Goal: Task Accomplishment & Management: Use online tool/utility

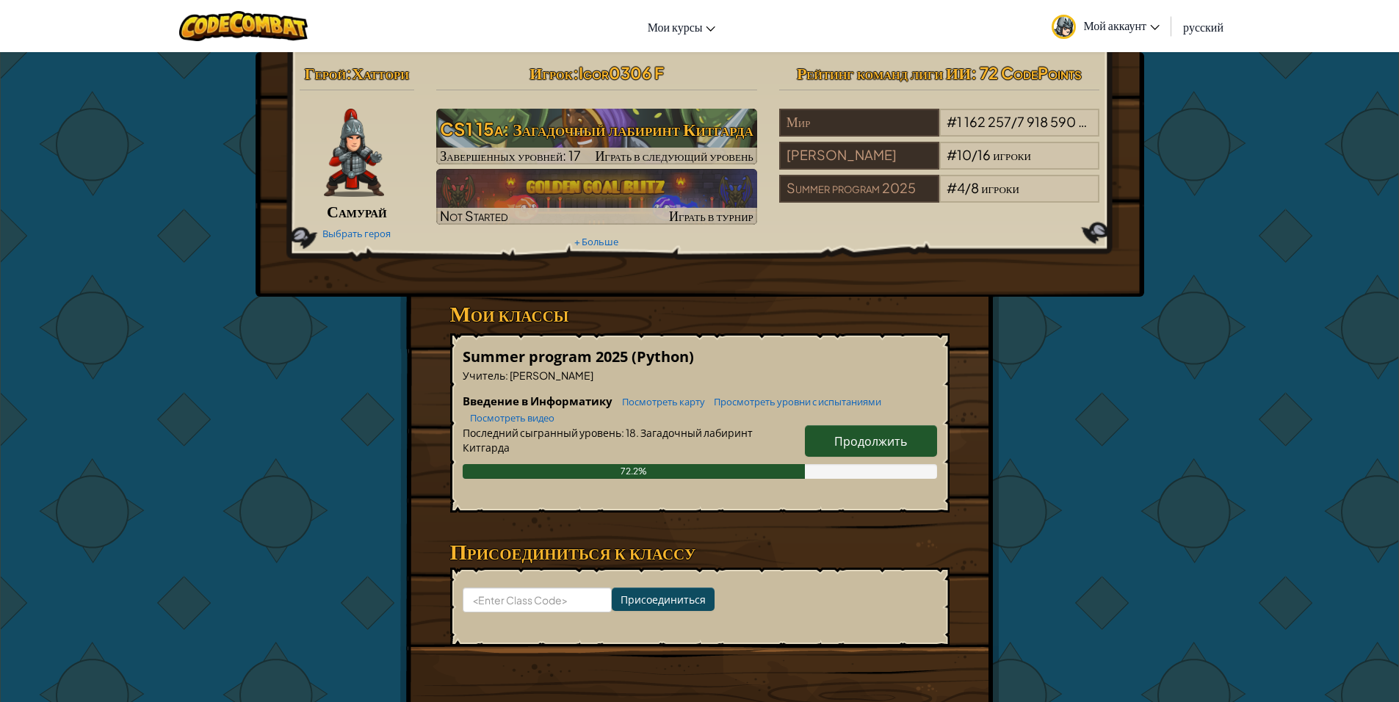
click at [894, 449] on span "Продолжить" at bounding box center [870, 440] width 73 height 15
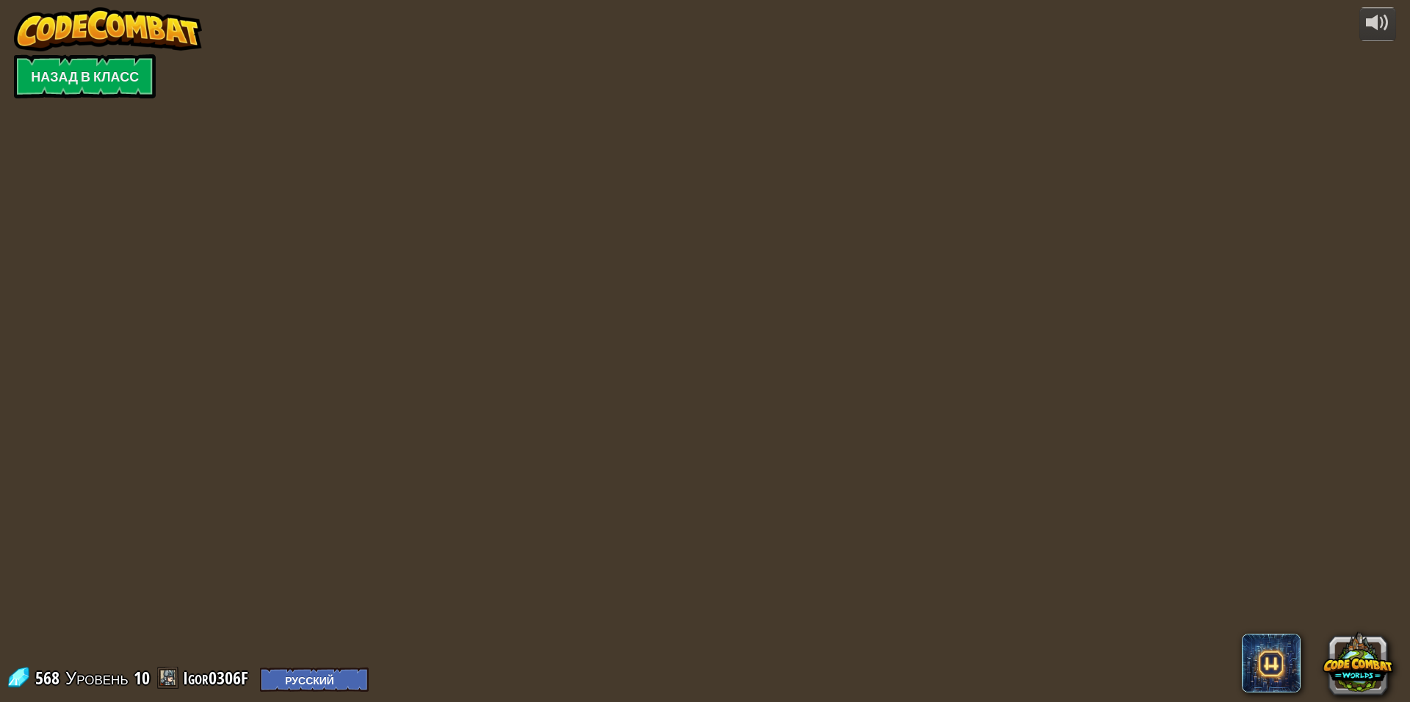
select select "ru"
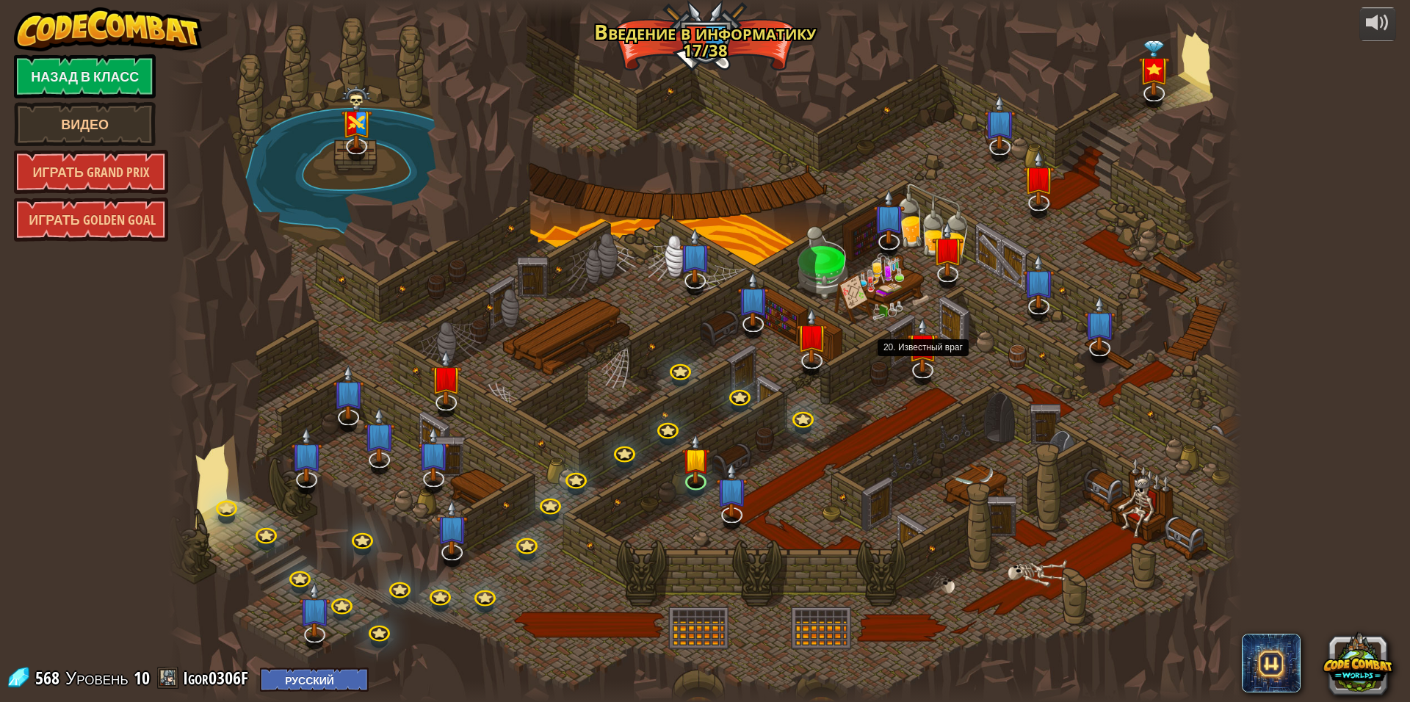
select select "ru"
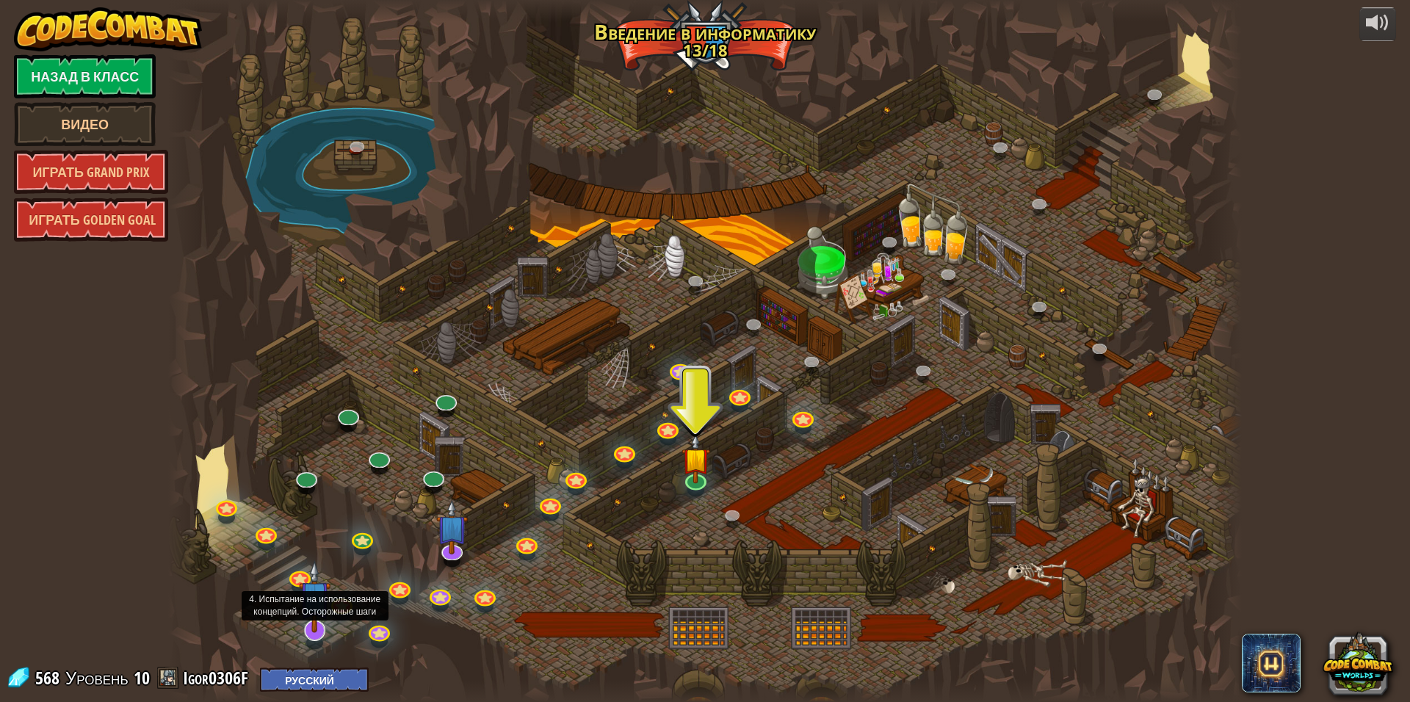
click at [316, 620] on img at bounding box center [315, 596] width 32 height 73
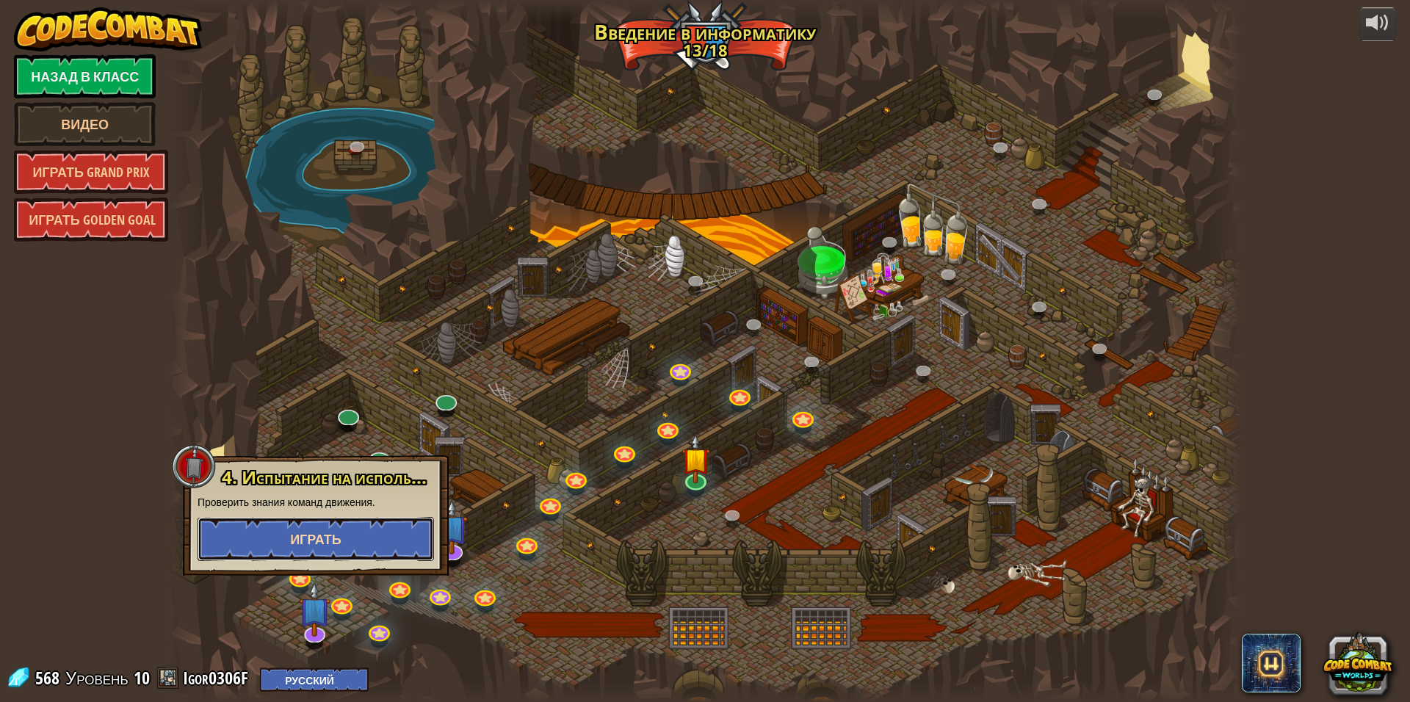
click at [333, 530] on button "Играть" at bounding box center [315, 539] width 236 height 44
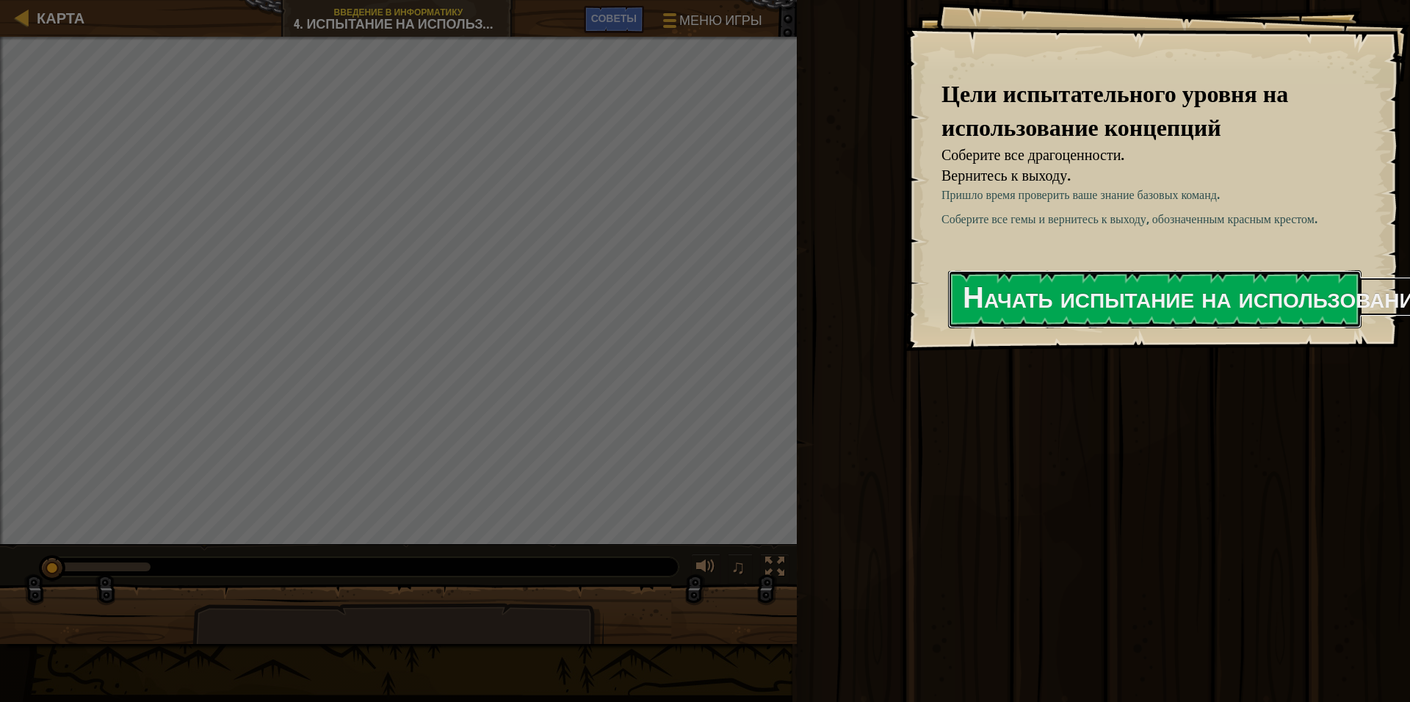
click at [1011, 280] on button "Начать испытание на использование концепций" at bounding box center [1154, 299] width 413 height 58
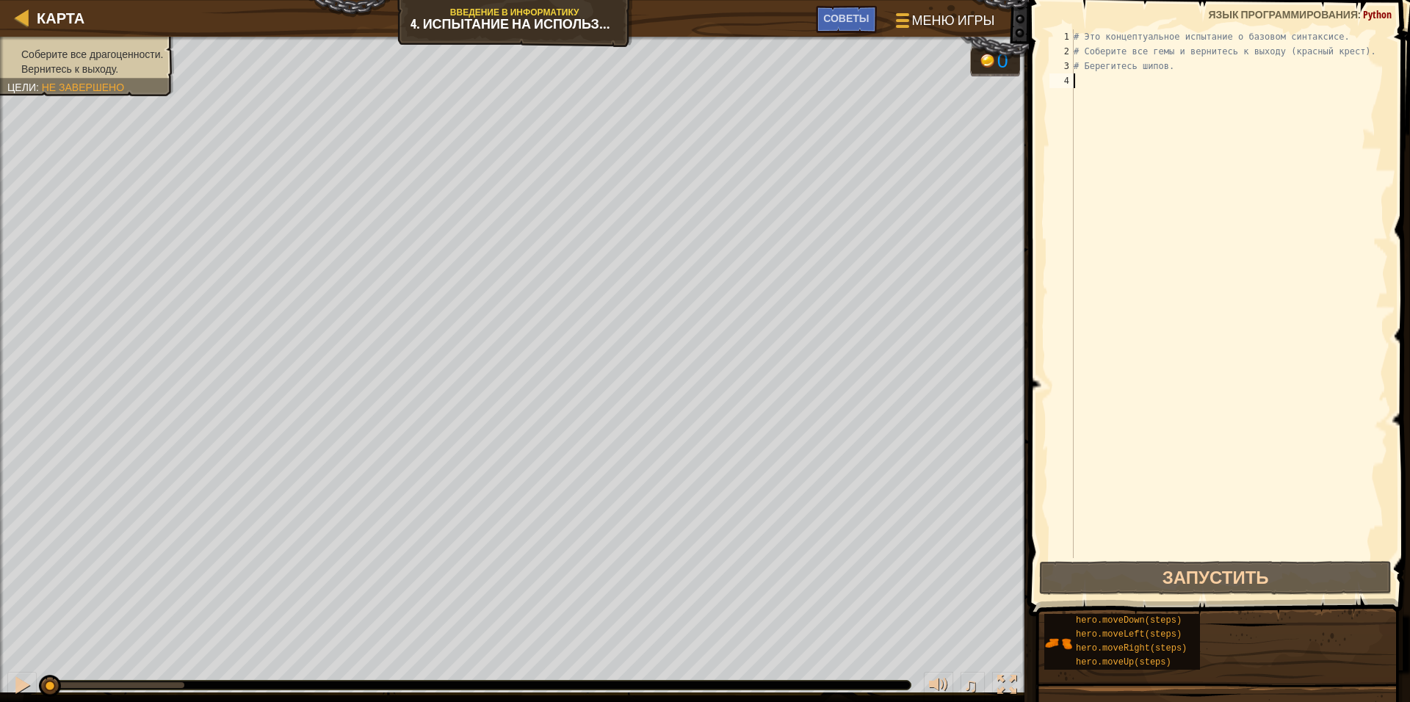
click at [1167, 68] on div "# Это концептуальное испытание о базовом синтаксисе. # Соберите все гемы и верн…" at bounding box center [1228, 308] width 317 height 558
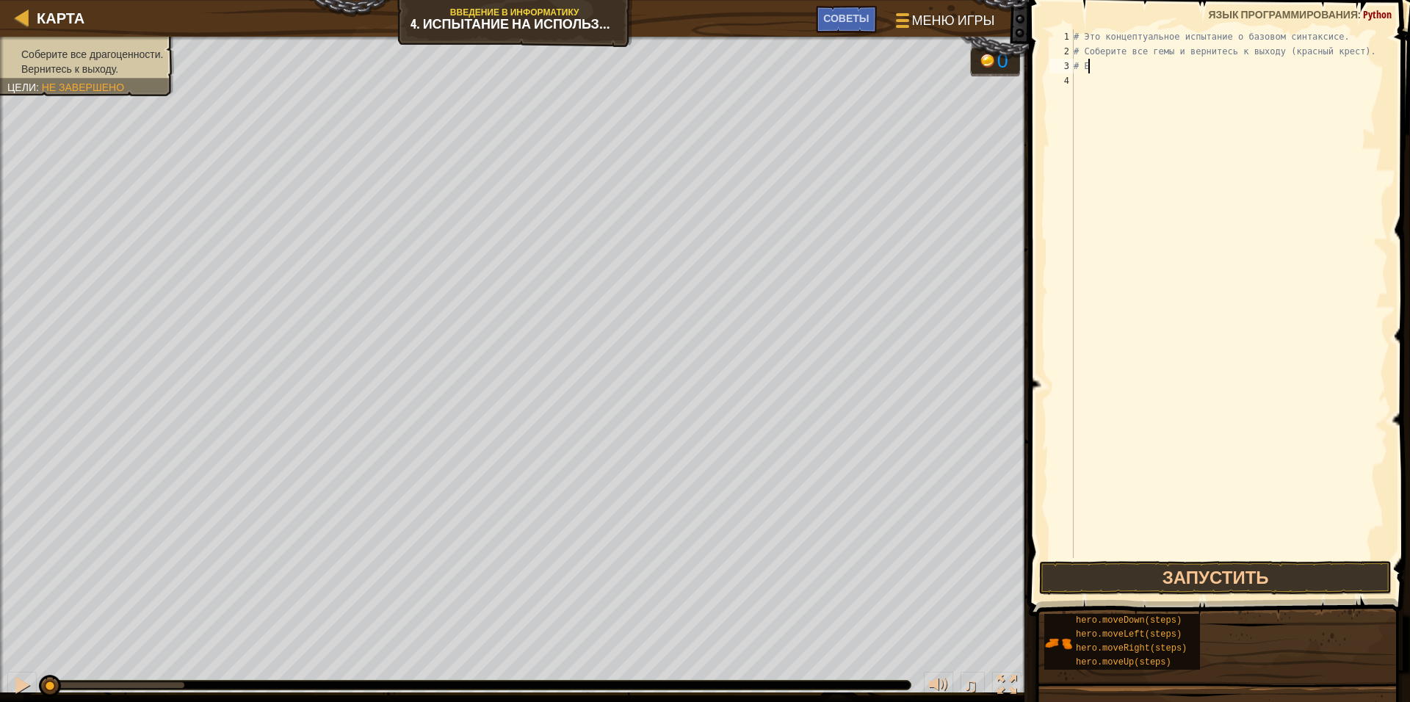
type textarea "#"
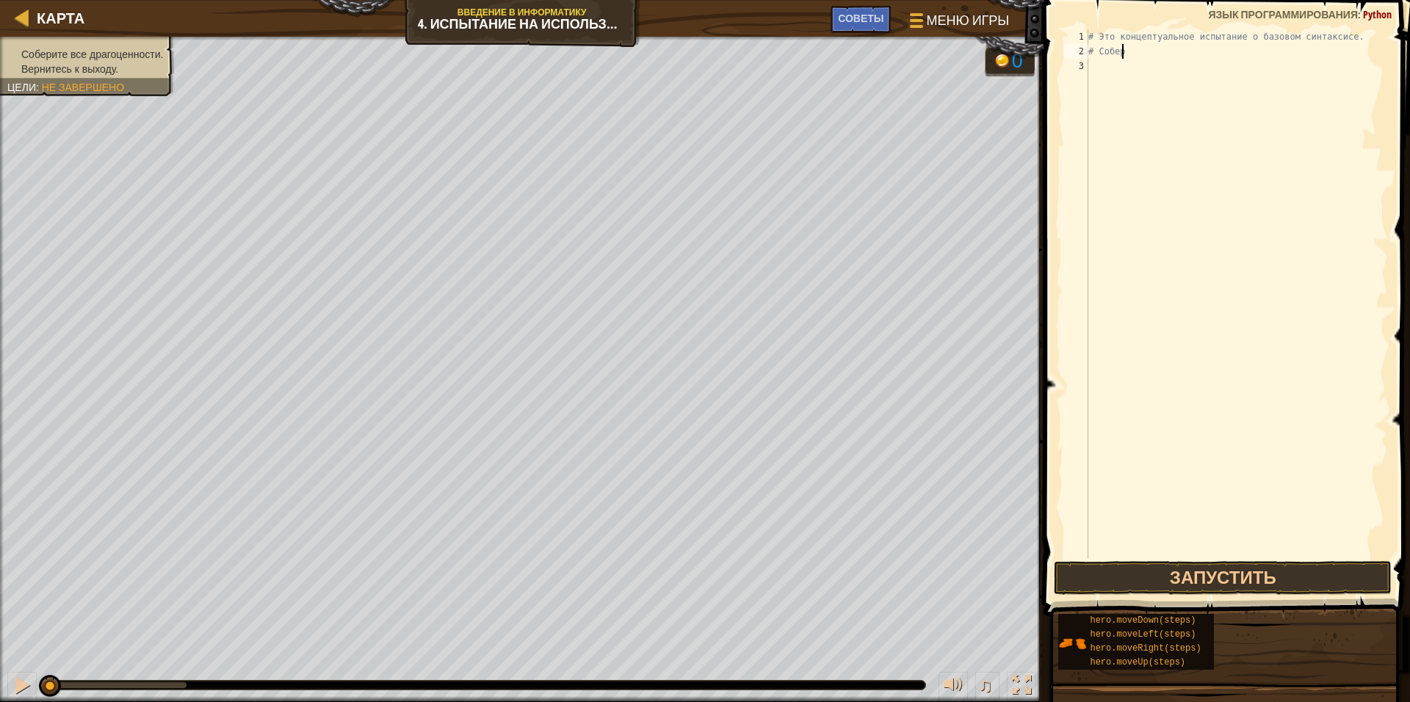
type textarea "#"
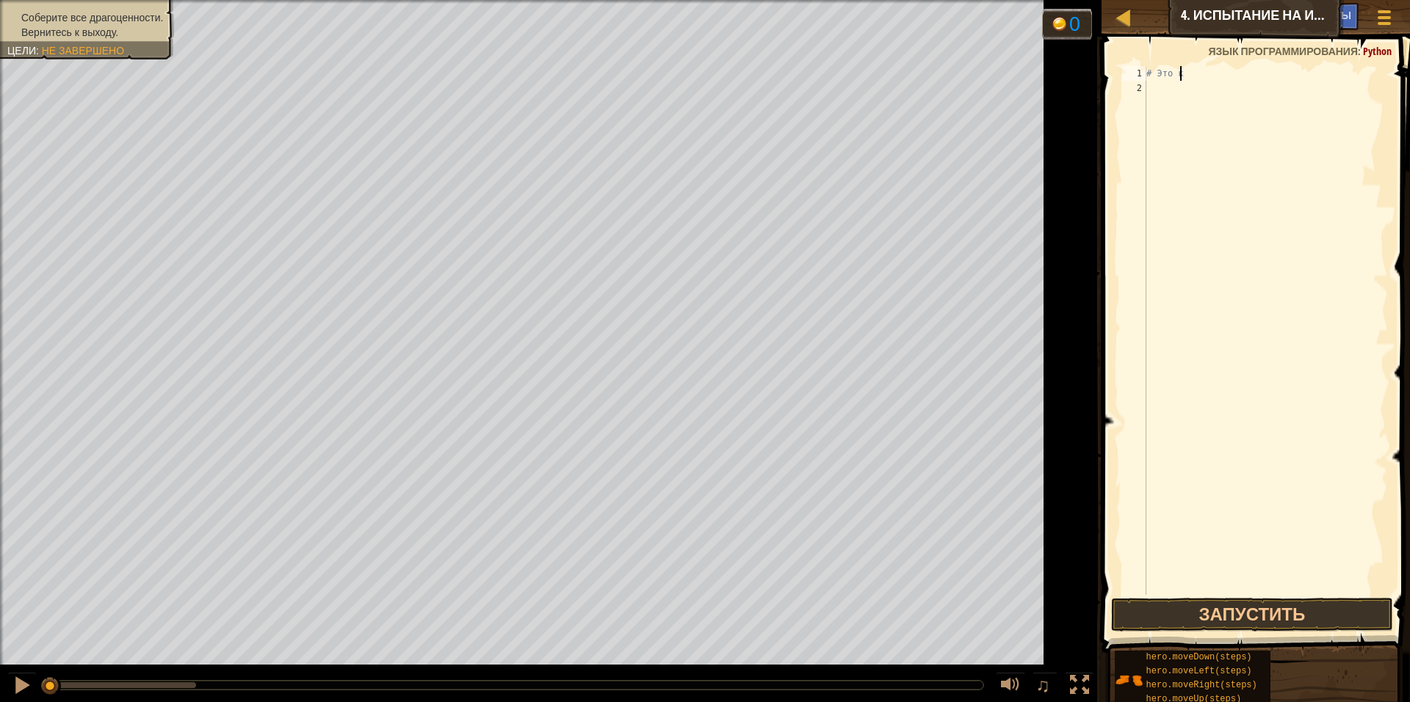
type textarea "#"
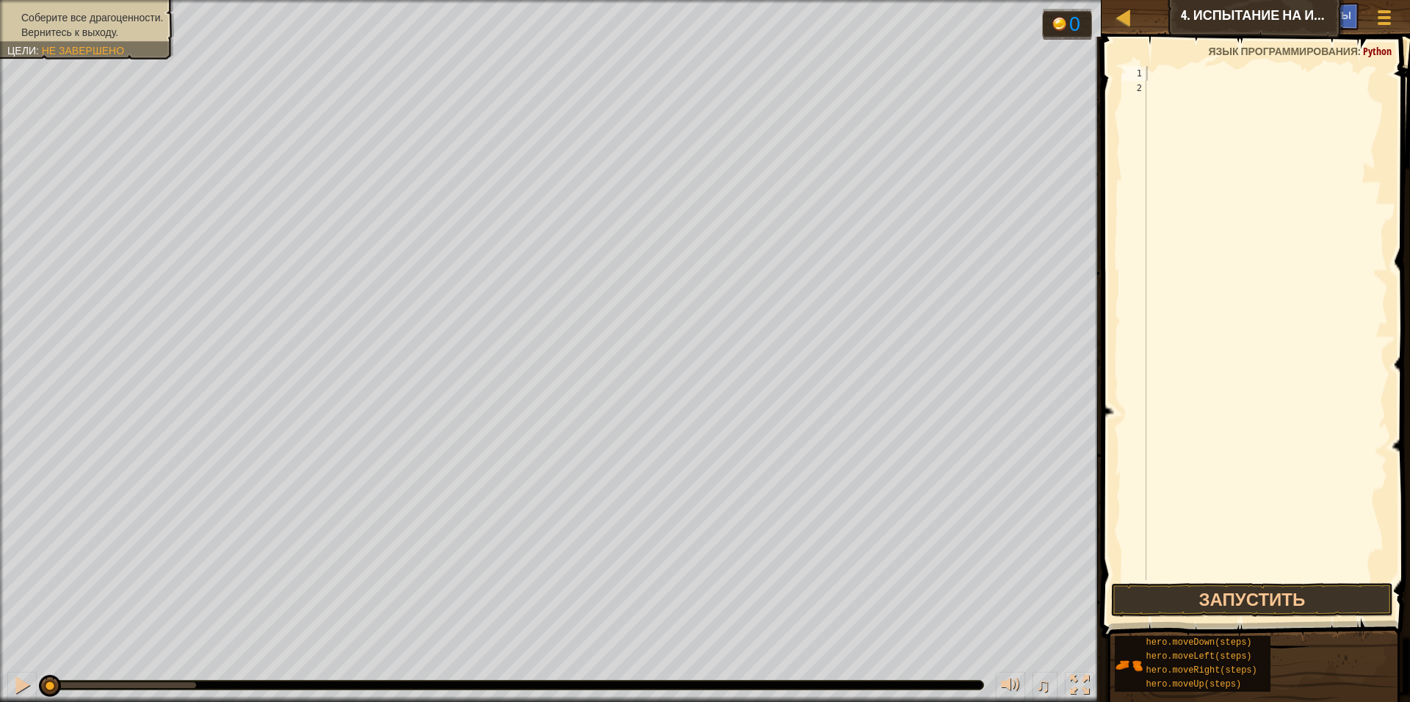
click at [1377, 54] on span "Python" at bounding box center [1377, 51] width 29 height 14
click at [1370, 47] on span "Python" at bounding box center [1377, 51] width 29 height 14
type textarea "h"
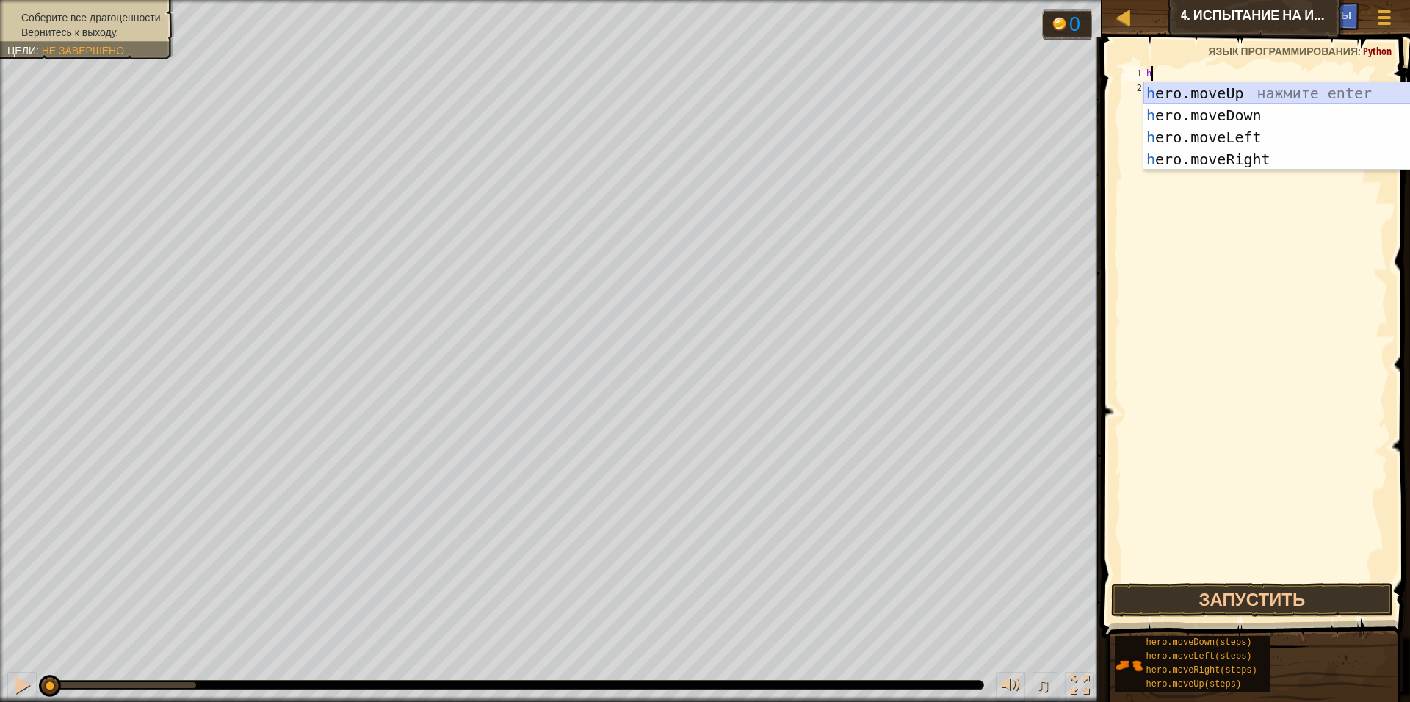
click at [1222, 94] on div "h ero.moveUp нажмите enter h ero.moveDown нажмите enter h ero.moveLeft нажмите …" at bounding box center [1282, 148] width 278 height 132
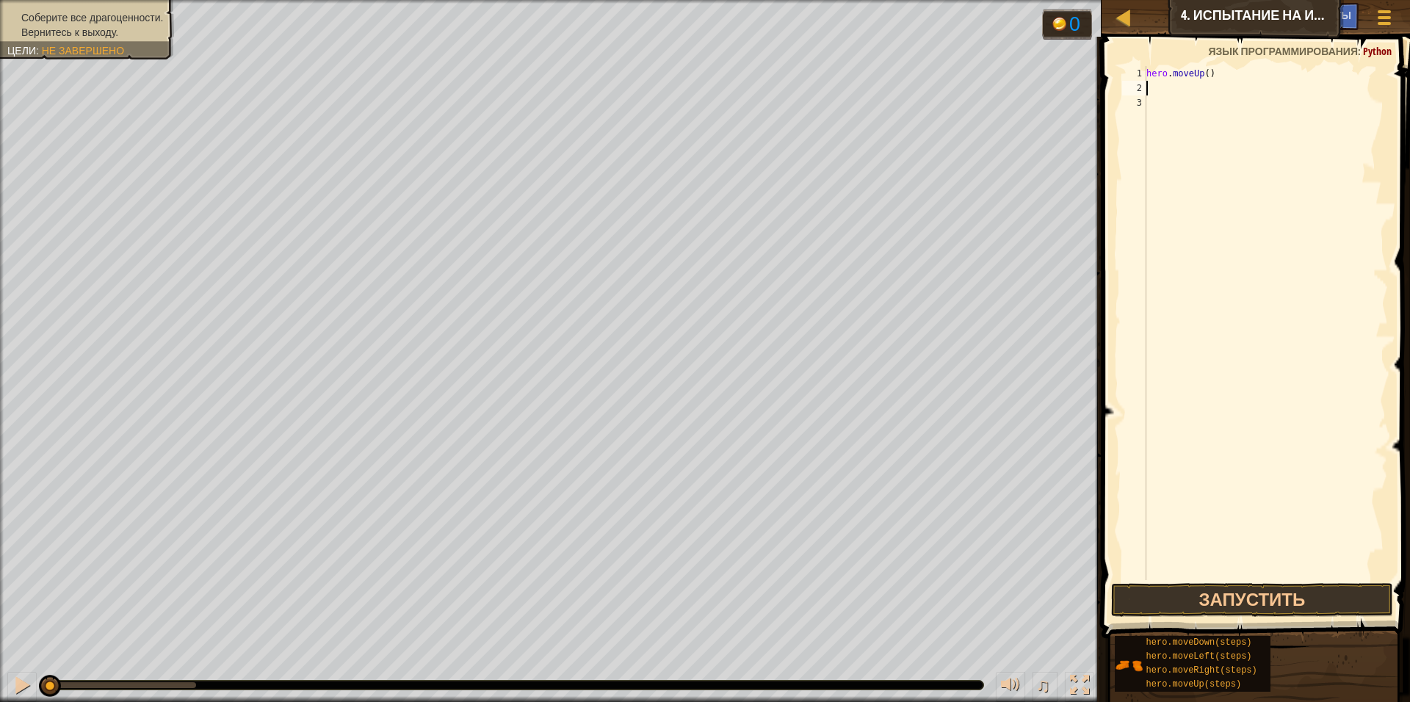
type textarea "h"
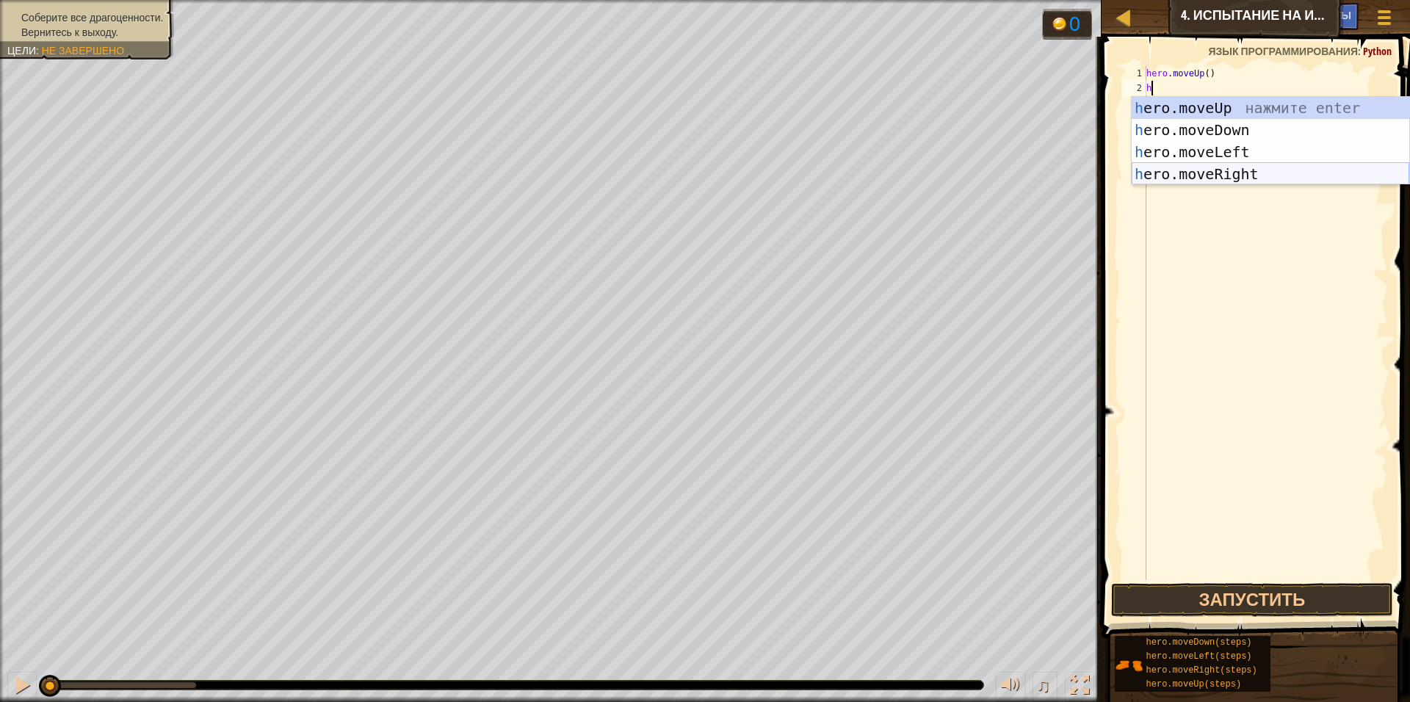
click at [1225, 177] on div "h ero.moveUp нажмите enter h ero.moveDown нажмите enter h ero.moveLeft нажмите …" at bounding box center [1270, 163] width 278 height 132
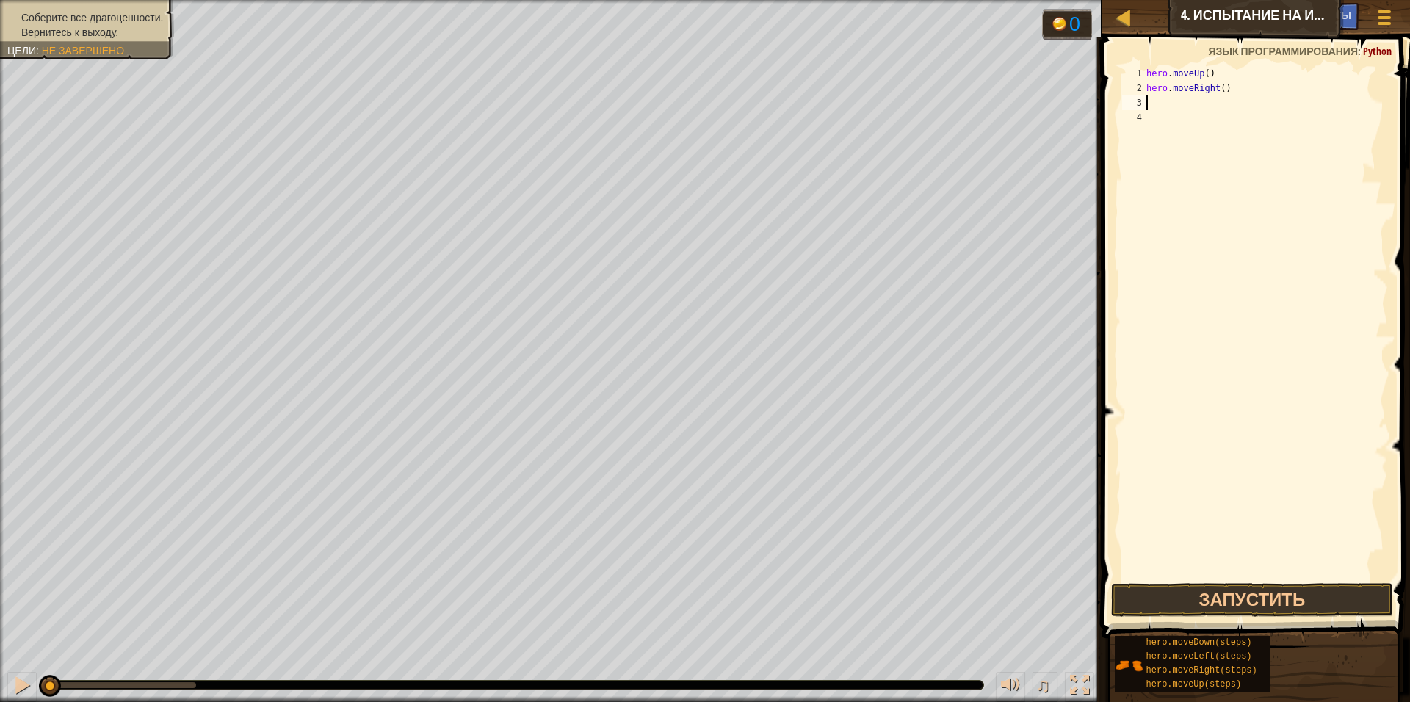
type textarea "h"
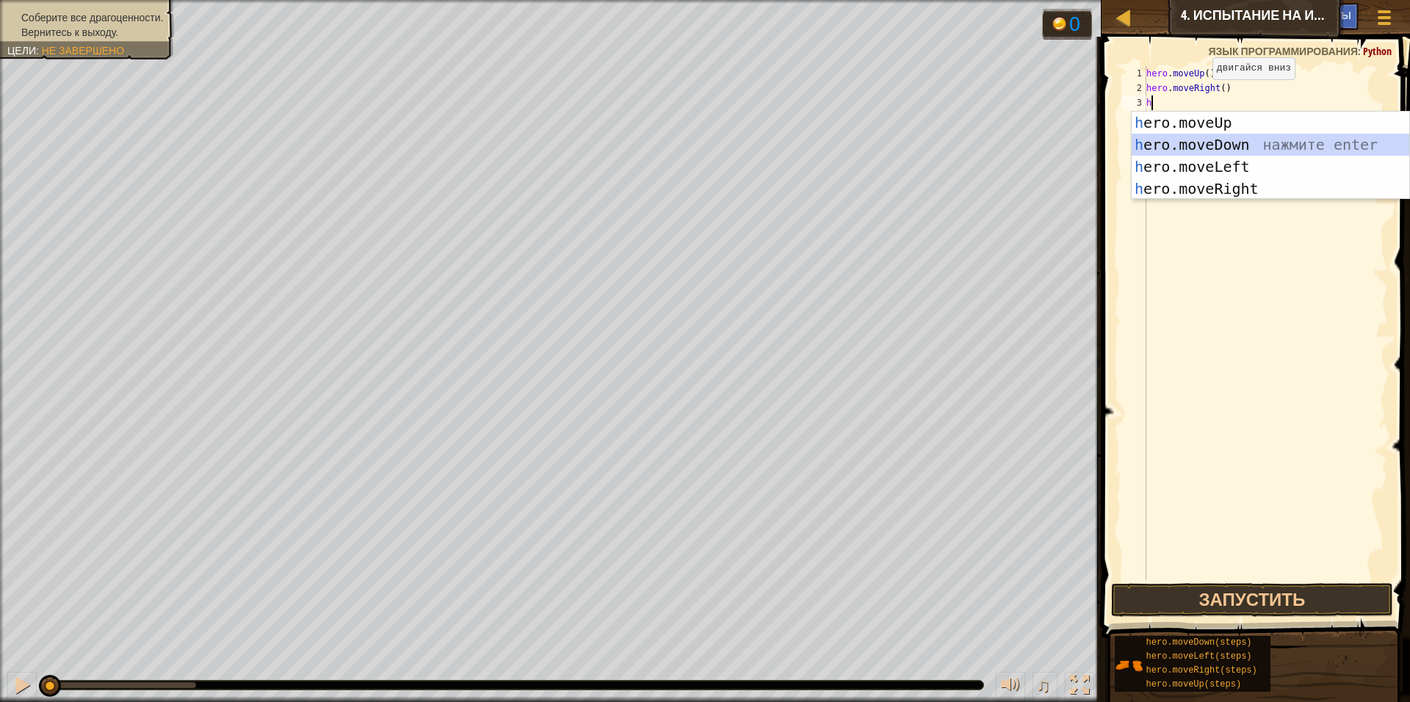
click at [1226, 146] on div "h ero.moveUp нажмите enter h ero.moveDown нажмите enter h ero.moveLeft нажмите …" at bounding box center [1270, 178] width 278 height 132
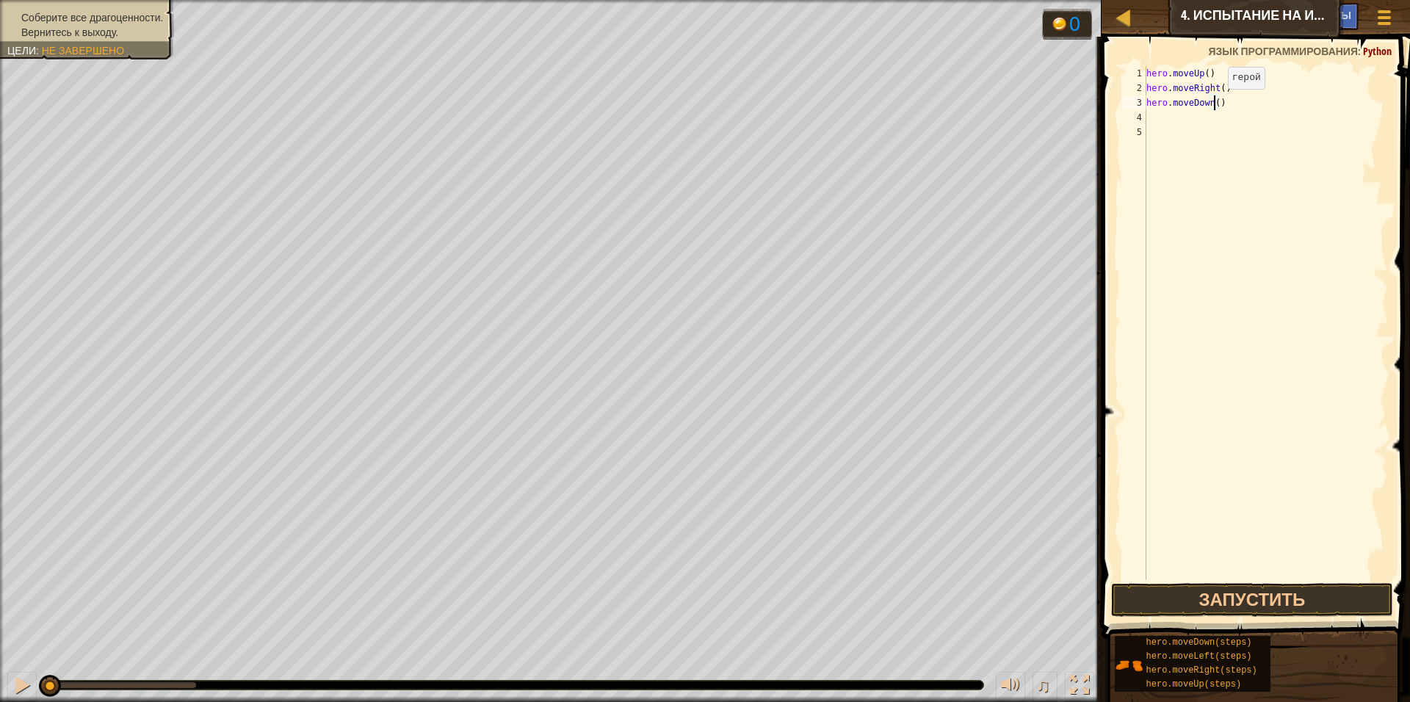
click at [1215, 104] on div "hero . moveUp ( ) hero . moveRight ( ) hero . moveDown ( )" at bounding box center [1265, 337] width 244 height 543
type textarea "hero.moveDown(2)"
click at [1153, 120] on div "hero . moveUp ( ) hero . moveRight ( ) hero . moveDown ( 2 )" at bounding box center [1265, 337] width 244 height 543
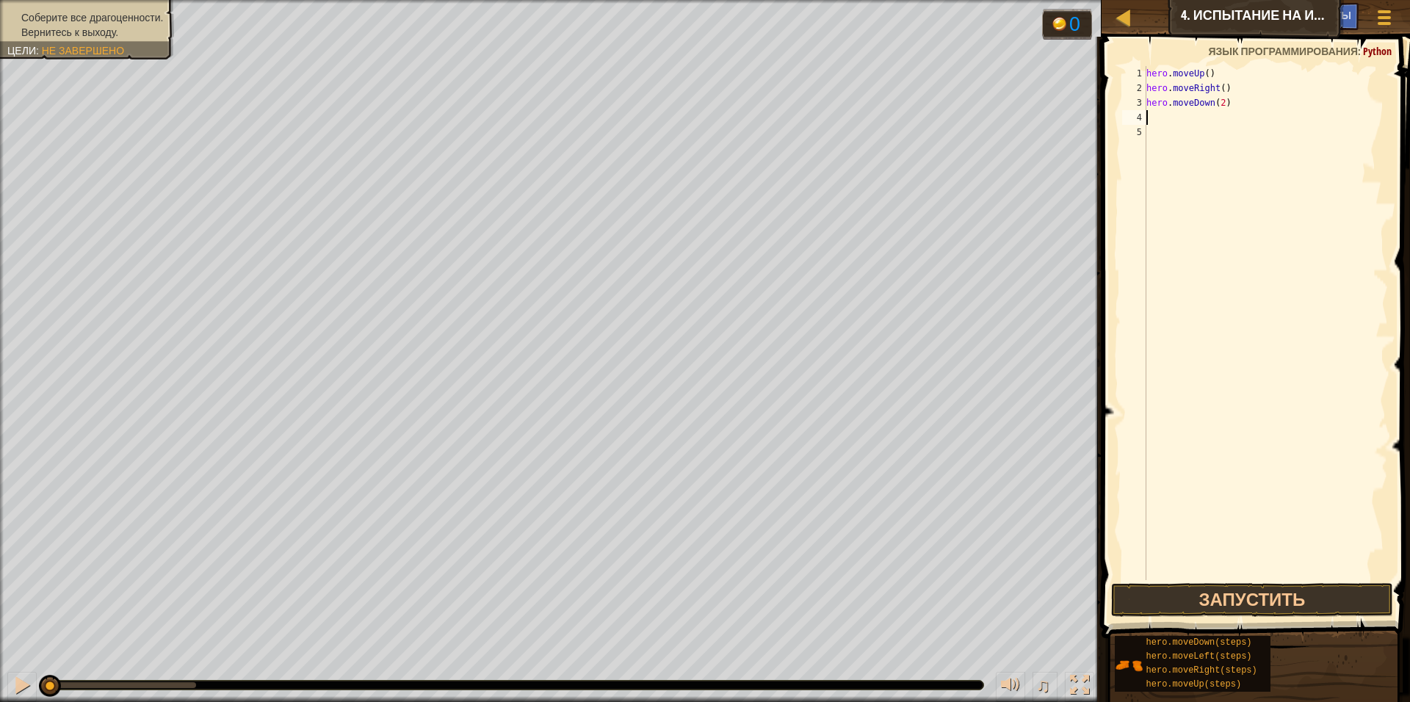
type textarea "h"
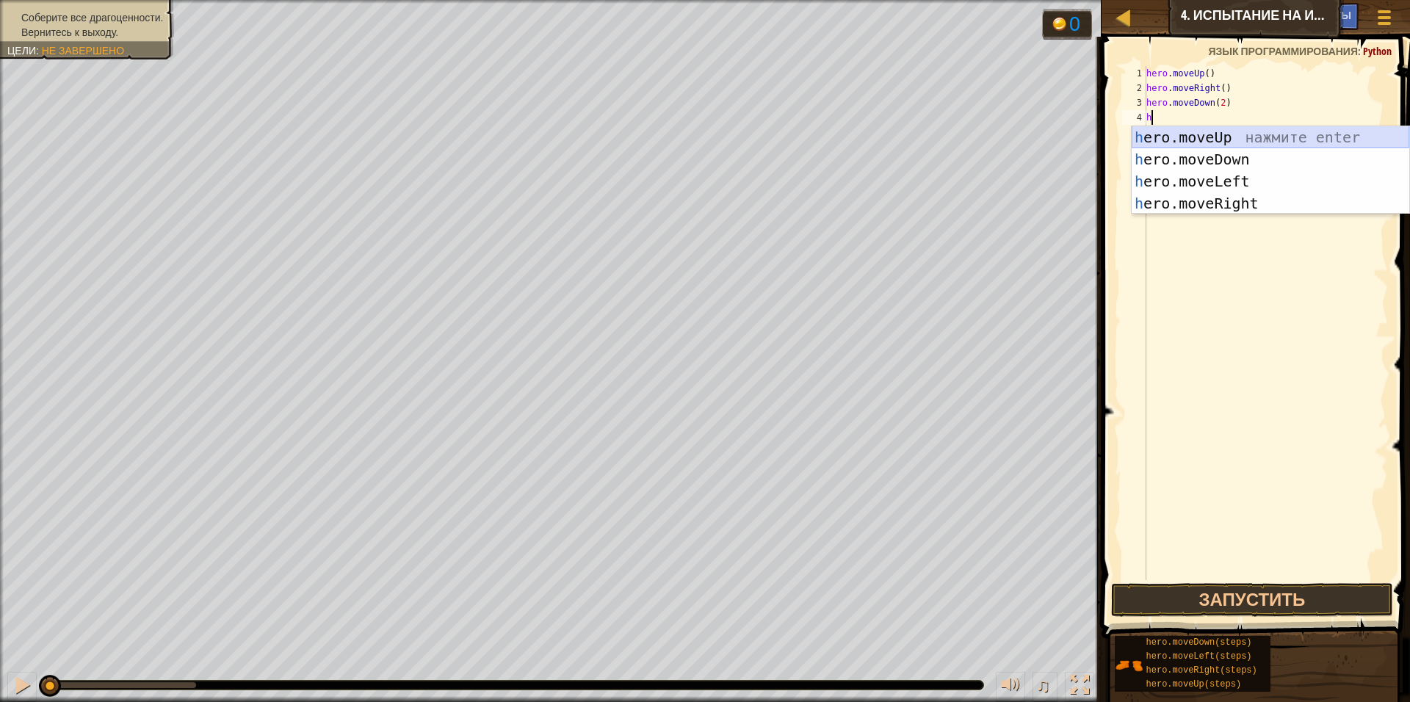
click at [1214, 140] on div "h ero.moveUp нажмите enter h ero.moveDown нажмите enter h ero.moveLeft нажмите …" at bounding box center [1270, 192] width 278 height 132
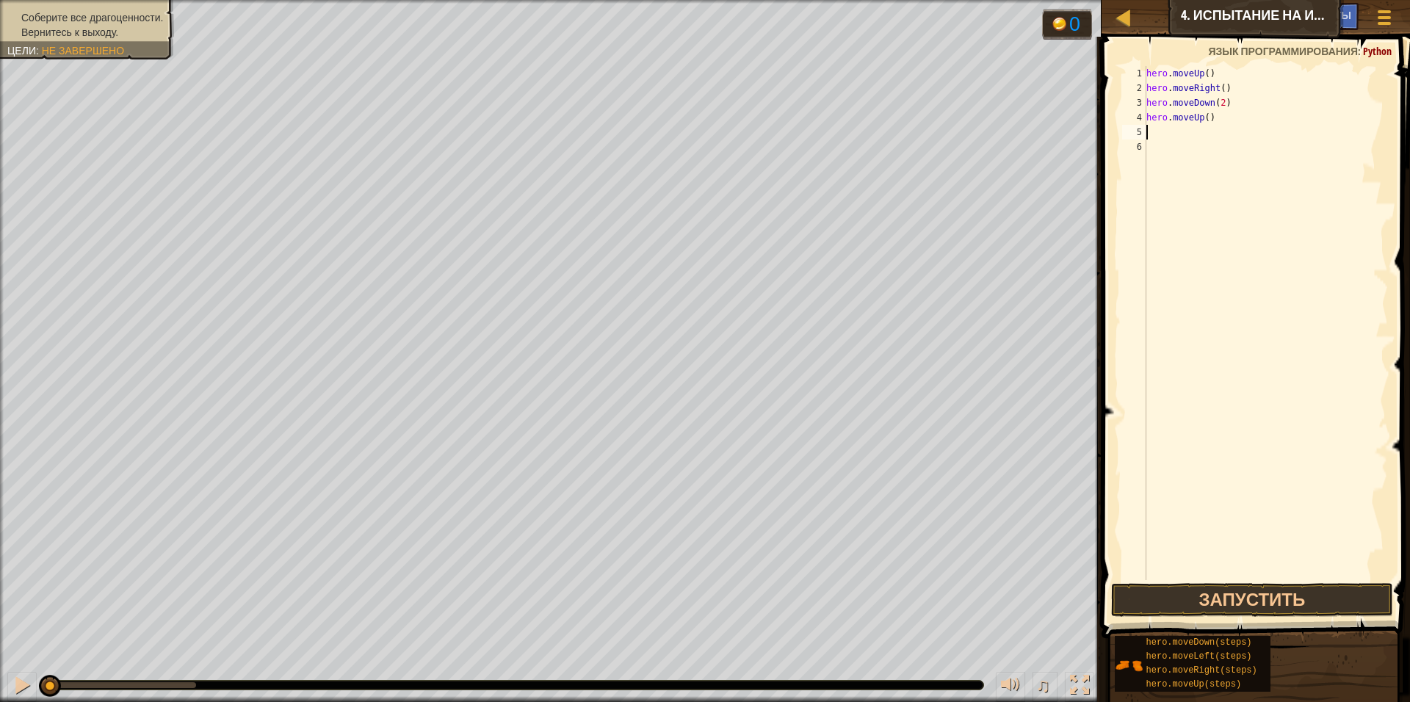
type textarea "h"
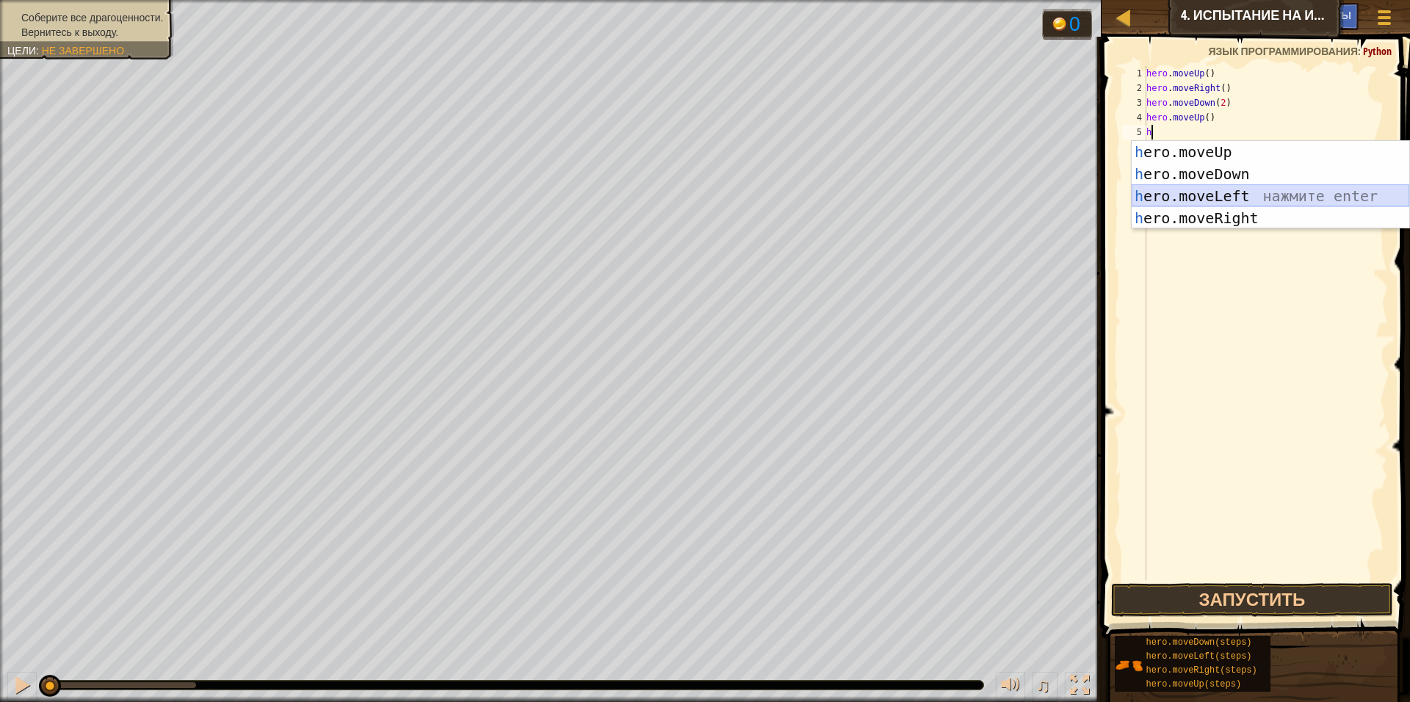
click at [1180, 205] on div "h ero.moveUp нажмите enter h ero.moveDown нажмите enter h ero.moveLeft нажмите …" at bounding box center [1270, 207] width 278 height 132
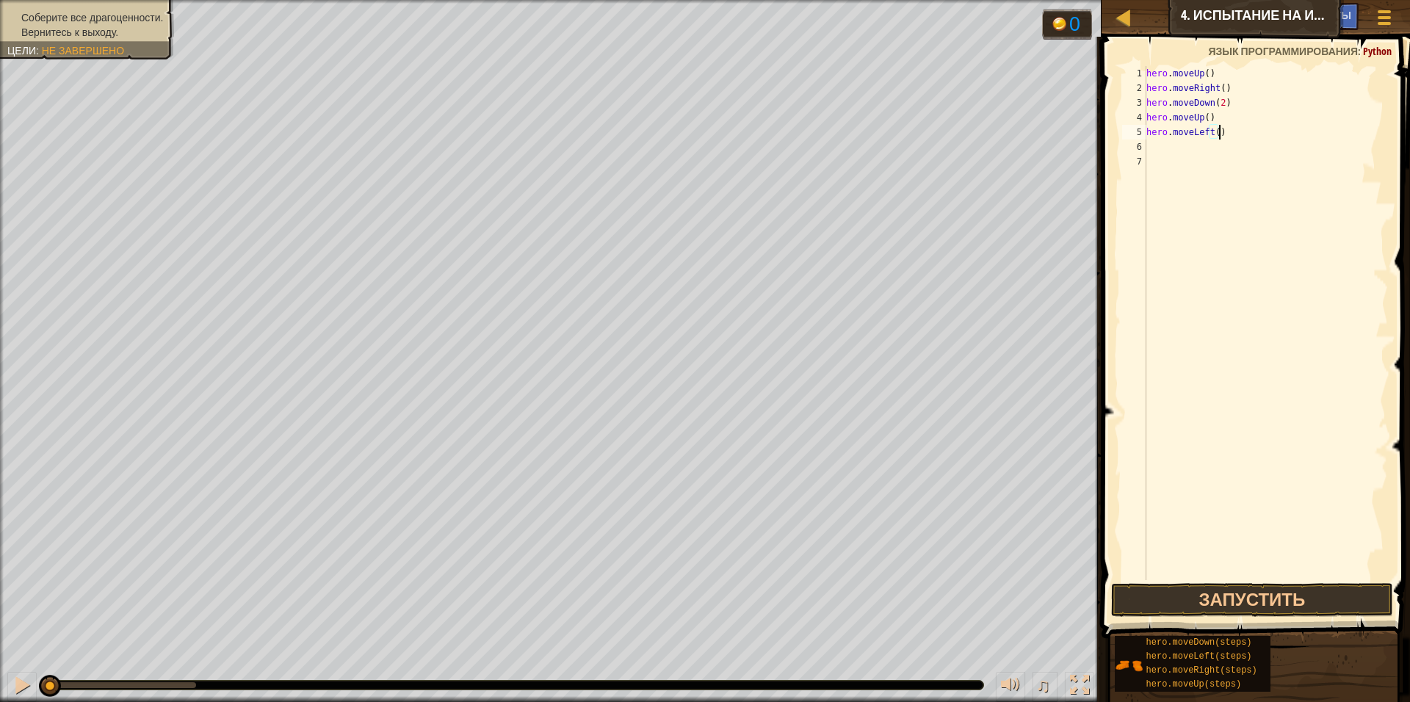
click at [1221, 137] on div "hero . moveUp ( ) hero . moveRight ( ) hero . moveDown ( 2 ) hero . moveUp ( ) …" at bounding box center [1265, 337] width 244 height 543
type textarea "h"
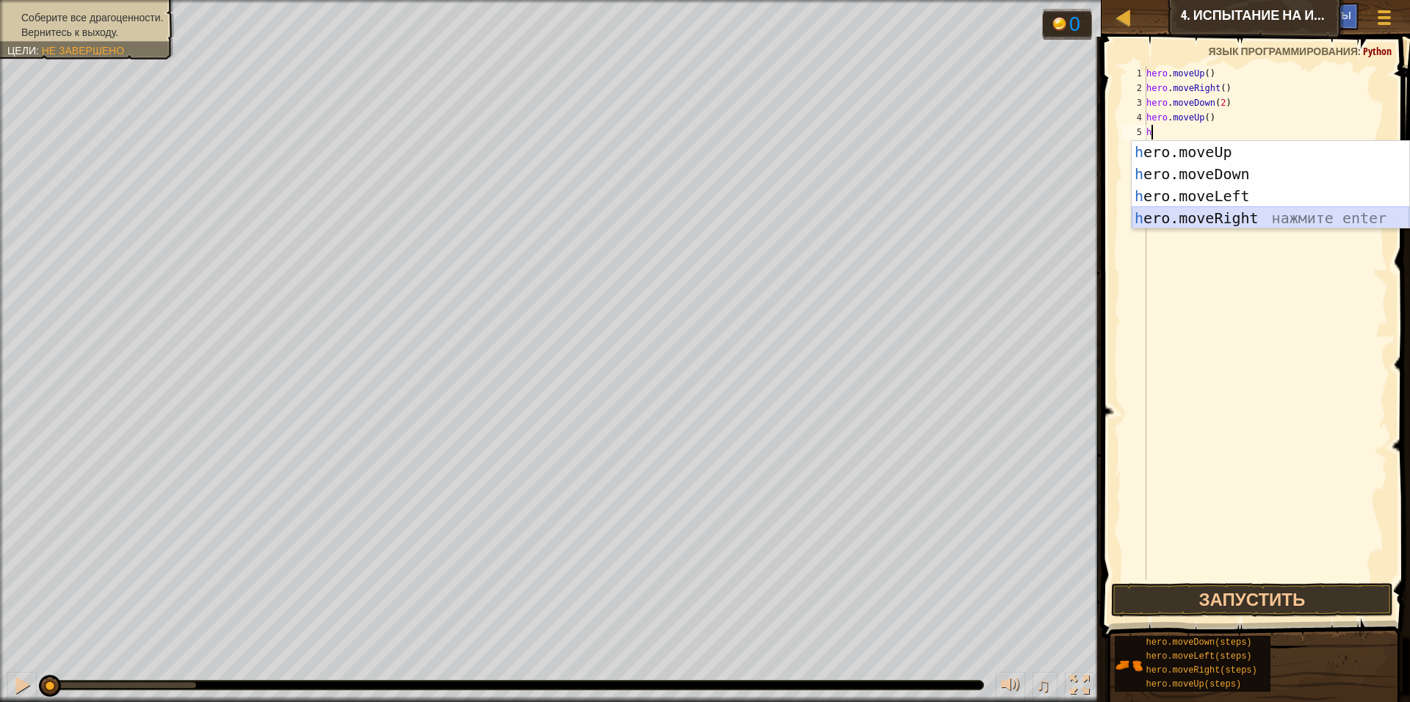
click at [1200, 220] on div "h ero.moveUp нажмите enter h ero.moveDown нажмите enter h ero.moveLeft нажмите …" at bounding box center [1270, 207] width 278 height 132
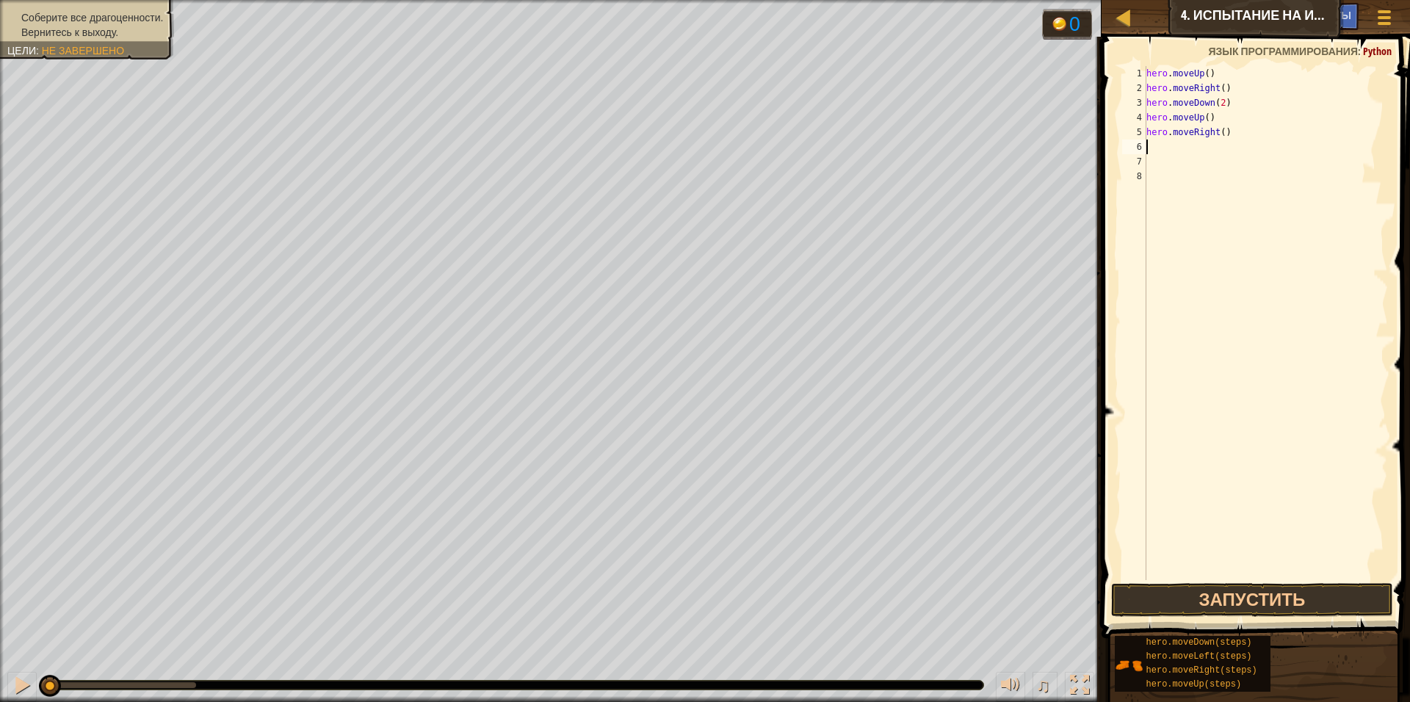
type textarea "h"
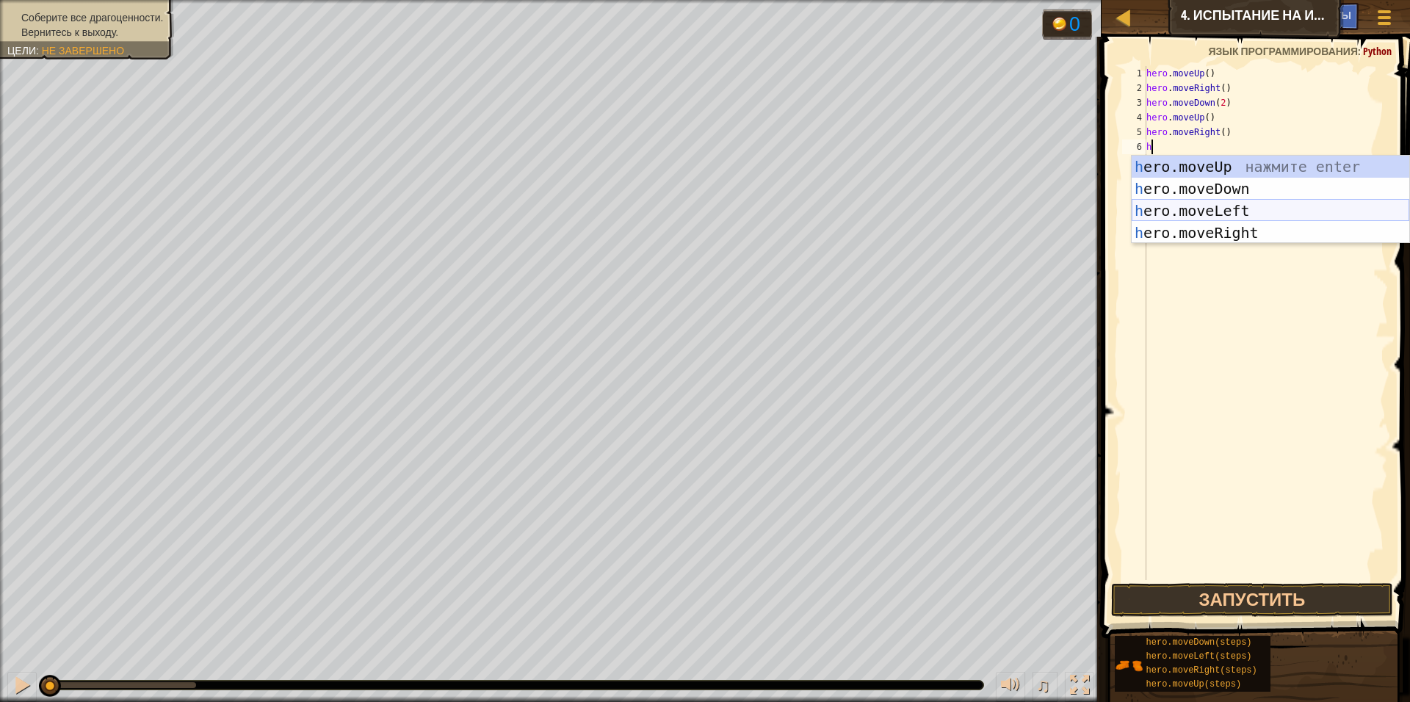
click at [1211, 207] on div "h ero.moveUp нажмите enter h ero.moveDown нажмите enter h ero.moveLeft нажмите …" at bounding box center [1270, 222] width 278 height 132
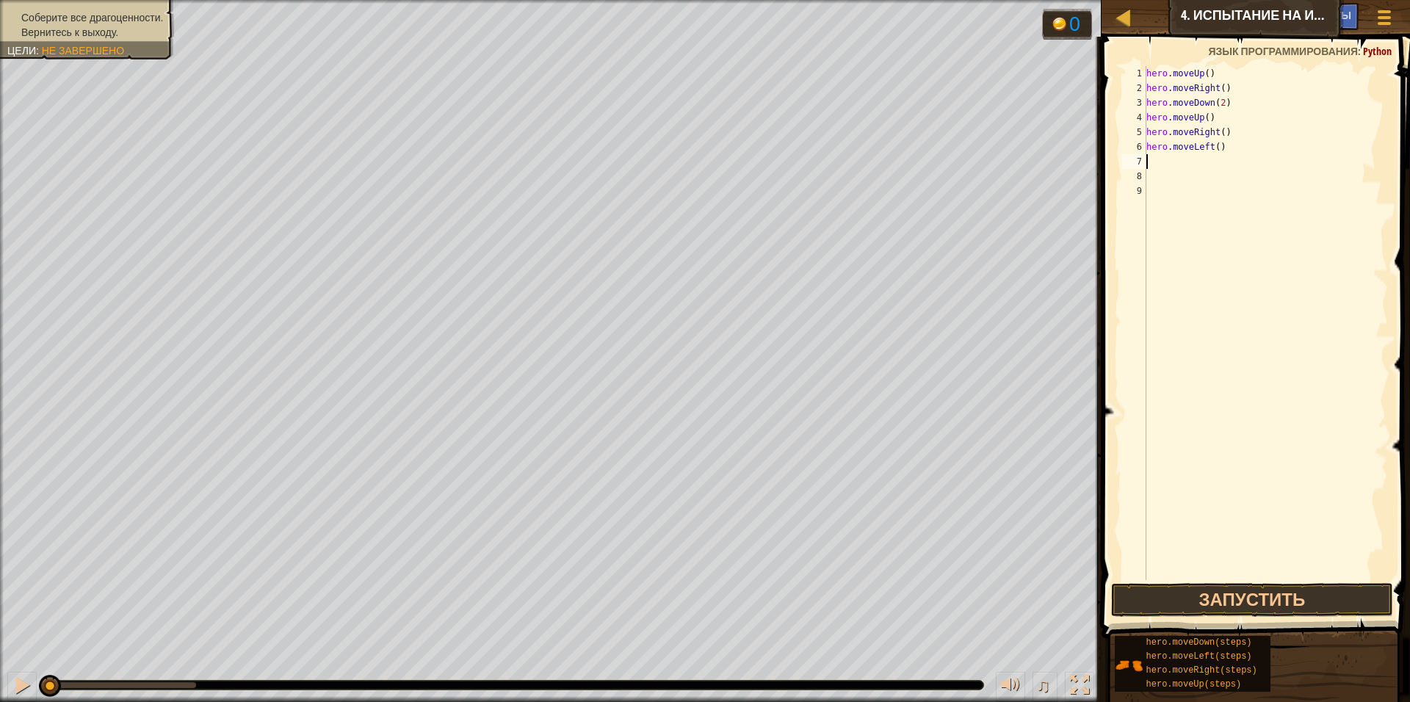
type textarea "h"
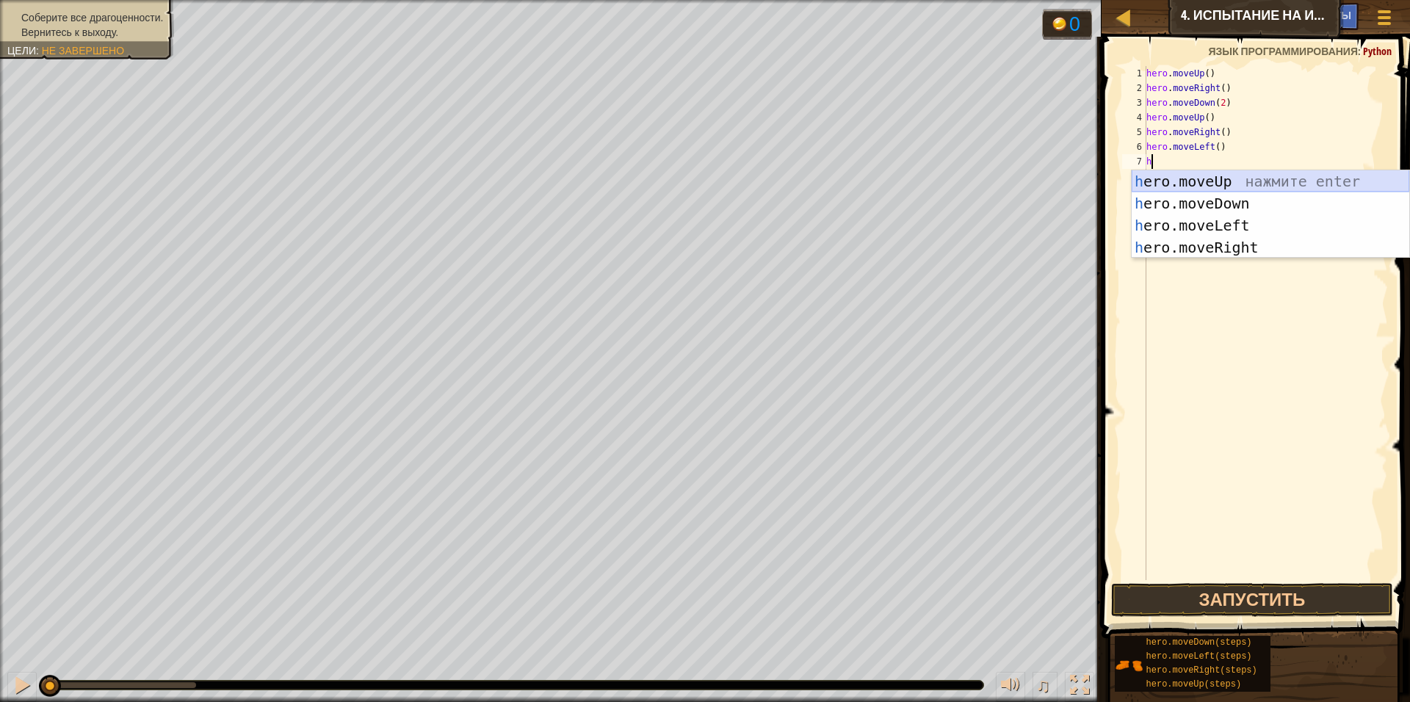
click at [1175, 179] on div "h ero.moveUp нажмите enter h ero.moveDown нажмите enter h ero.moveLeft нажмите …" at bounding box center [1270, 236] width 278 height 132
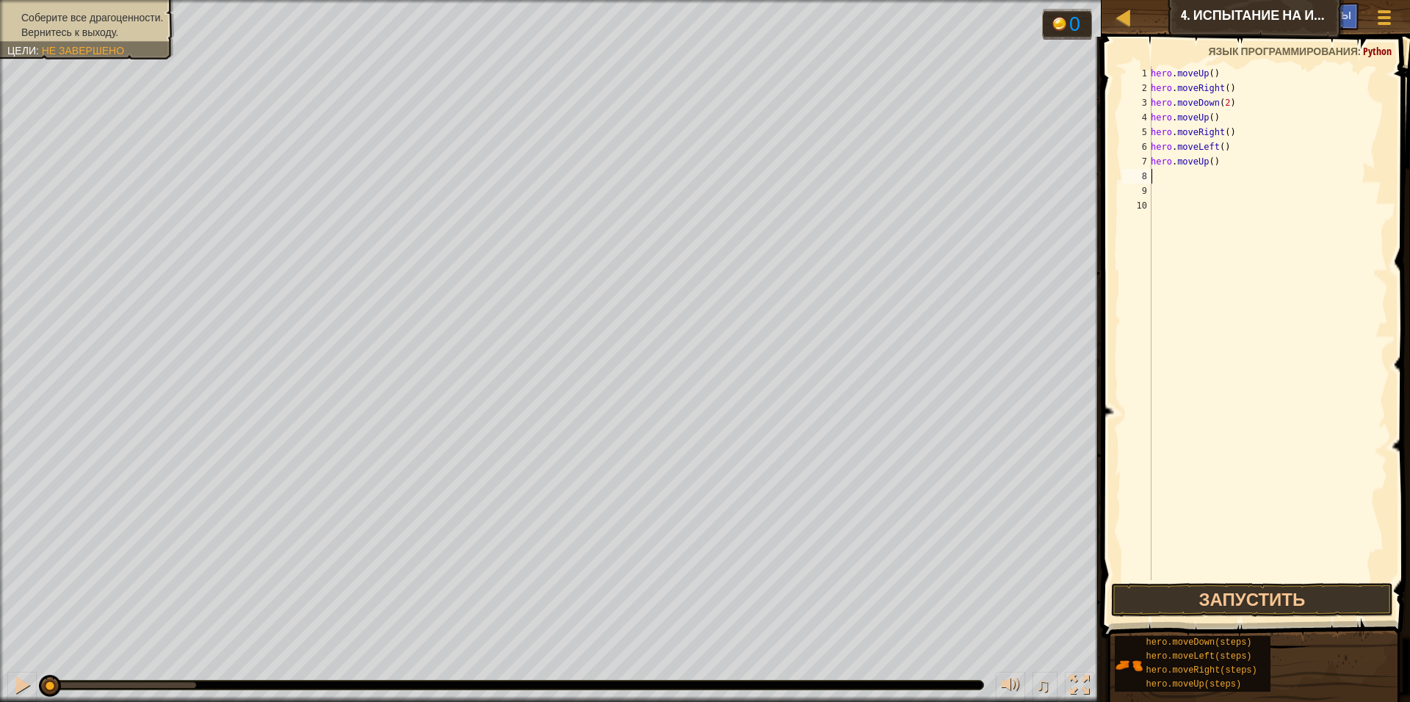
type textarea "h"
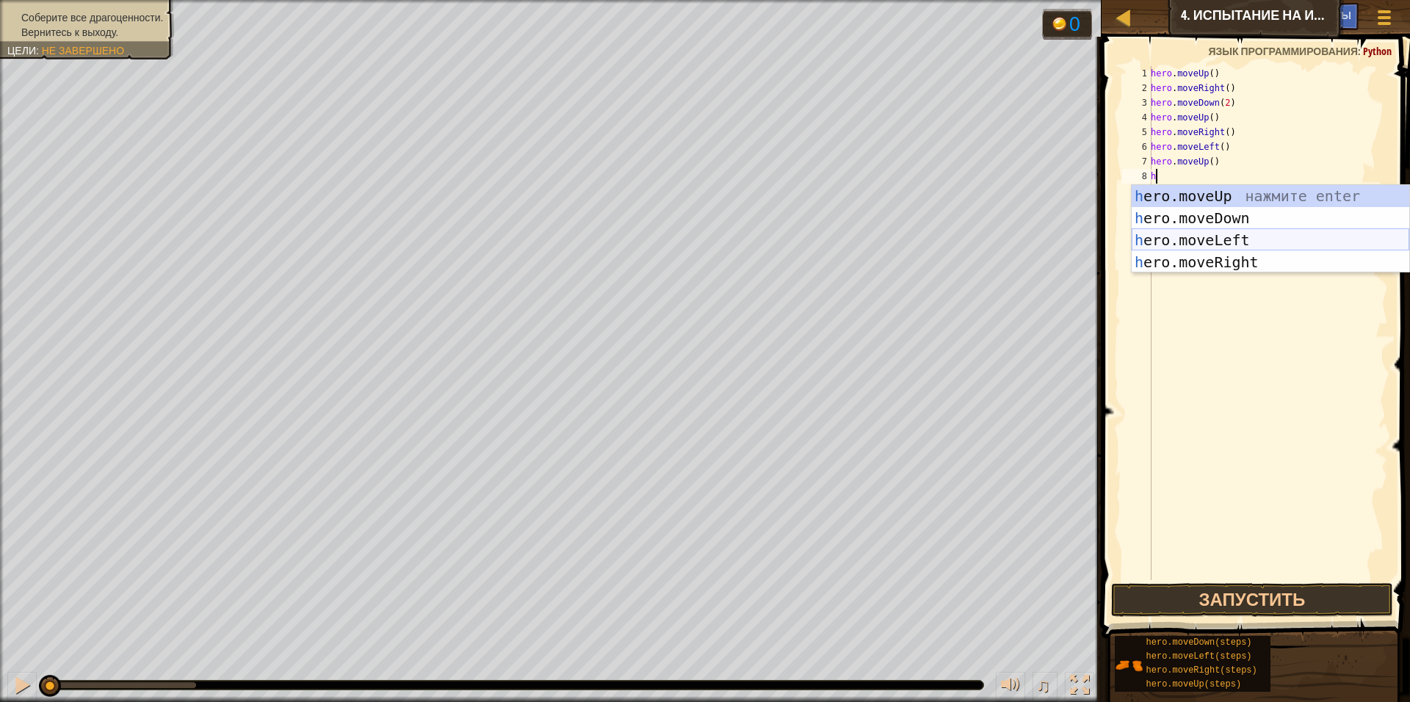
click at [1184, 242] on div "h ero.moveUp нажмите enter h ero.moveDown нажмите enter h ero.moveLeft нажмите …" at bounding box center [1270, 251] width 278 height 132
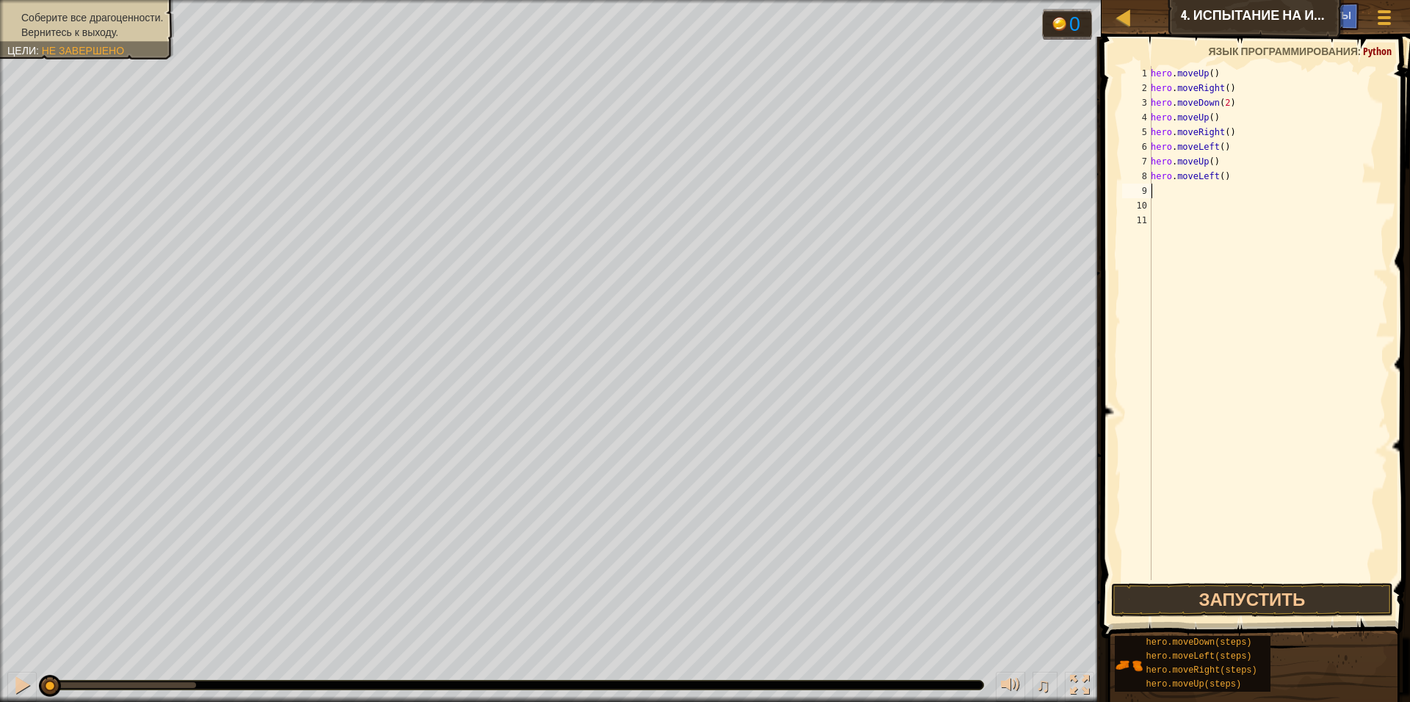
type textarea "h"
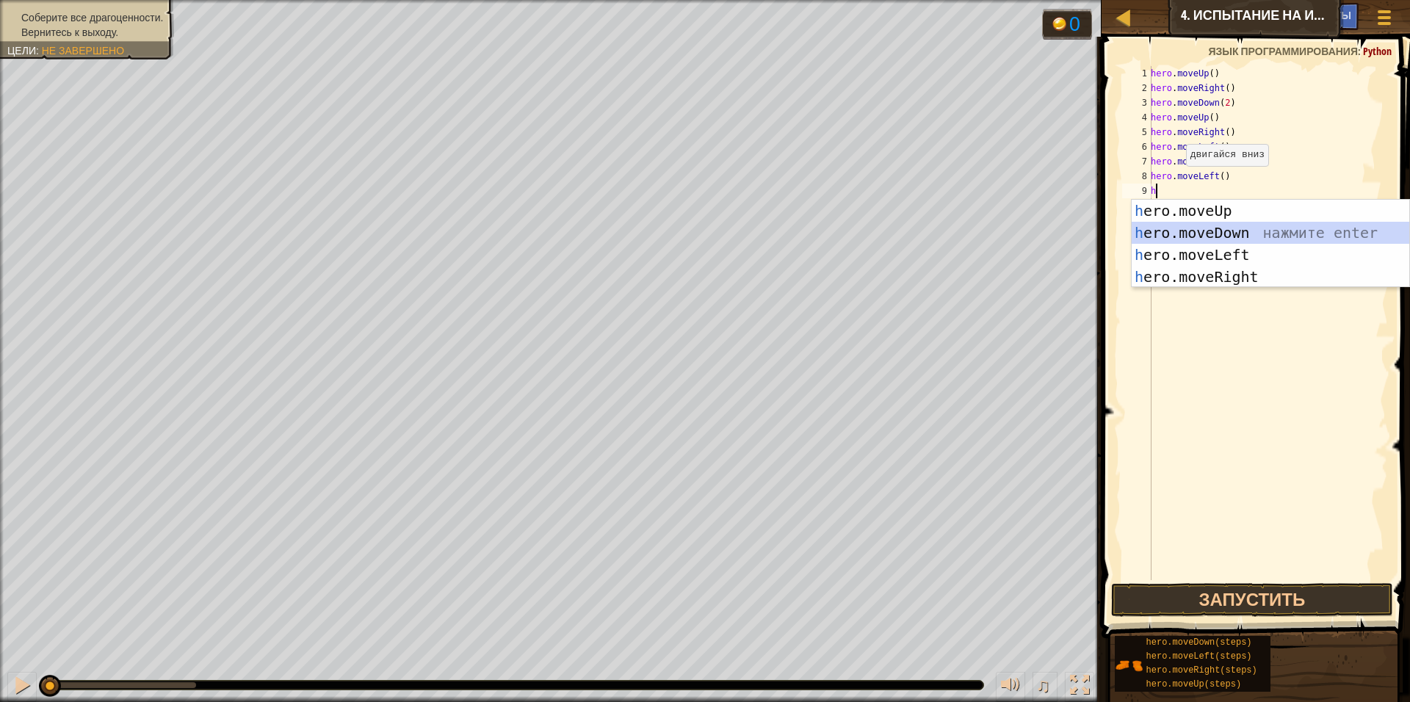
click at [1187, 233] on div "h ero.moveUp нажмите enter h ero.moveDown нажмите enter h ero.moveLeft нажмите …" at bounding box center [1270, 266] width 278 height 132
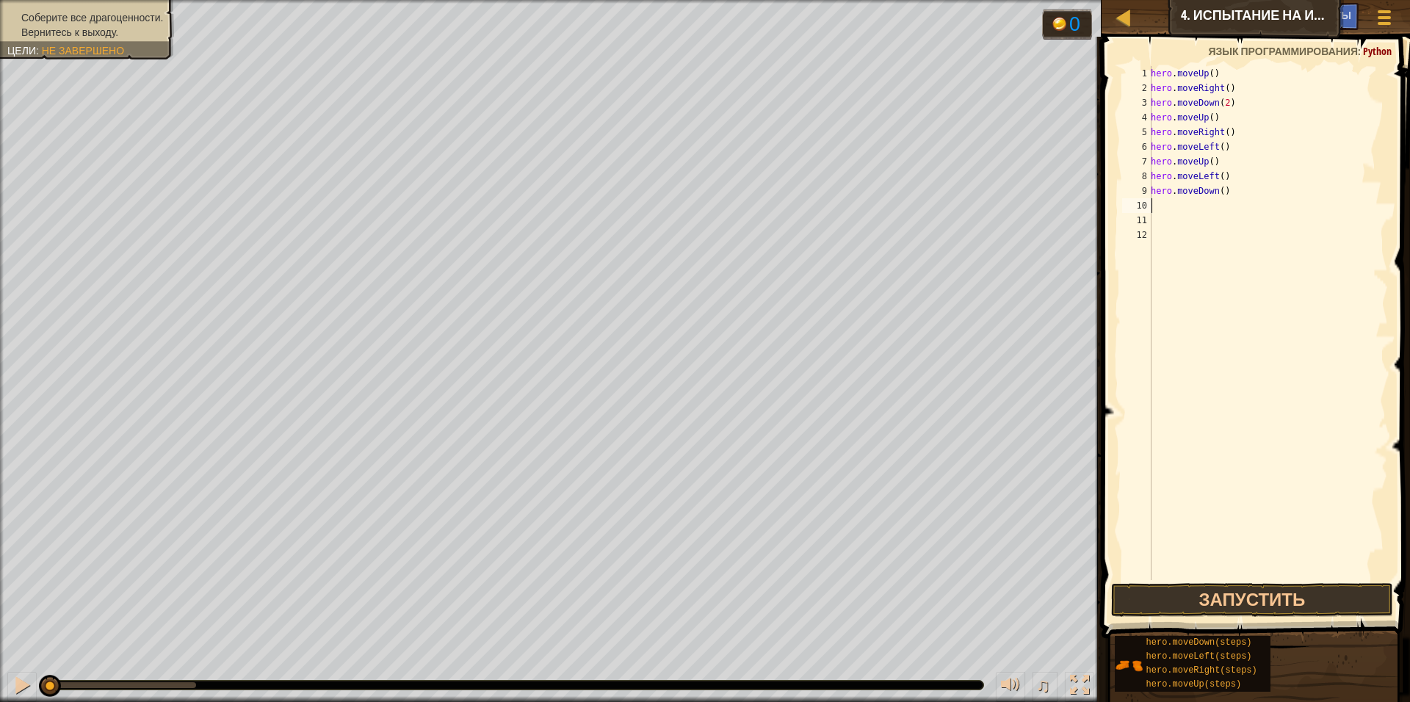
type textarea "h"
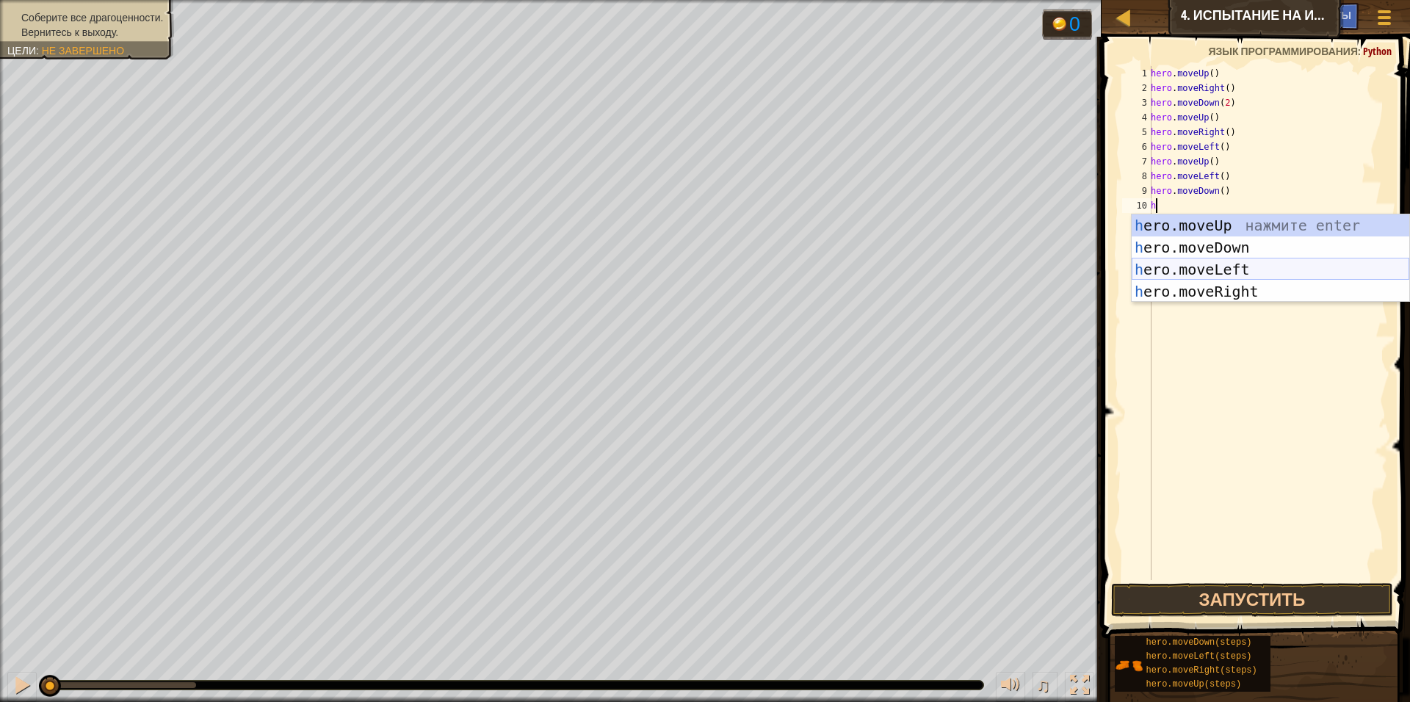
click at [1159, 267] on div "h ero.moveUp нажмите enter h ero.moveDown нажмите enter h ero.moveLeft нажмите …" at bounding box center [1270, 280] width 278 height 132
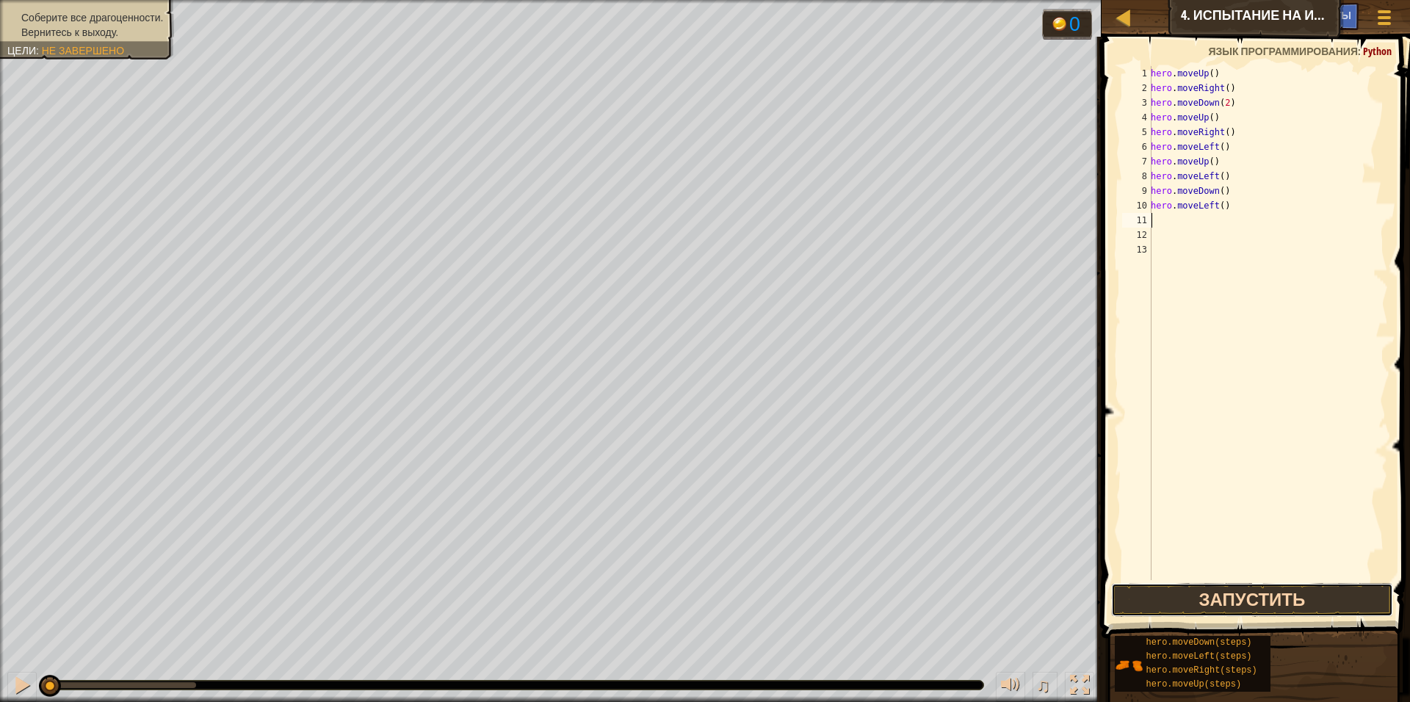
click at [1184, 598] on button "Запустить" at bounding box center [1252, 600] width 282 height 34
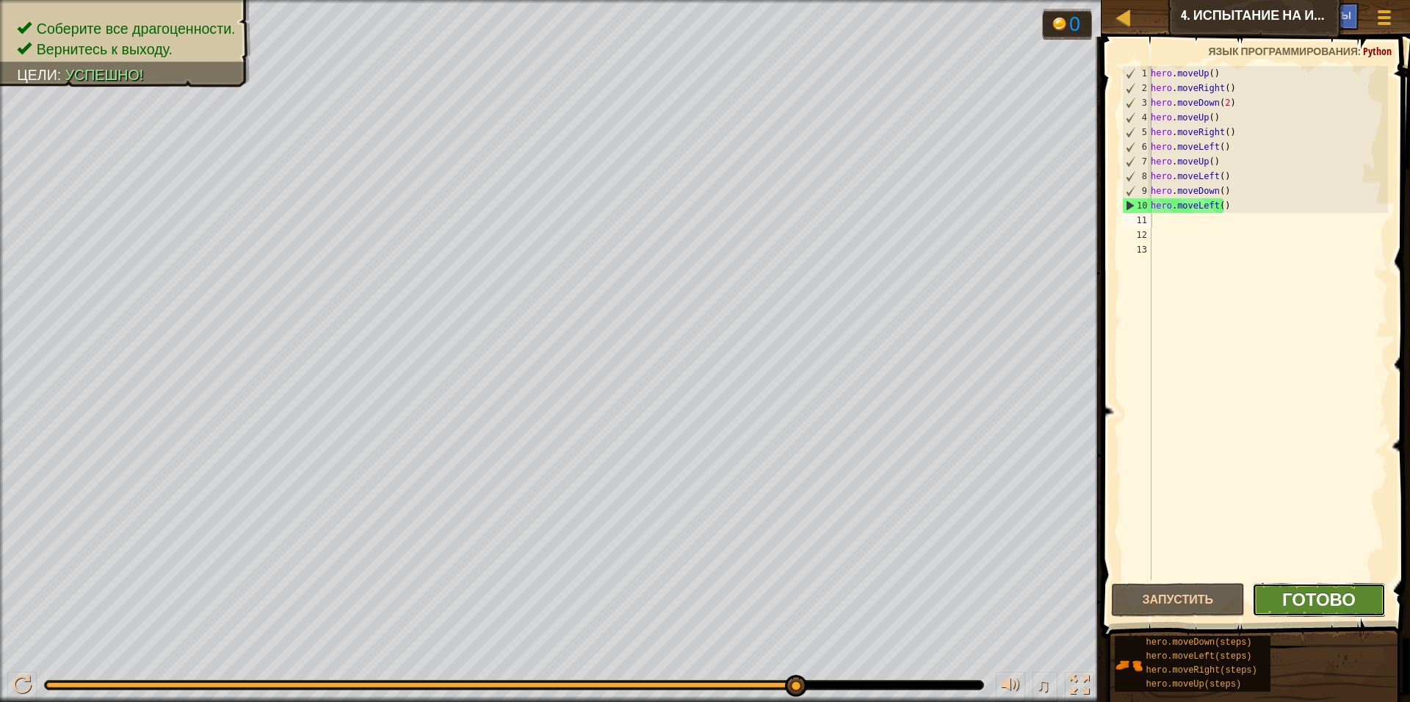
click at [1311, 592] on span "Готово" at bounding box center [1318, 598] width 73 height 23
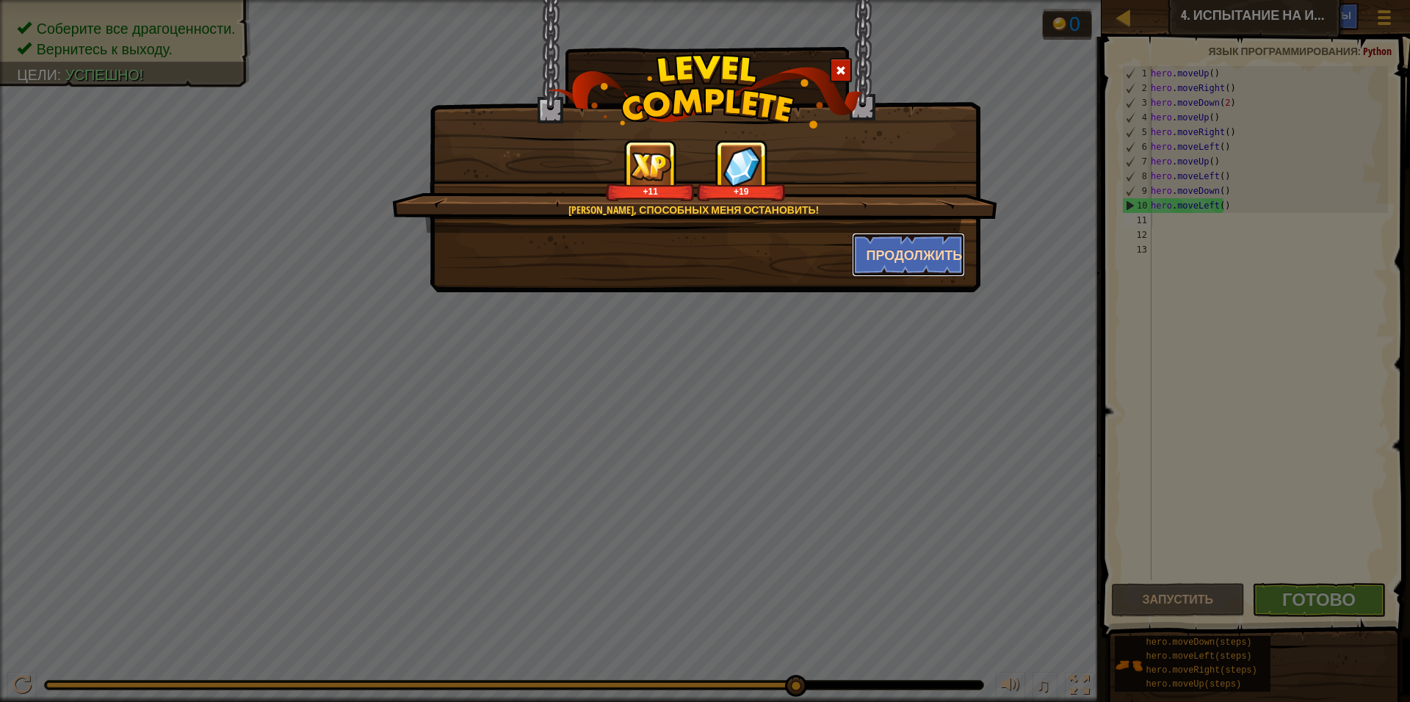
click at [896, 254] on button "Продолжить" at bounding box center [909, 255] width 114 height 44
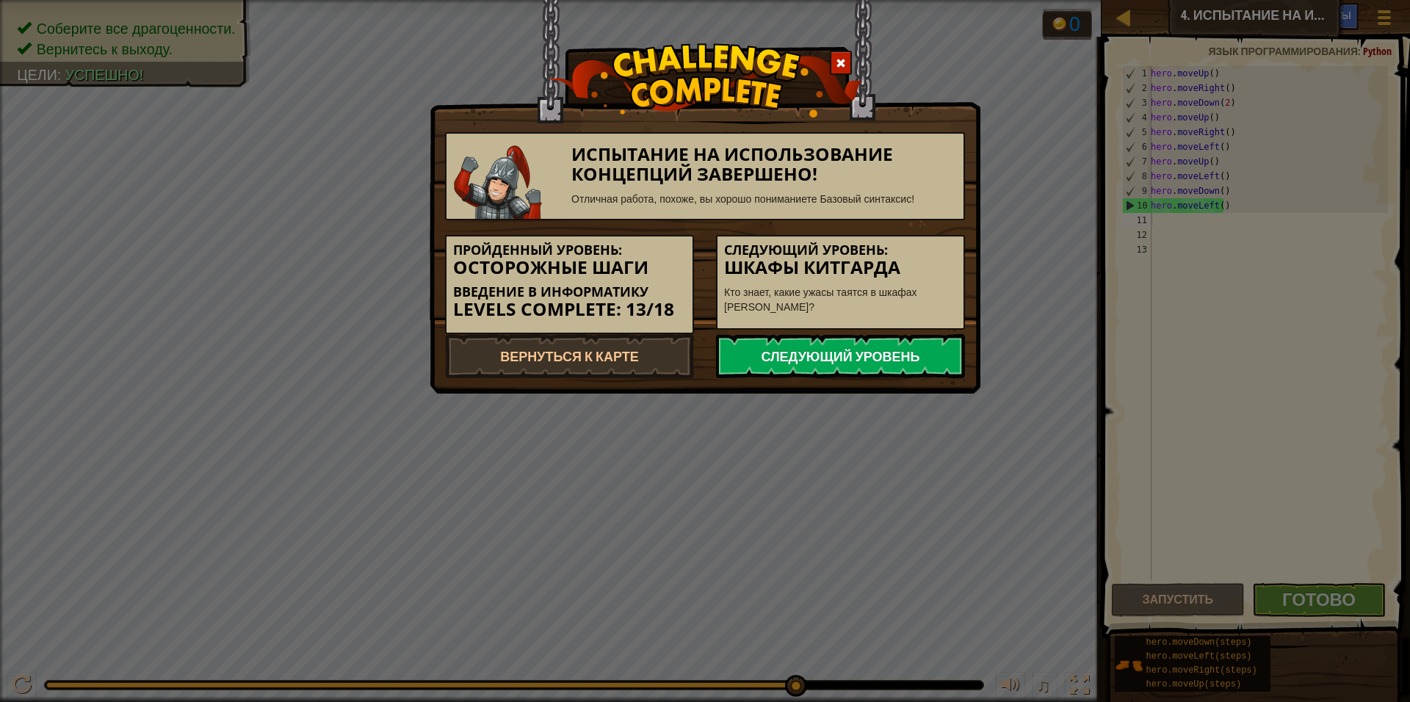
click at [887, 354] on link "Следующий уровень" at bounding box center [840, 356] width 249 height 44
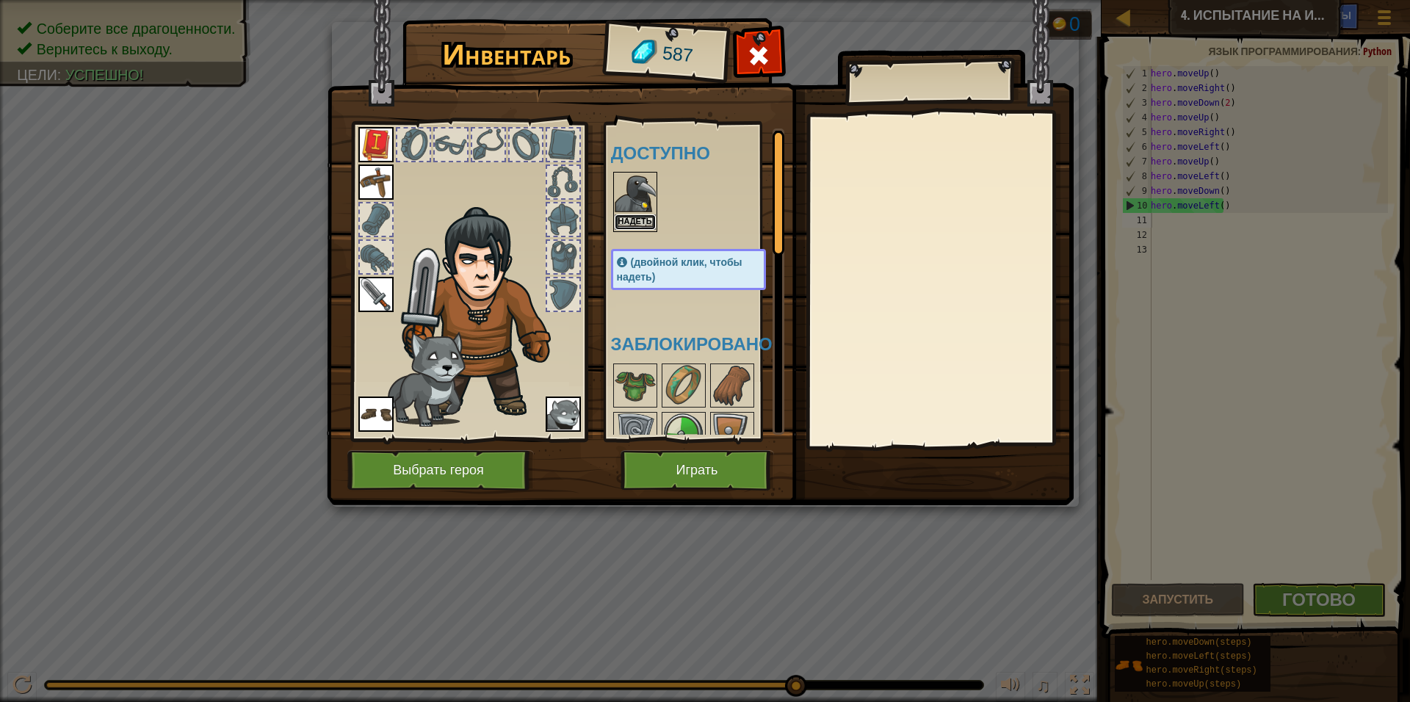
click at [631, 225] on button "Надеть" at bounding box center [635, 221] width 41 height 15
click at [631, 1] on body "Карта Введение в Информатику 4. Испытание на использование концепций. Осторожны…" at bounding box center [705, 0] width 1410 height 1
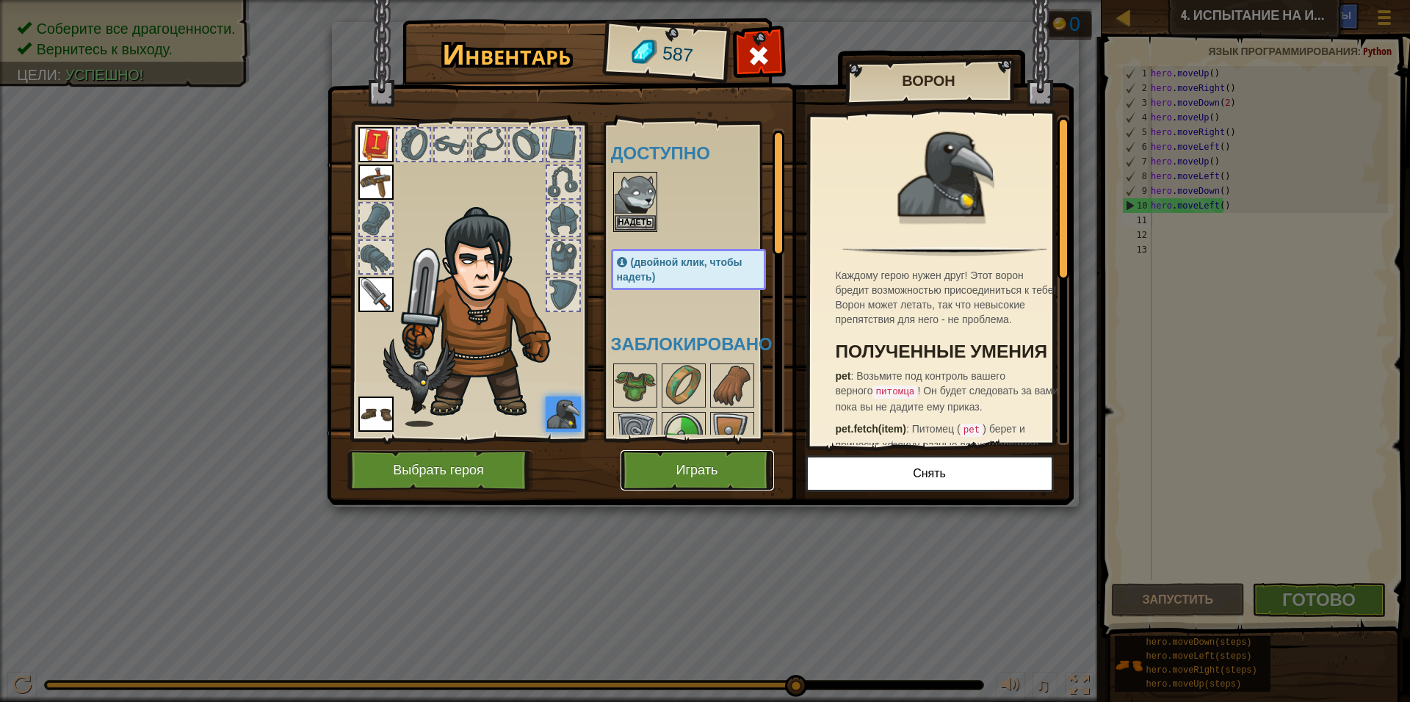
click at [700, 463] on button "Играть" at bounding box center [696, 470] width 153 height 40
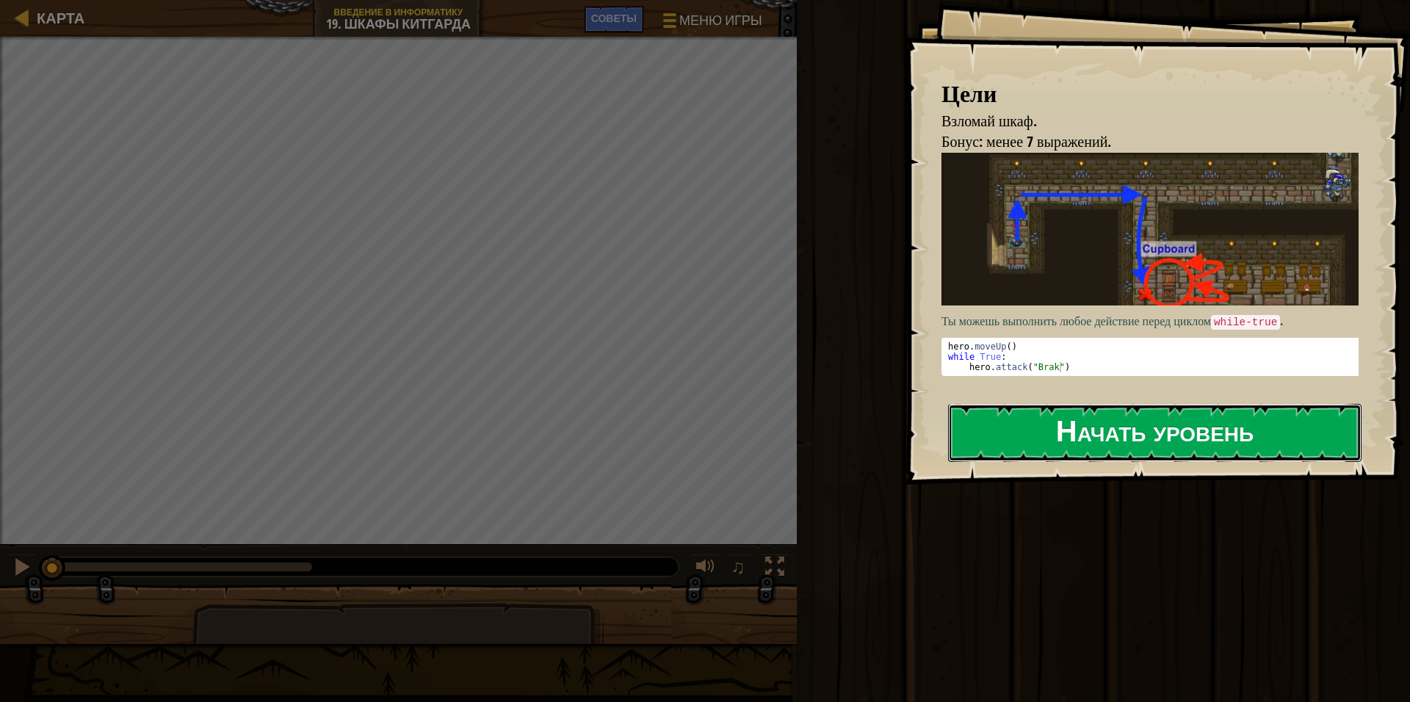
click at [1096, 424] on button "Начать уровень" at bounding box center [1154, 433] width 413 height 58
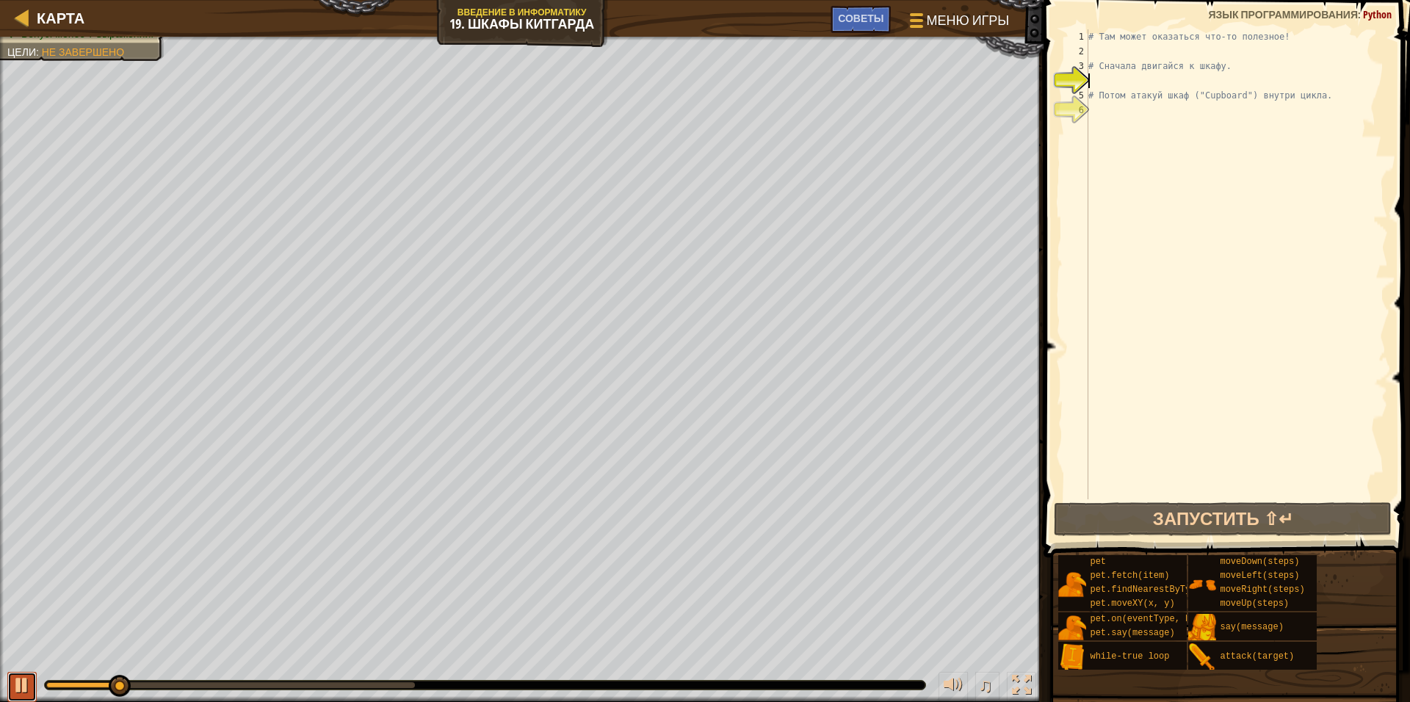
click at [23, 680] on div at bounding box center [21, 684] width 19 height 19
click at [1310, 97] on div "# Там может оказаться что-то полезное! # Сначала двигайся к шкафу. # Потом атак…" at bounding box center [1236, 278] width 302 height 499
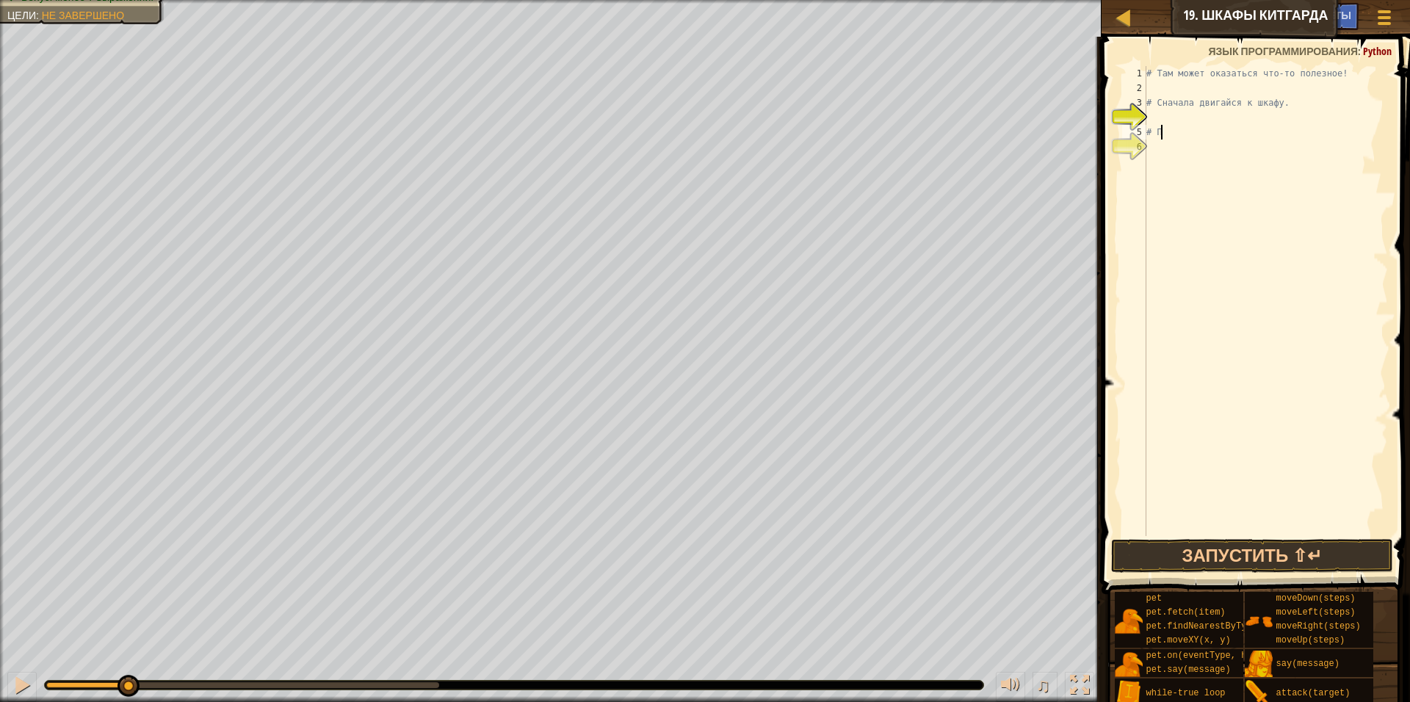
type textarea "#"
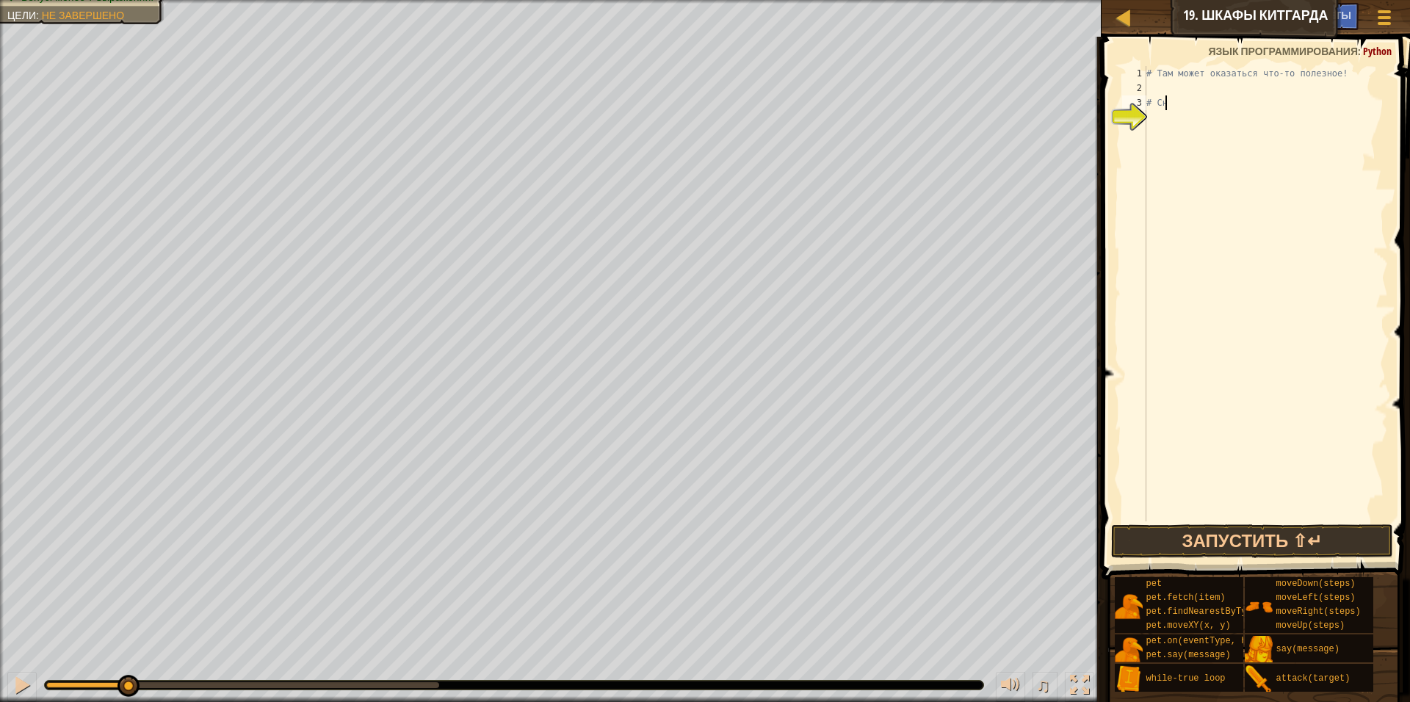
type textarea "#"
type textarea "h"
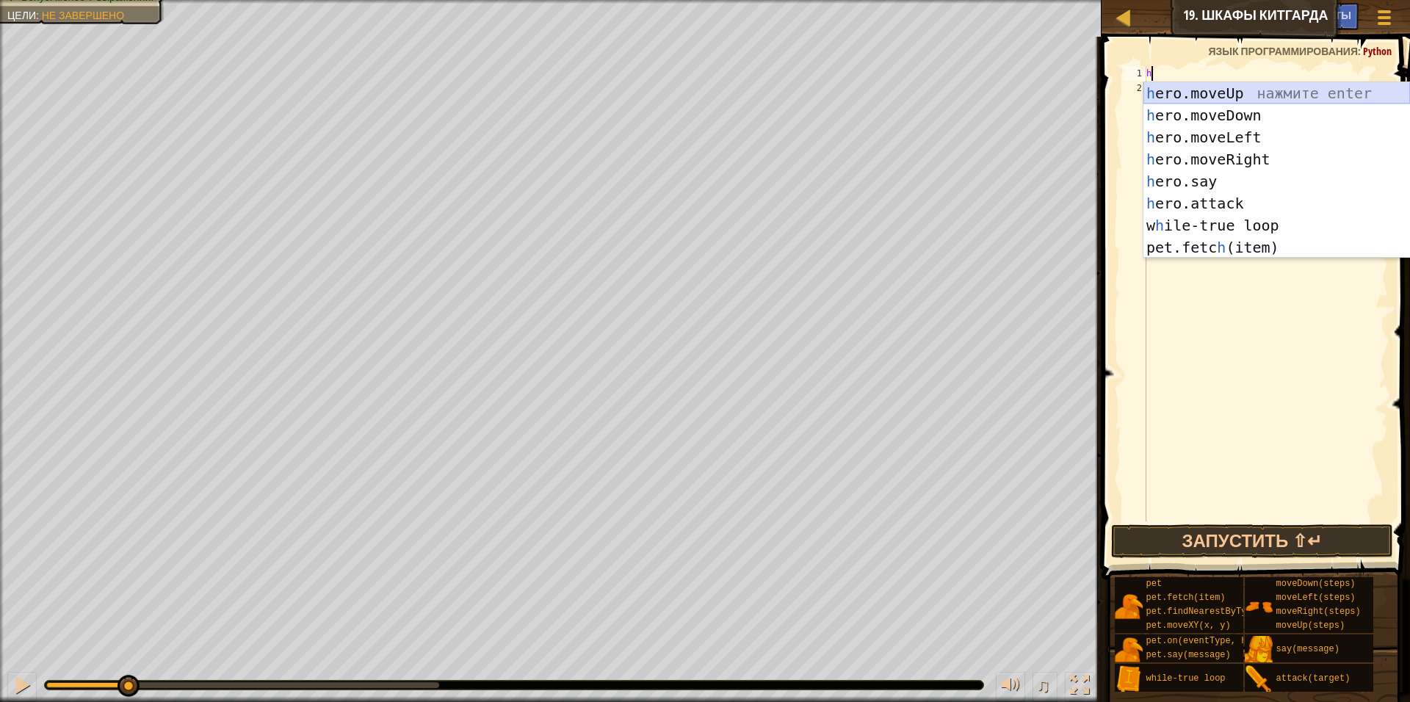
click at [1252, 90] on div "h ero.moveUp нажмите enter h ero.moveDown нажмите enter h ero.moveLeft нажмите …" at bounding box center [1276, 192] width 267 height 220
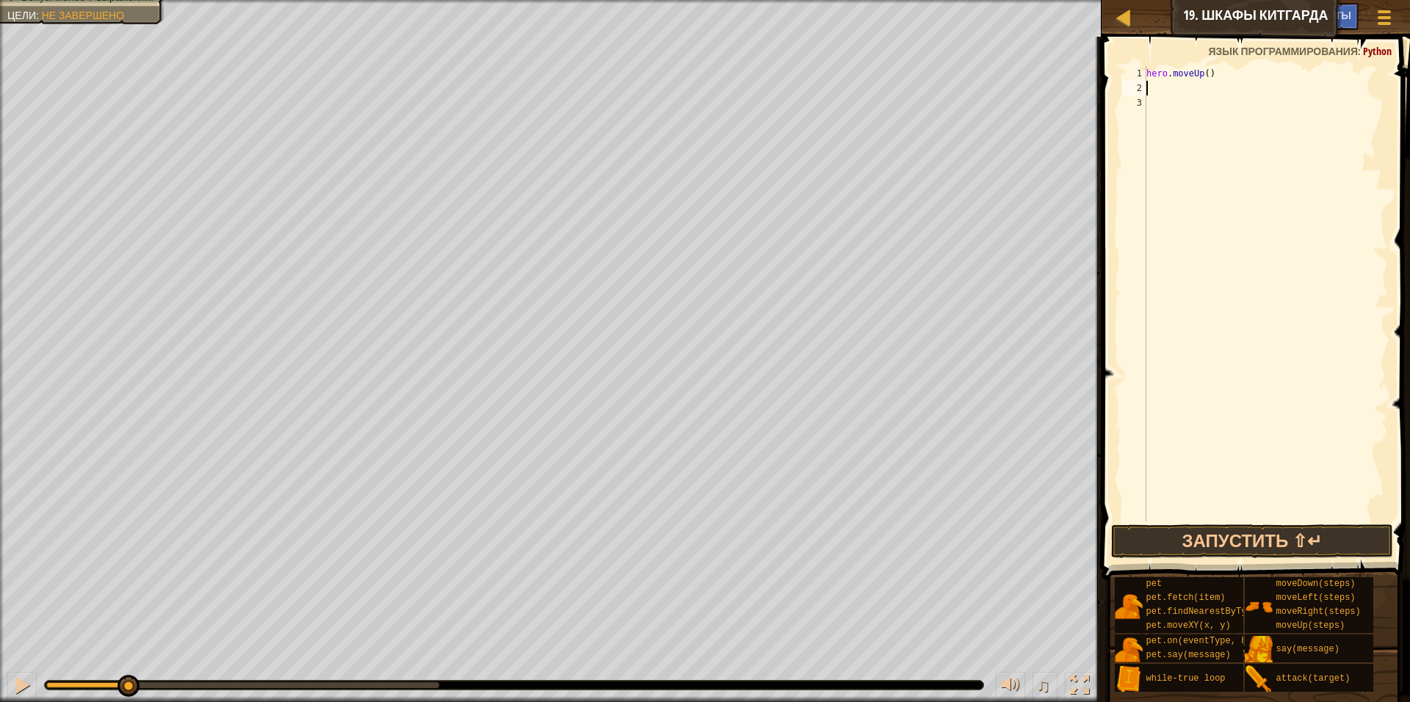
type textarea "h"
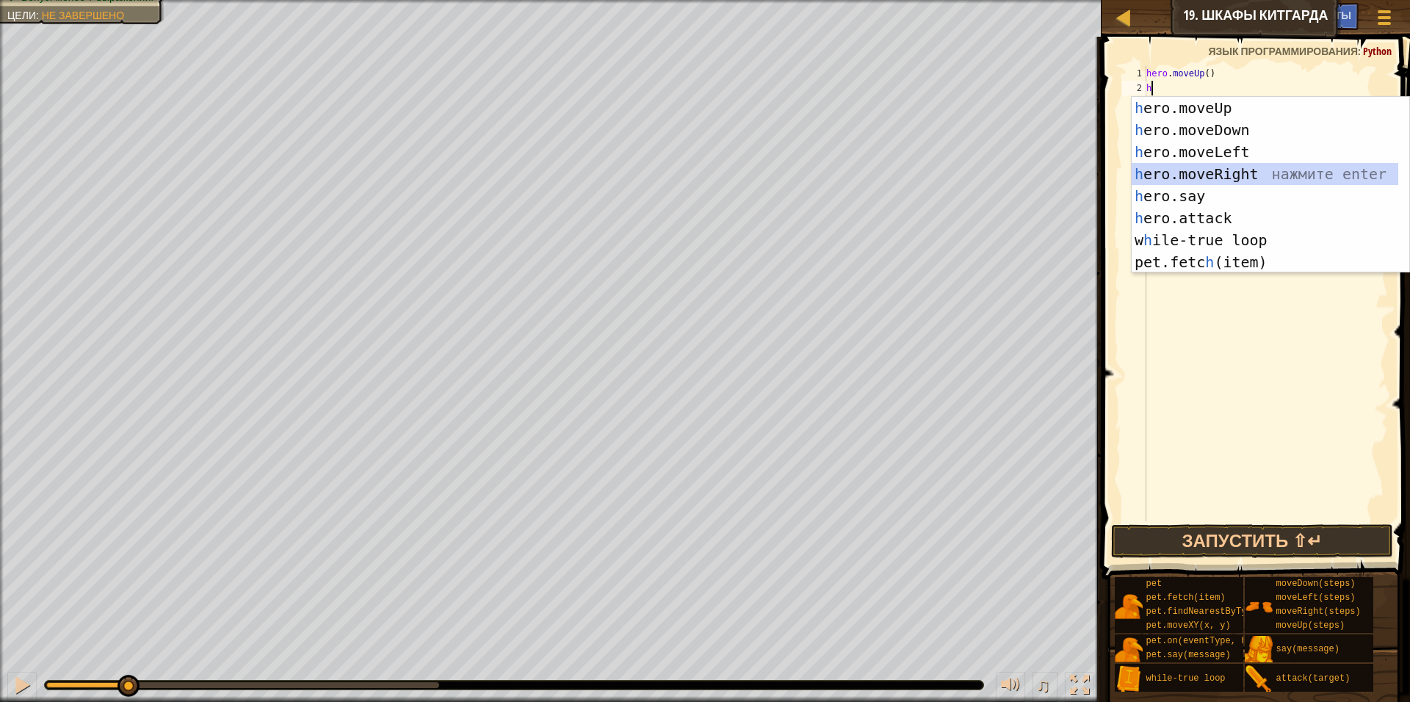
click at [1219, 181] on div "h ero.moveUp нажмите enter h ero.moveDown нажмите enter h ero.moveLeft нажмите …" at bounding box center [1264, 207] width 267 height 220
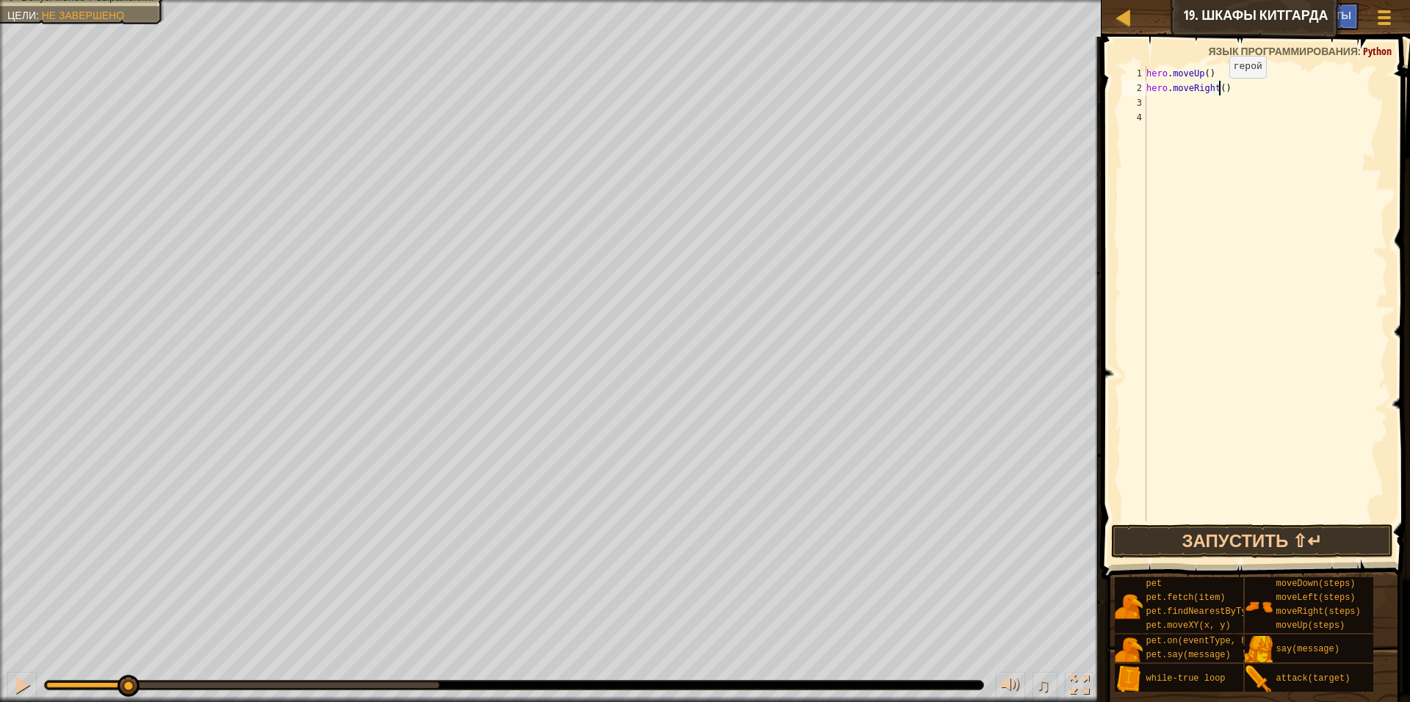
click at [1217, 94] on div "hero . moveUp ( ) hero . moveRight ( )" at bounding box center [1265, 308] width 244 height 485
type textarea "hero.moveRight(2)"
click at [1153, 105] on div "hero . moveUp ( ) hero . moveRight ( 2 )" at bounding box center [1265, 308] width 244 height 485
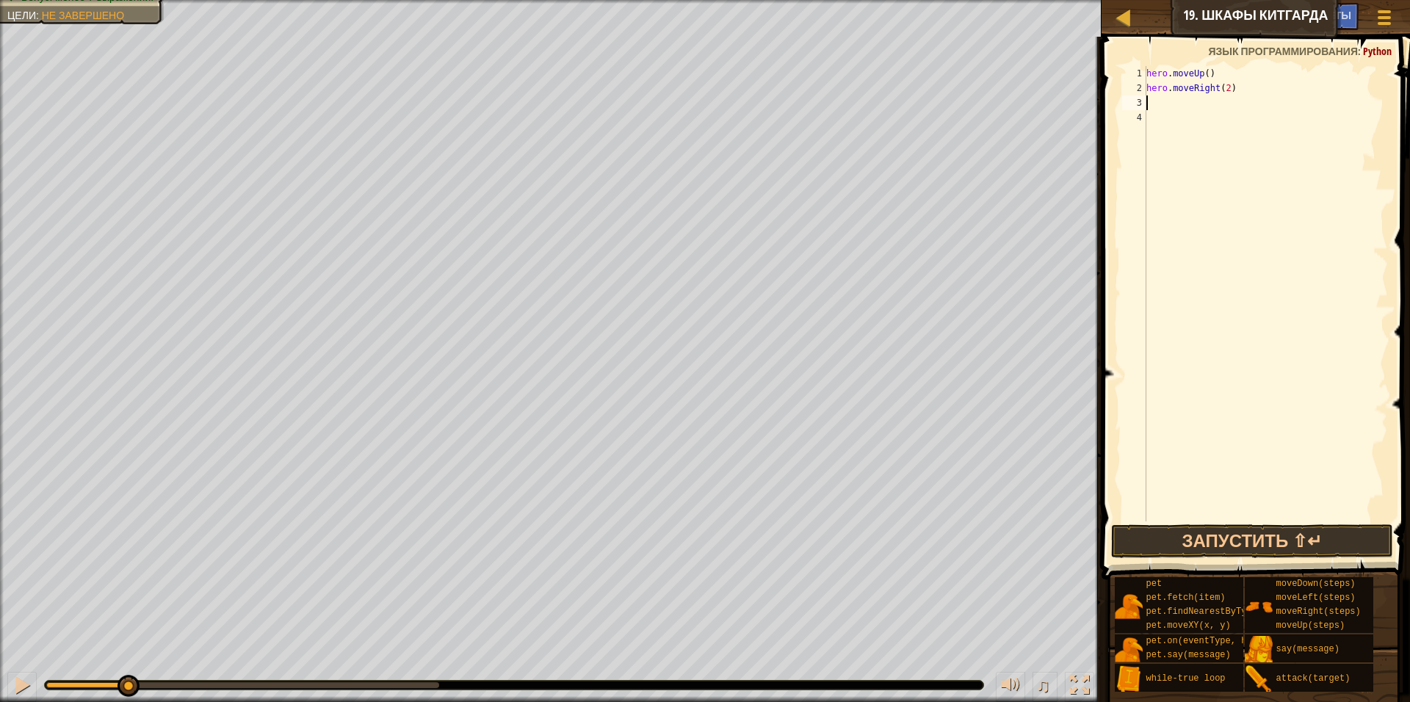
type textarea "h"
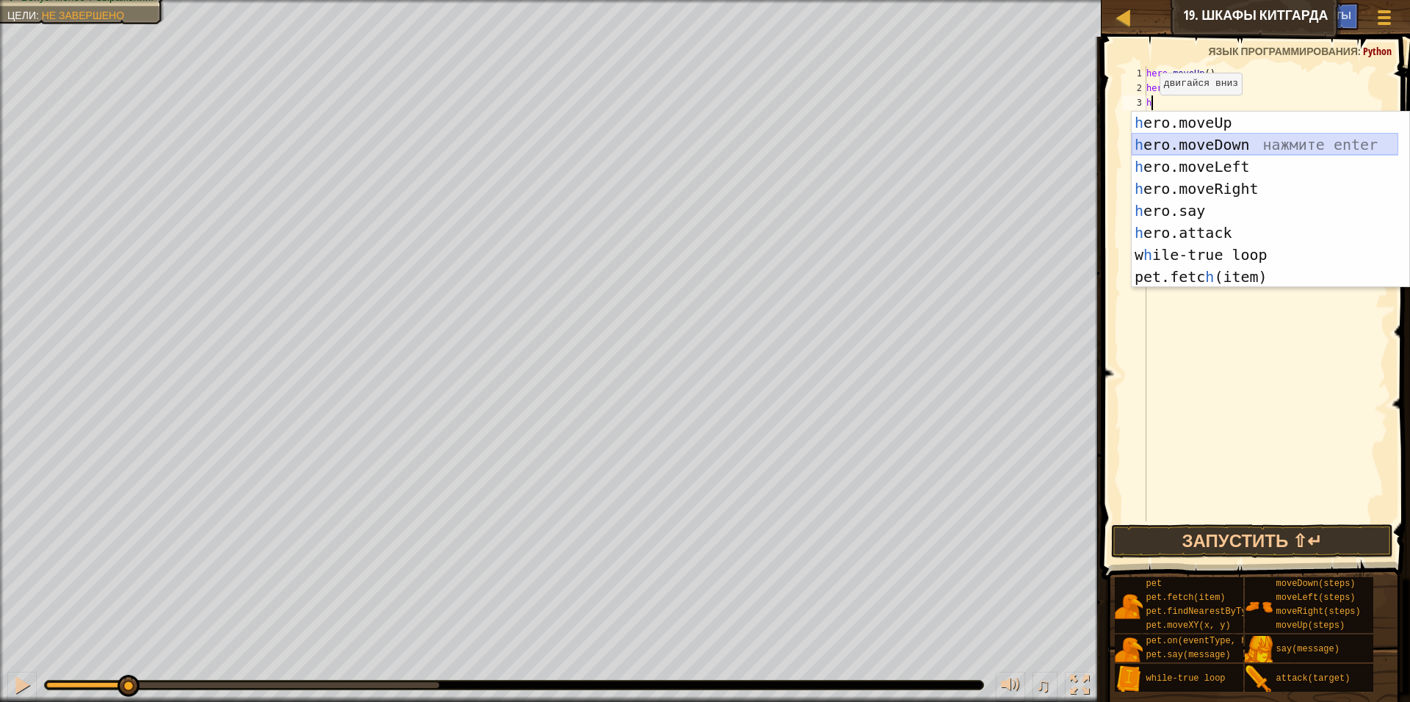
click at [1234, 151] on div "h ero.moveUp нажмите enter h ero.moveDown нажмите enter h ero.moveLeft нажмите …" at bounding box center [1264, 222] width 267 height 220
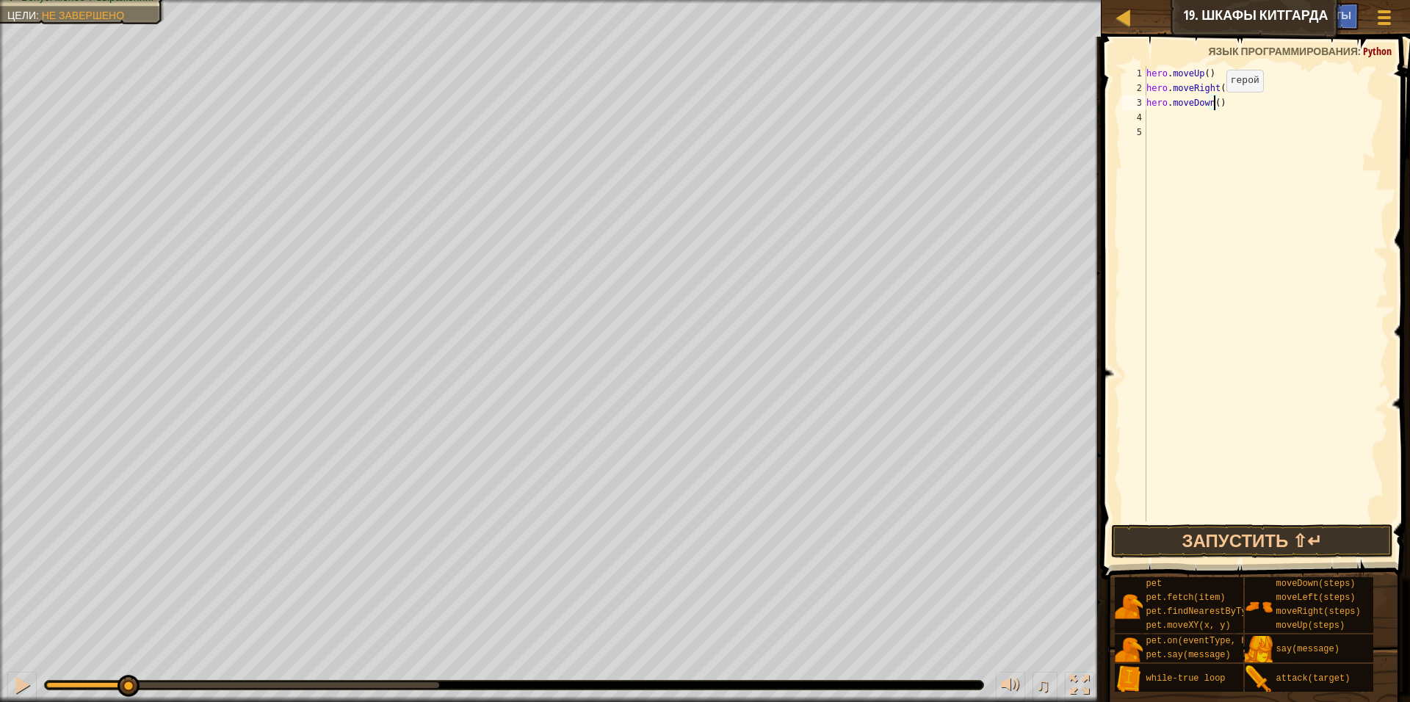
click at [1214, 106] on div "hero . moveUp ( ) hero . moveRight ( 2 ) hero . moveDown ( )" at bounding box center [1265, 308] width 244 height 485
type textarea "hero.moveDown(2)"
click at [1150, 120] on div "hero . moveUp ( ) hero . moveRight ( 2 ) hero . moveDown ( 2 )" at bounding box center [1265, 308] width 244 height 485
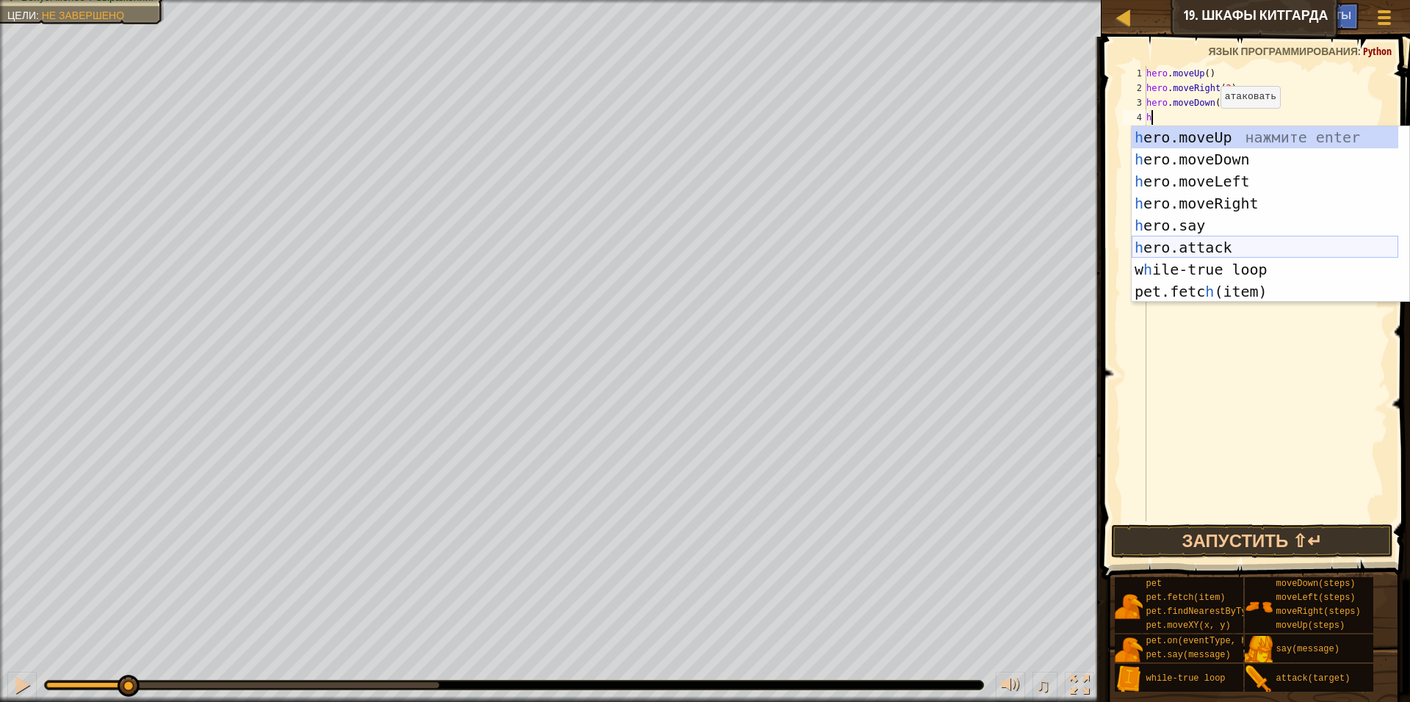
click at [1214, 236] on div "h ero.moveUp нажмите enter h ero.moveDown нажмите enter h ero.moveLeft нажмите …" at bounding box center [1264, 236] width 267 height 220
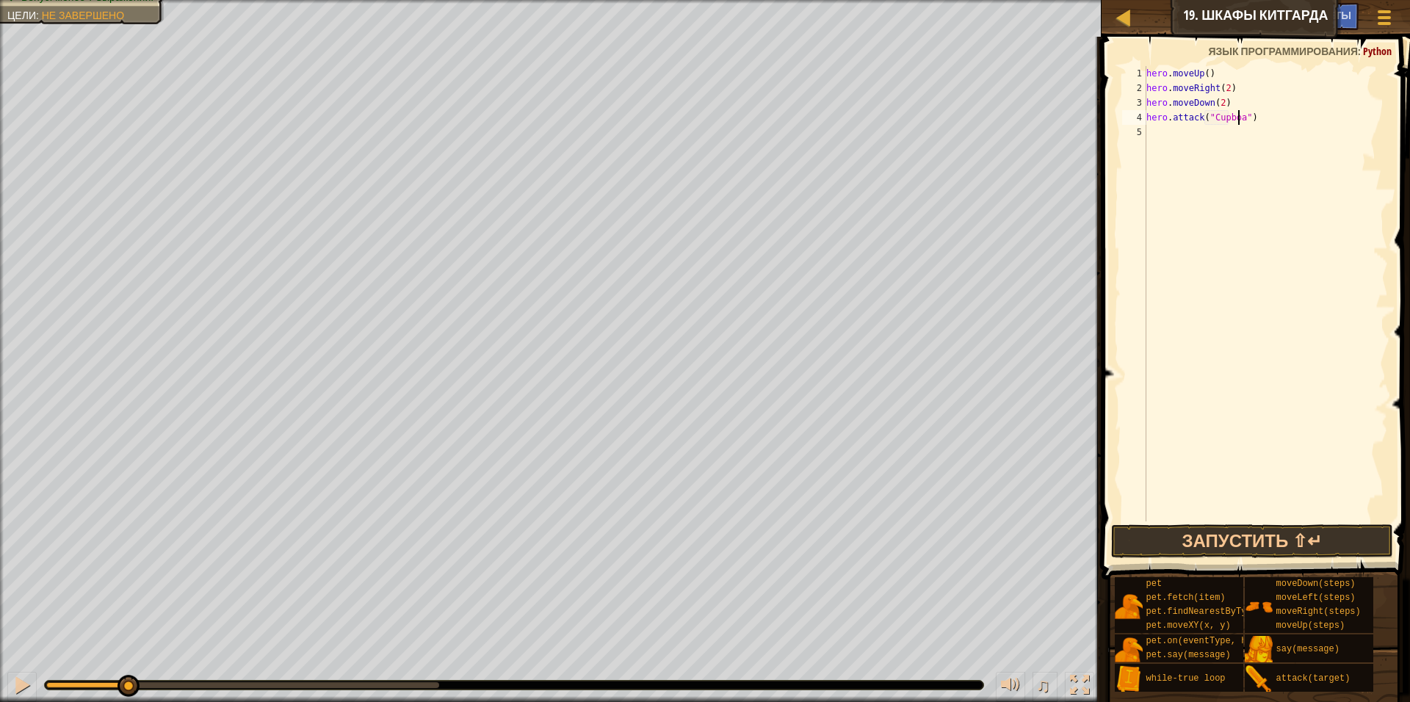
scroll to position [7, 8]
click at [1145, 119] on div "4" at bounding box center [1134, 117] width 24 height 15
drag, startPoint x: 1143, startPoint y: 120, endPoint x: 1172, endPoint y: 125, distance: 29.0
click at [1172, 125] on div "hero.attack("Cupboard") 1 2 3 4 5 hero . moveUp ( ) hero . moveRight ( 2 ) hero…" at bounding box center [1253, 293] width 269 height 455
type textarea "hero.attack("Cupboard")"
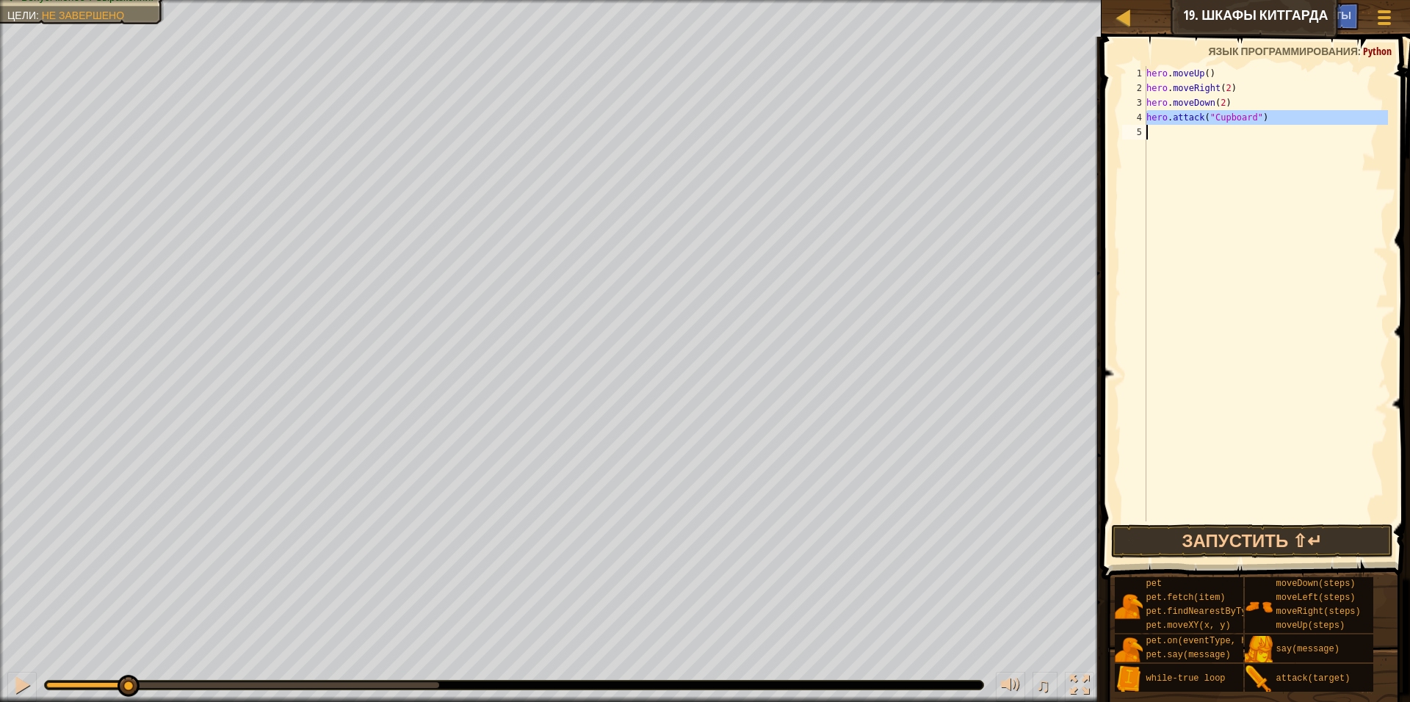
paste textarea
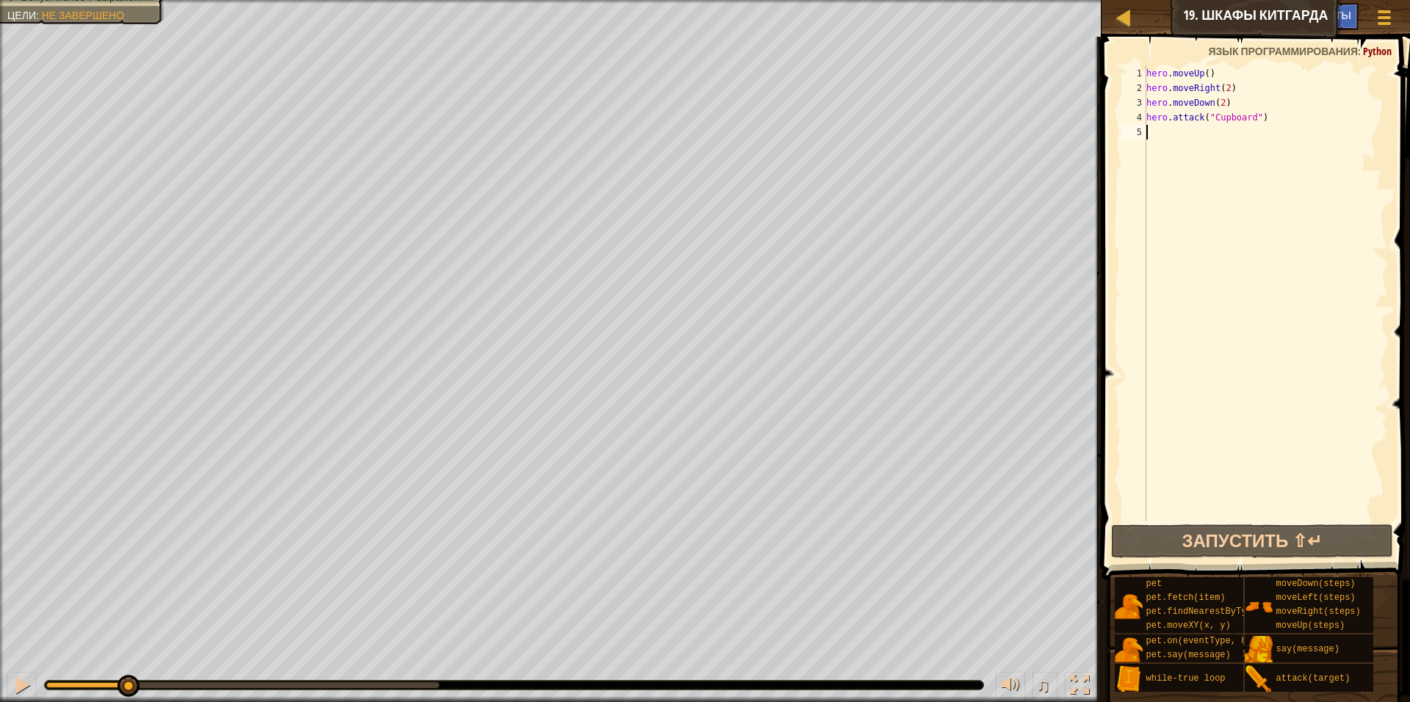
scroll to position [7, 0]
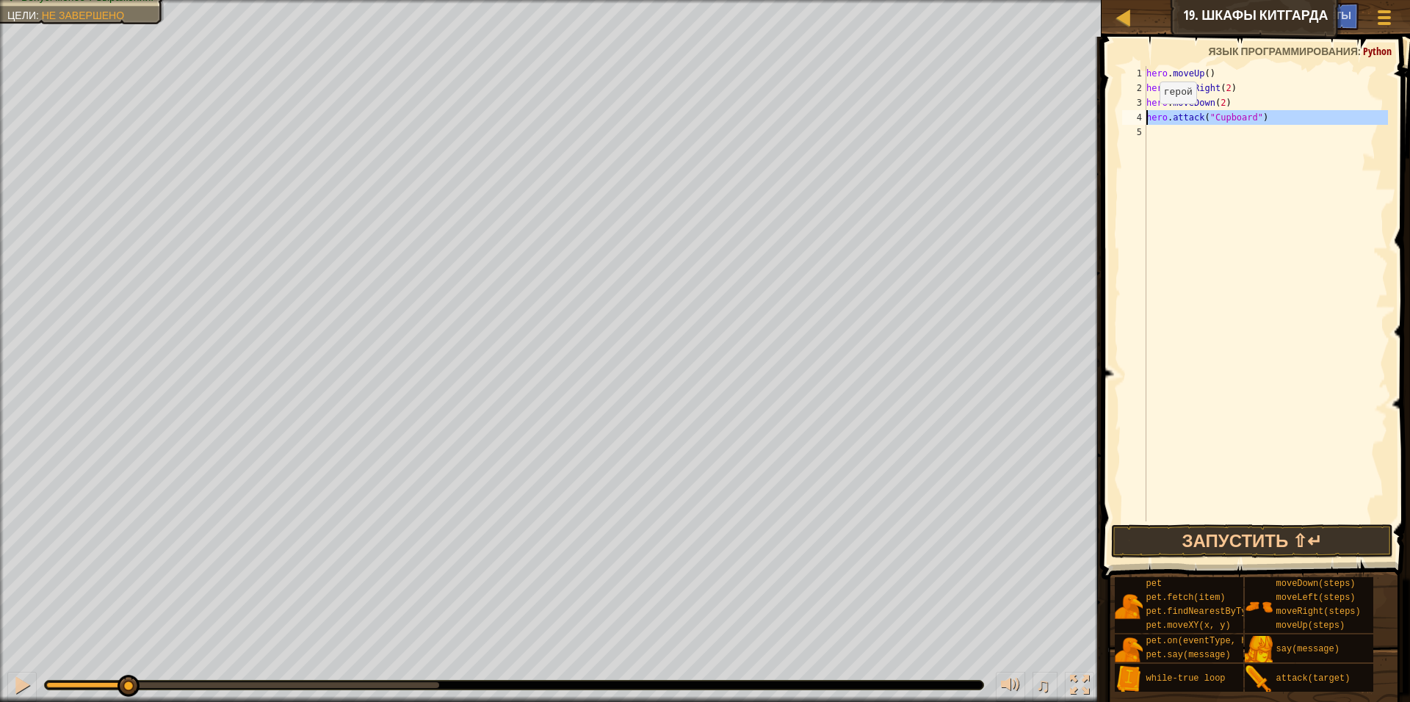
click at [1147, 118] on div "1 2 3 4 5 hero . moveUp ( ) hero . moveRight ( 2 ) hero . moveDown ( 2 ) hero .…" at bounding box center [1253, 293] width 269 height 455
type textarea "hero.attack("Cupboard")"
drag, startPoint x: 1294, startPoint y: 536, endPoint x: 1305, endPoint y: 396, distance: 139.9
click at [1292, 536] on button "Запустить ⇧↵" at bounding box center [1252, 541] width 282 height 34
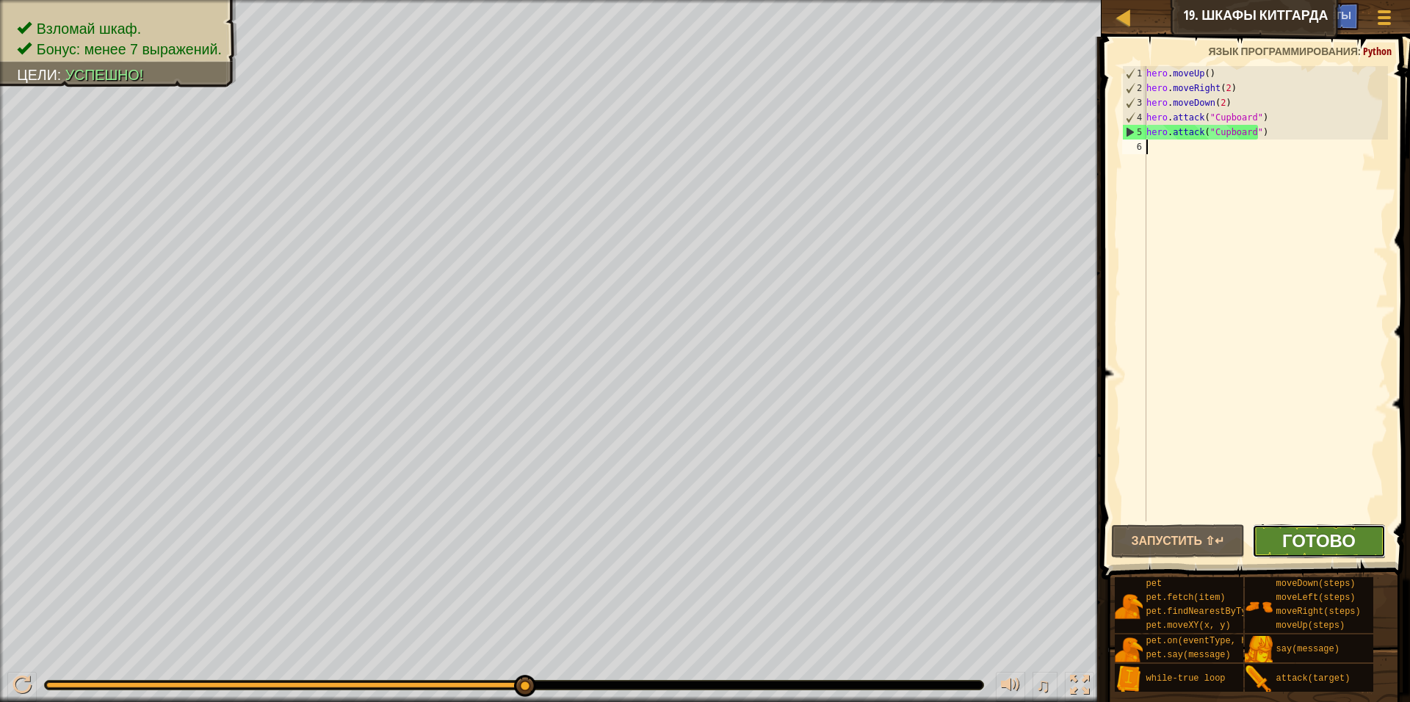
drag, startPoint x: 1317, startPoint y: 556, endPoint x: 1313, endPoint y: 549, distance: 7.9
click at [1313, 549] on button "Готово" at bounding box center [1319, 541] width 134 height 34
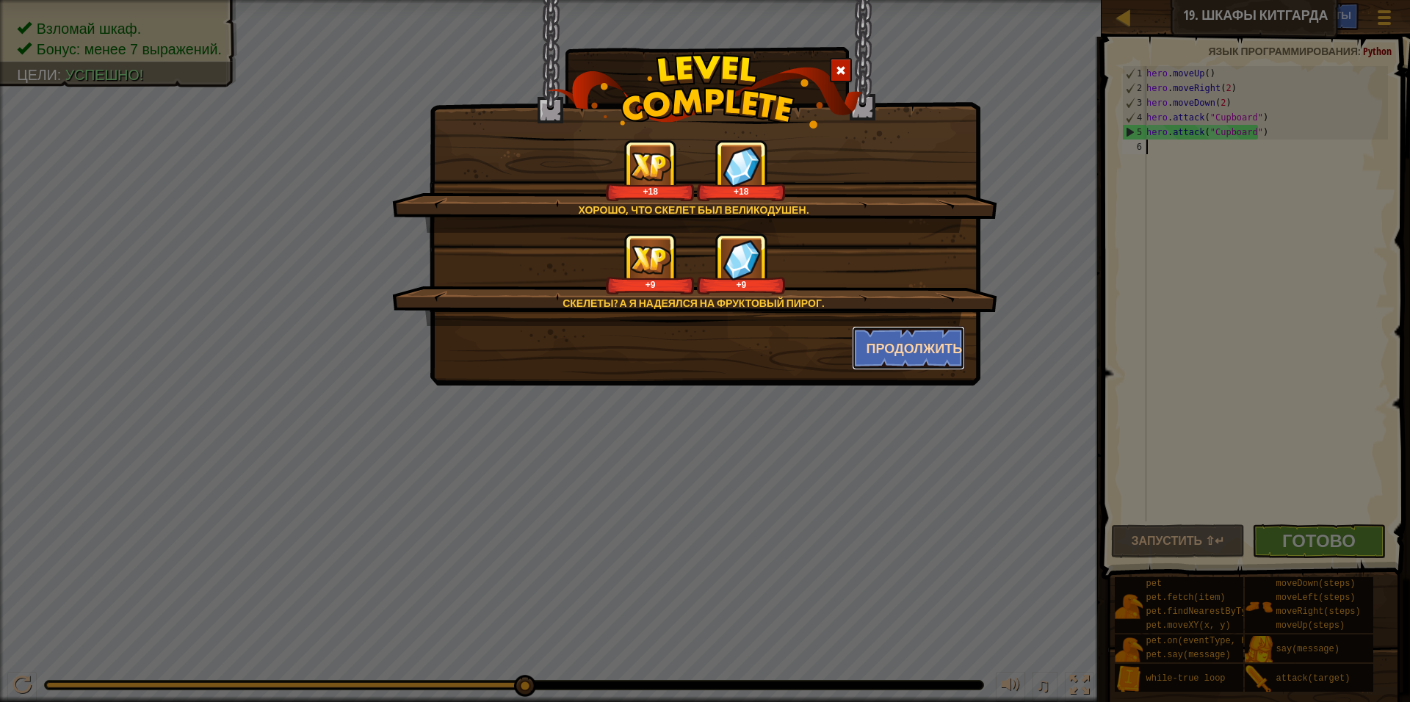
click at [892, 351] on button "Продолжить" at bounding box center [909, 348] width 114 height 44
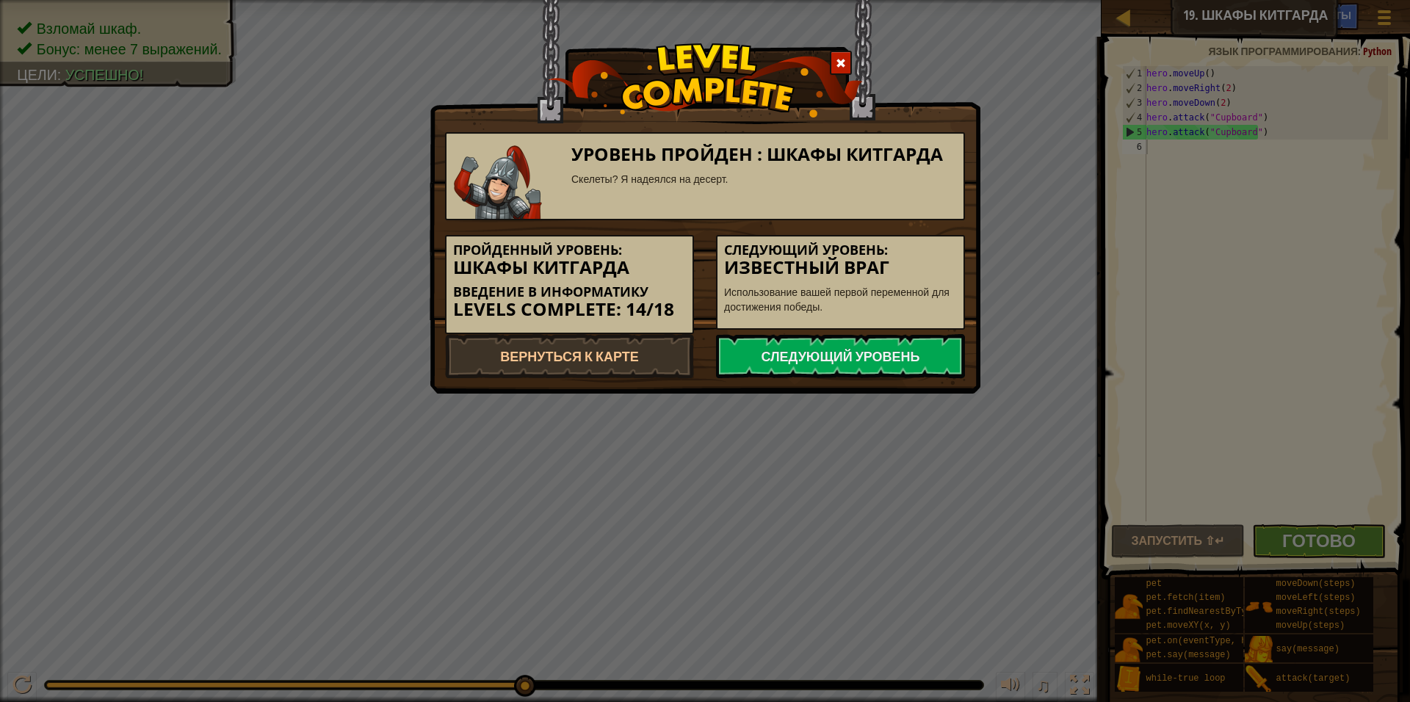
click at [780, 333] on div "Пройденный уровень: Шкафы Китгарда Введение в Информатику Levels Complete: 14/1…" at bounding box center [705, 277] width 542 height 114
click at [780, 346] on link "Следующий уровень" at bounding box center [840, 356] width 249 height 44
drag, startPoint x: 830, startPoint y: 360, endPoint x: 820, endPoint y: 361, distance: 10.4
click at [825, 361] on link "Следующий уровень" at bounding box center [840, 356] width 249 height 44
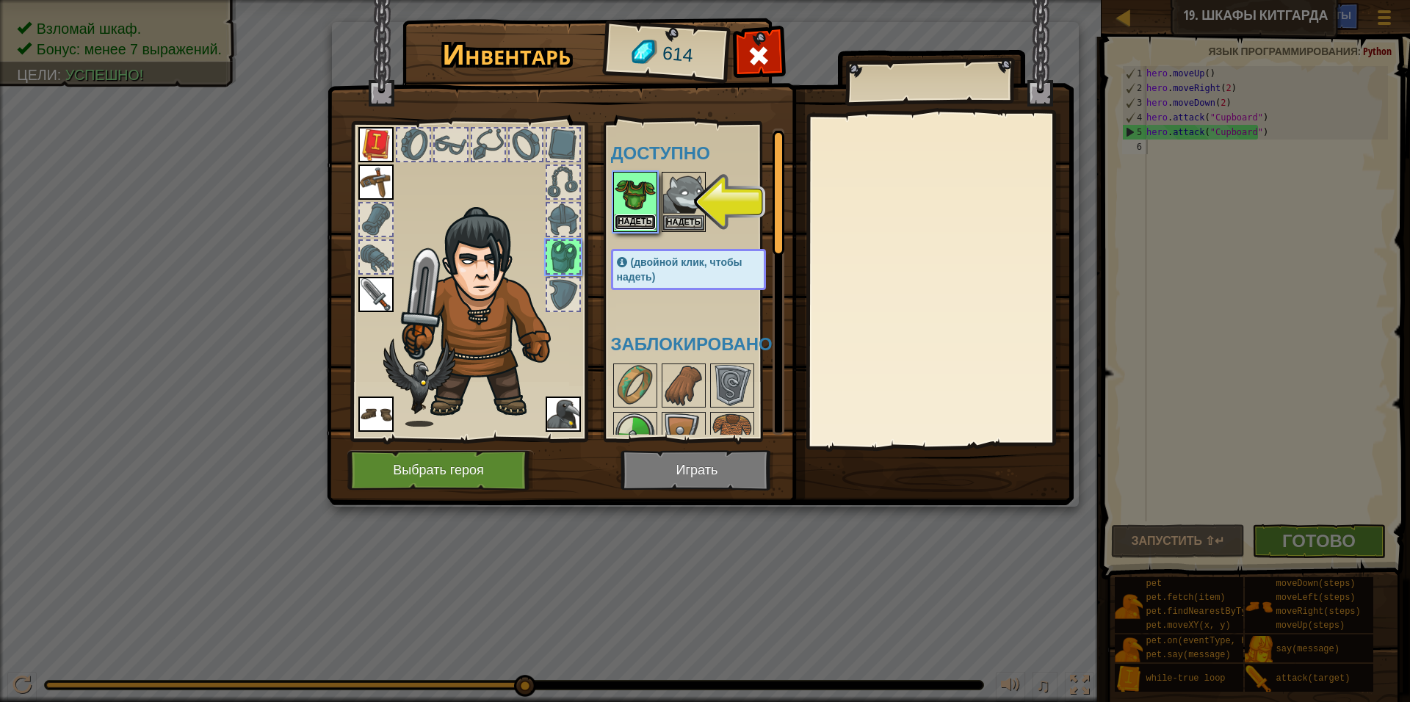
click at [641, 217] on button "Надеть" at bounding box center [635, 221] width 41 height 15
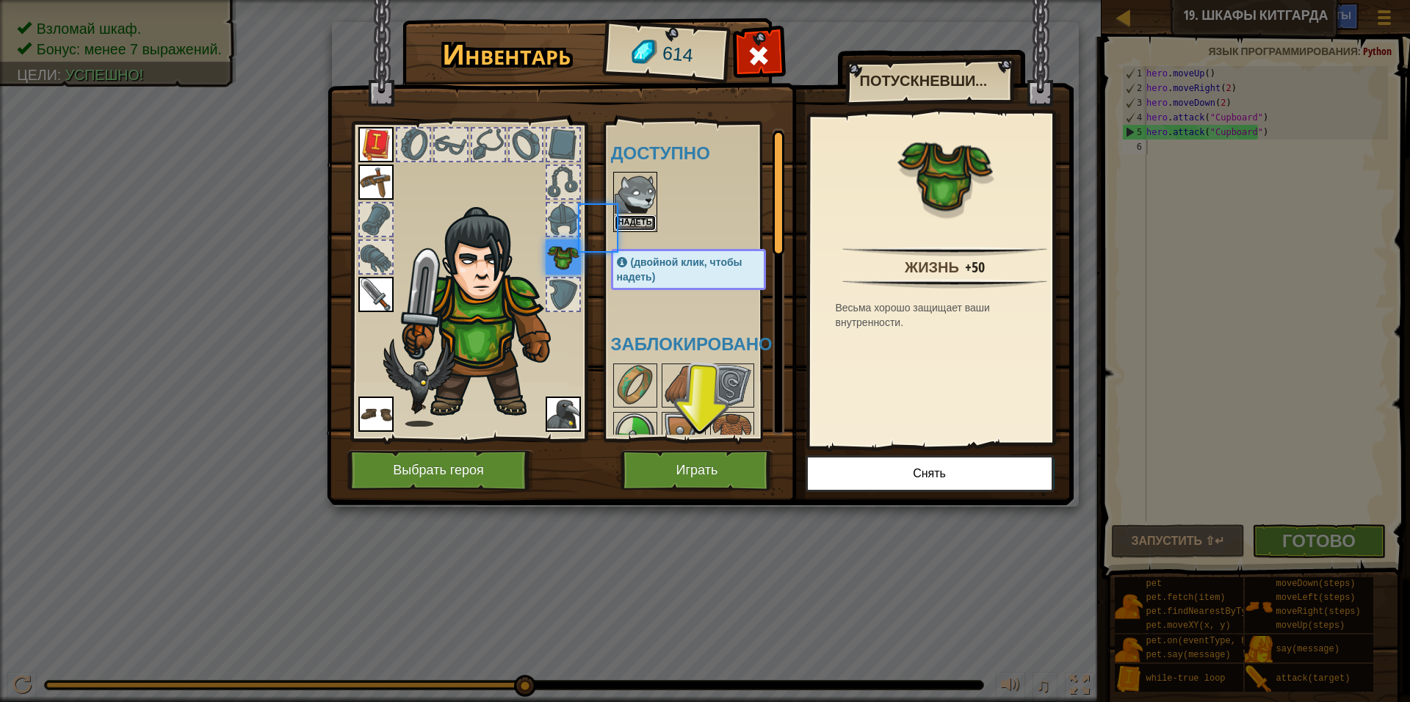
click at [641, 217] on button "Надеть" at bounding box center [635, 222] width 41 height 15
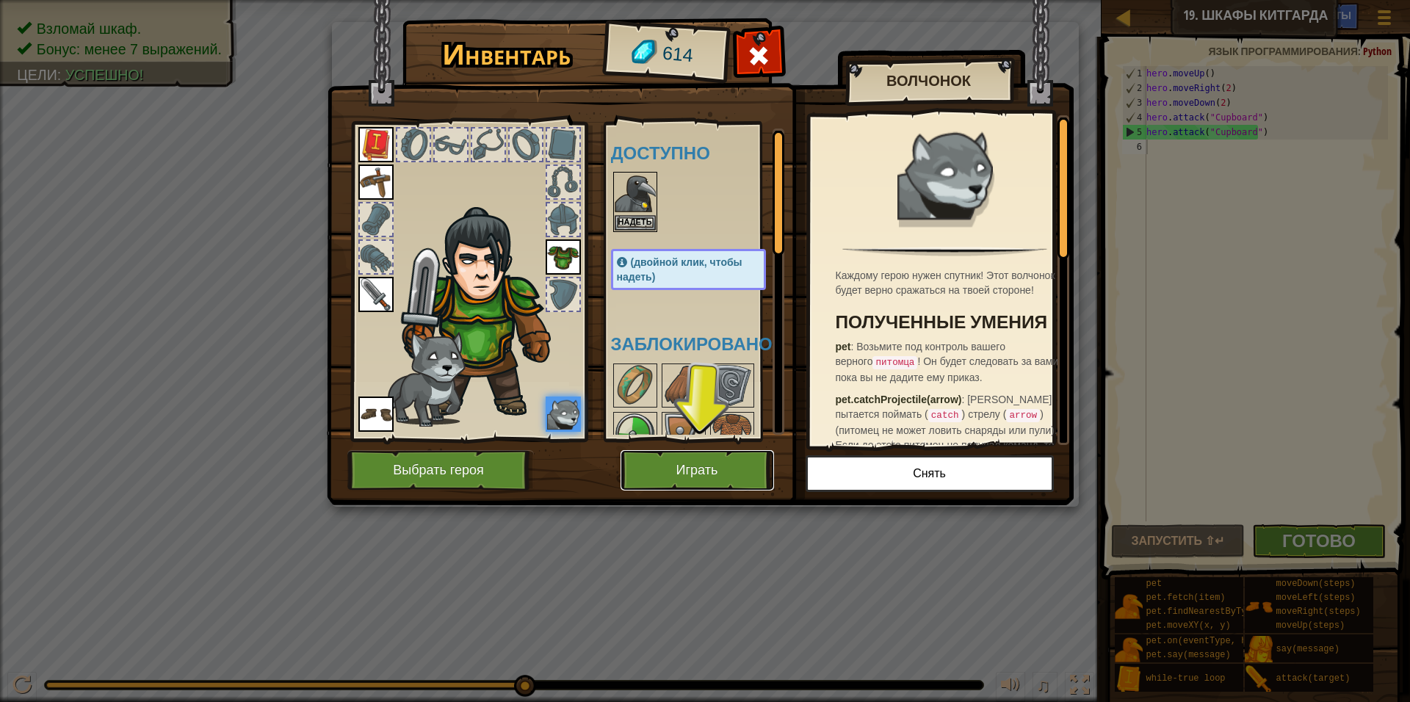
click at [700, 466] on button "Играть" at bounding box center [696, 470] width 153 height 40
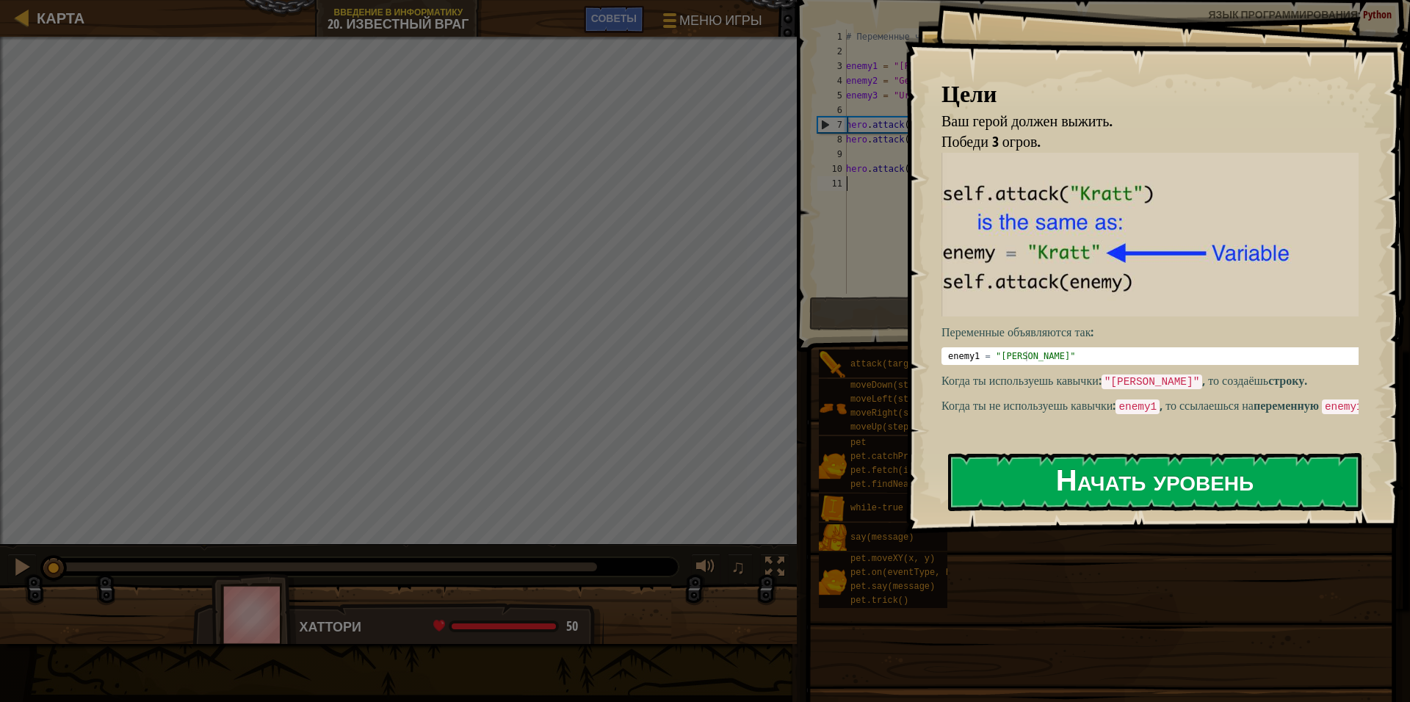
click at [1066, 488] on button "Начать уровень" at bounding box center [1154, 482] width 413 height 58
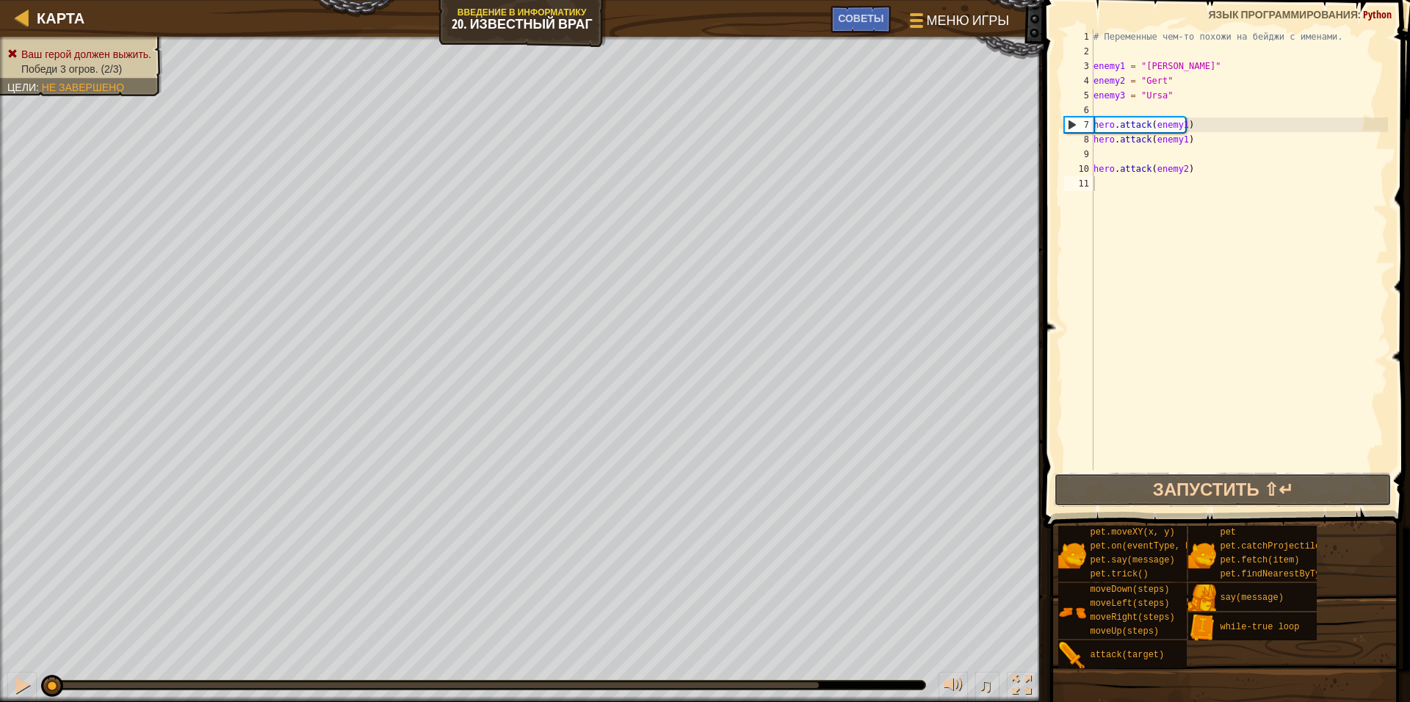
drag, startPoint x: 1170, startPoint y: 489, endPoint x: 1186, endPoint y: 437, distance: 54.6
click at [1170, 488] on button "Запустить ⇧↵" at bounding box center [1223, 490] width 338 height 34
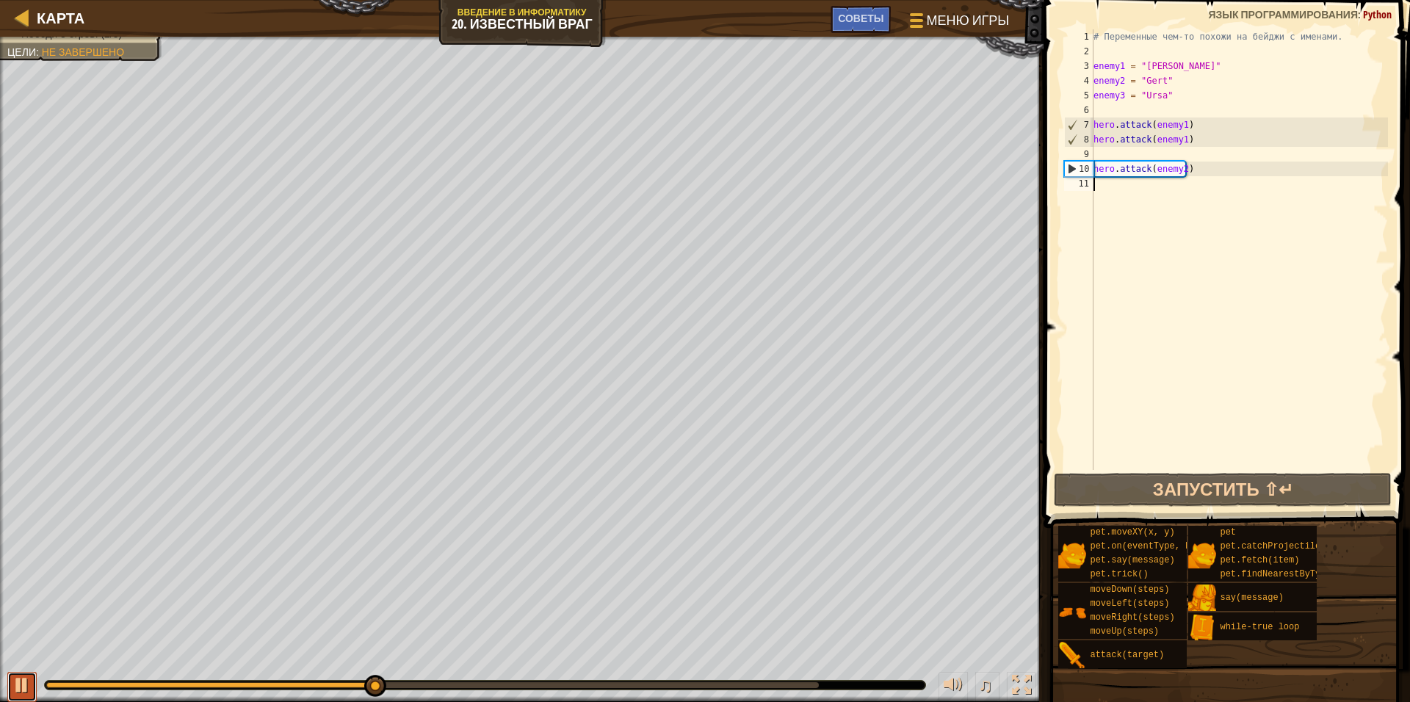
click at [18, 675] on div at bounding box center [21, 684] width 19 height 19
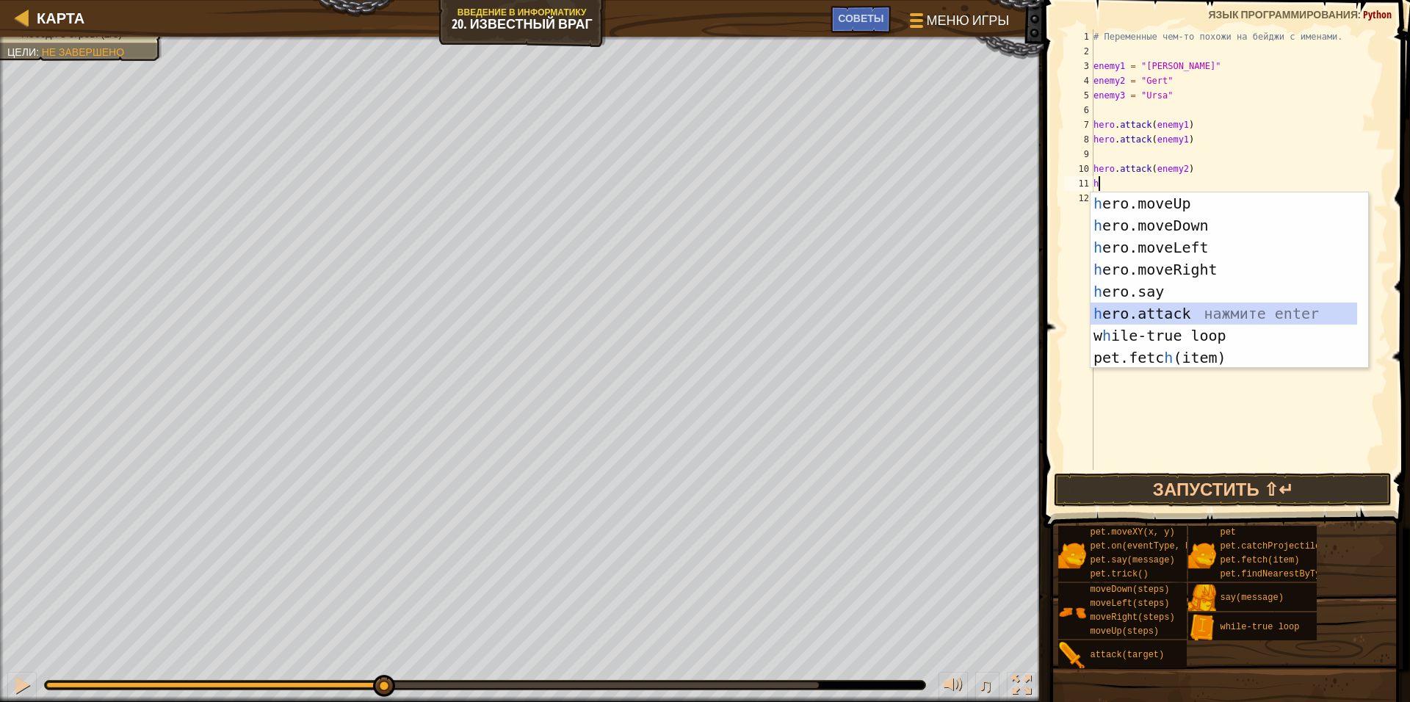
click at [1145, 319] on div "h ero.moveUp нажмите enter h ero.moveDown нажмите enter h ero.moveLeft нажмите …" at bounding box center [1223, 302] width 267 height 220
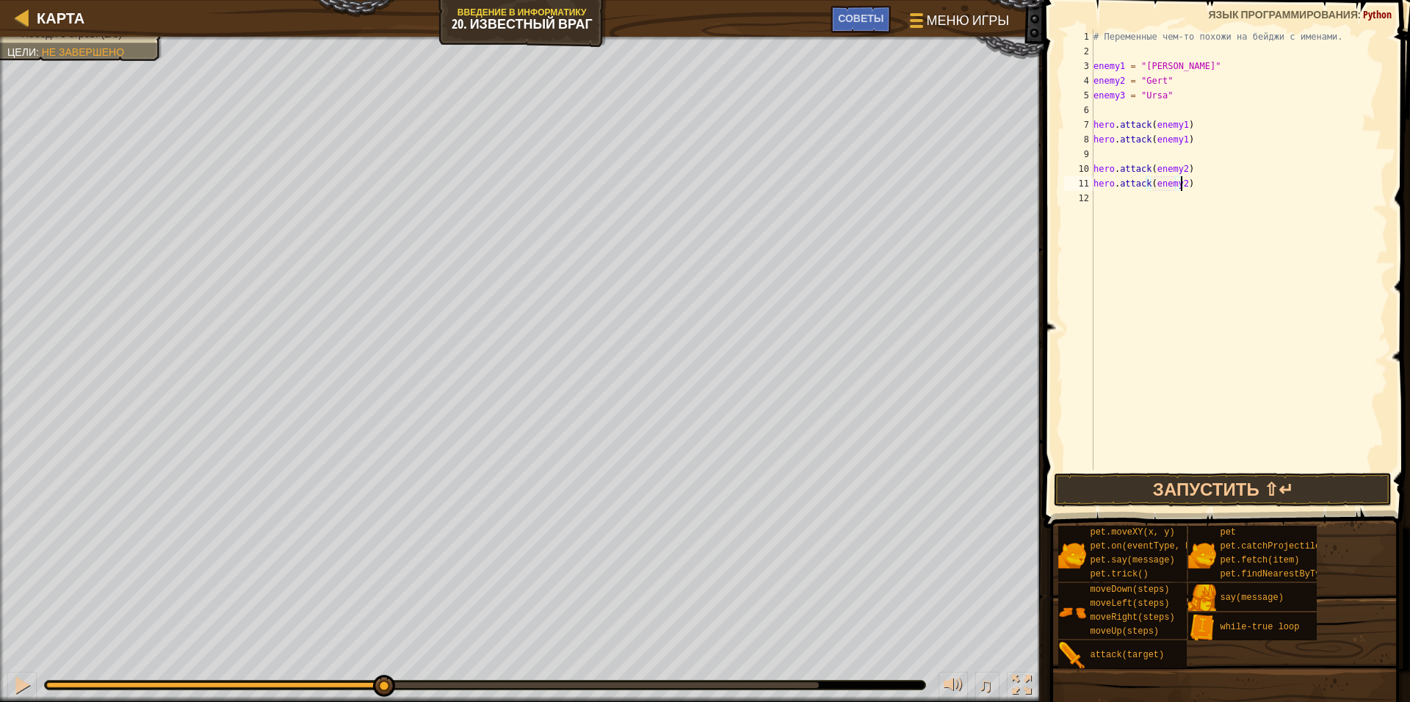
scroll to position [7, 7]
type textarea "hero.attack(enemy2)"
click at [1261, 493] on button "Запустить ⇧↵" at bounding box center [1223, 490] width 338 height 34
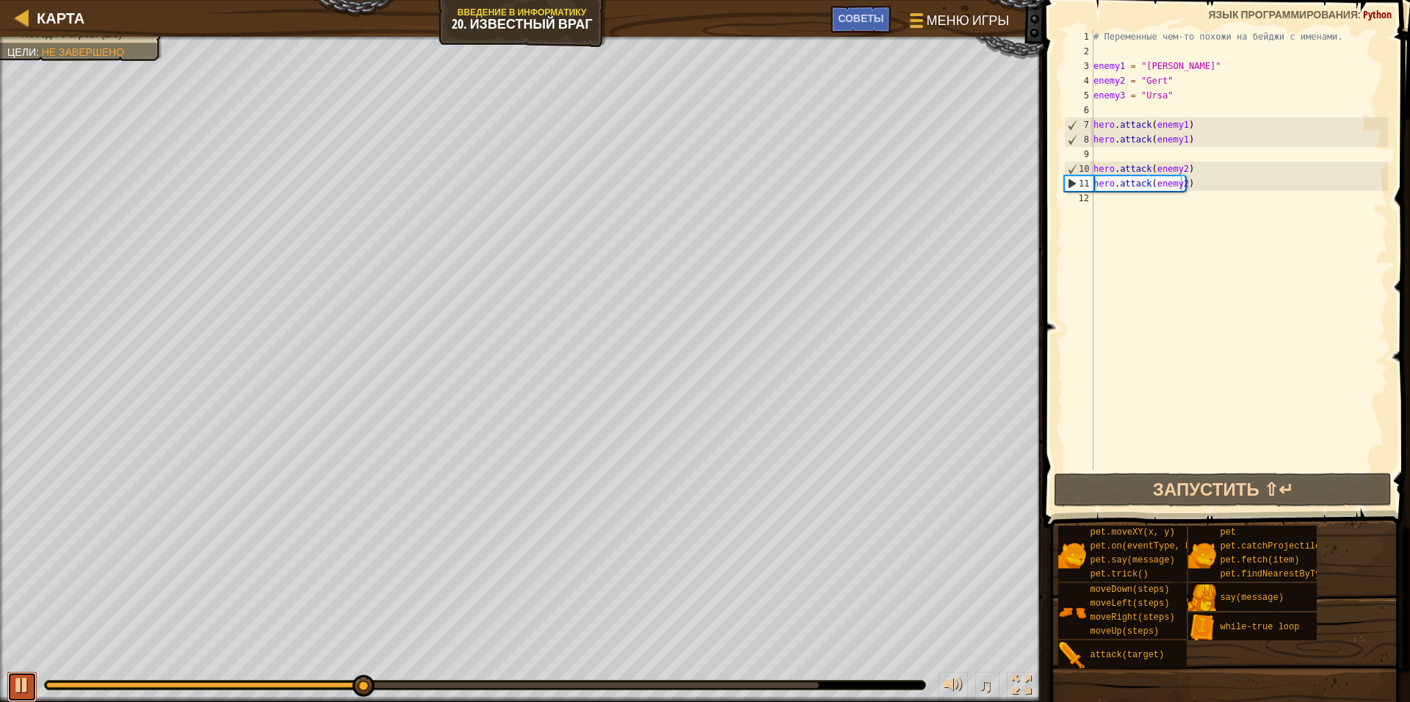
click at [21, 686] on div at bounding box center [21, 684] width 19 height 19
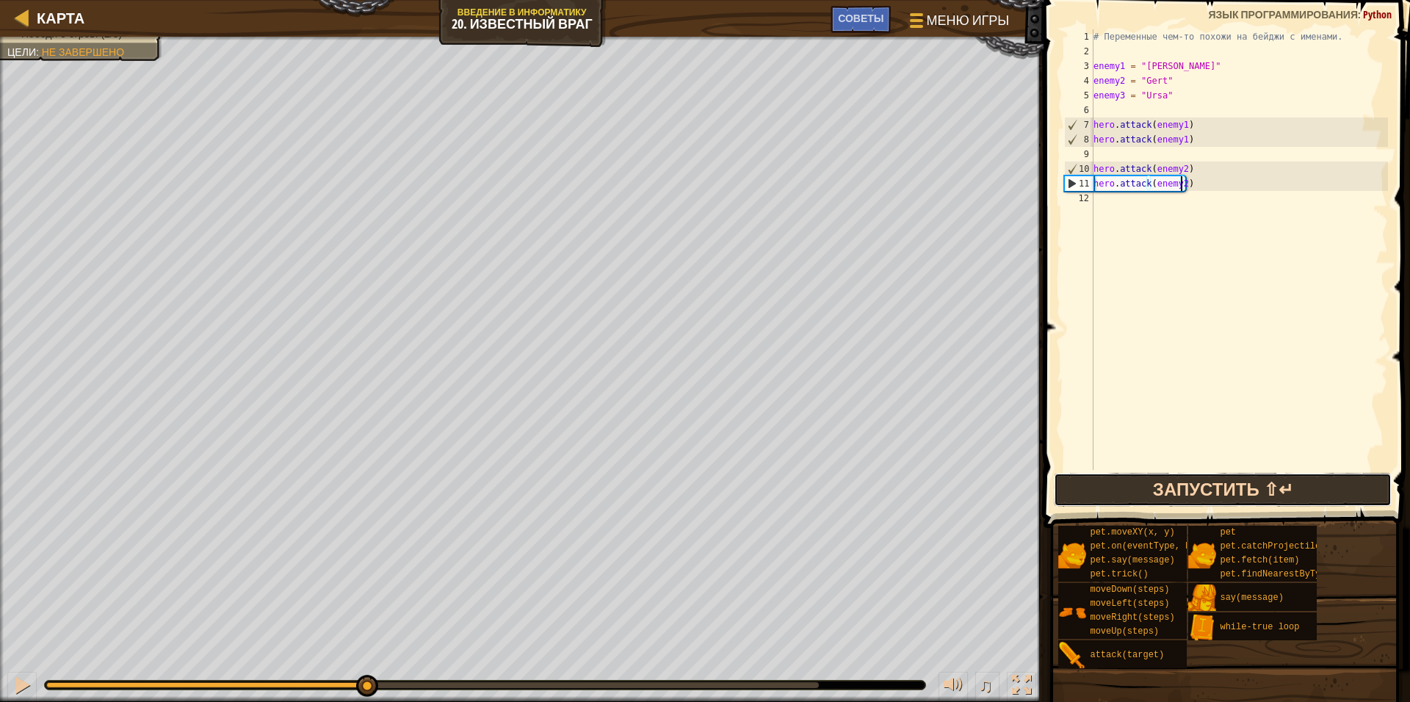
click at [1153, 488] on button "Запустить ⇧↵" at bounding box center [1223, 490] width 338 height 34
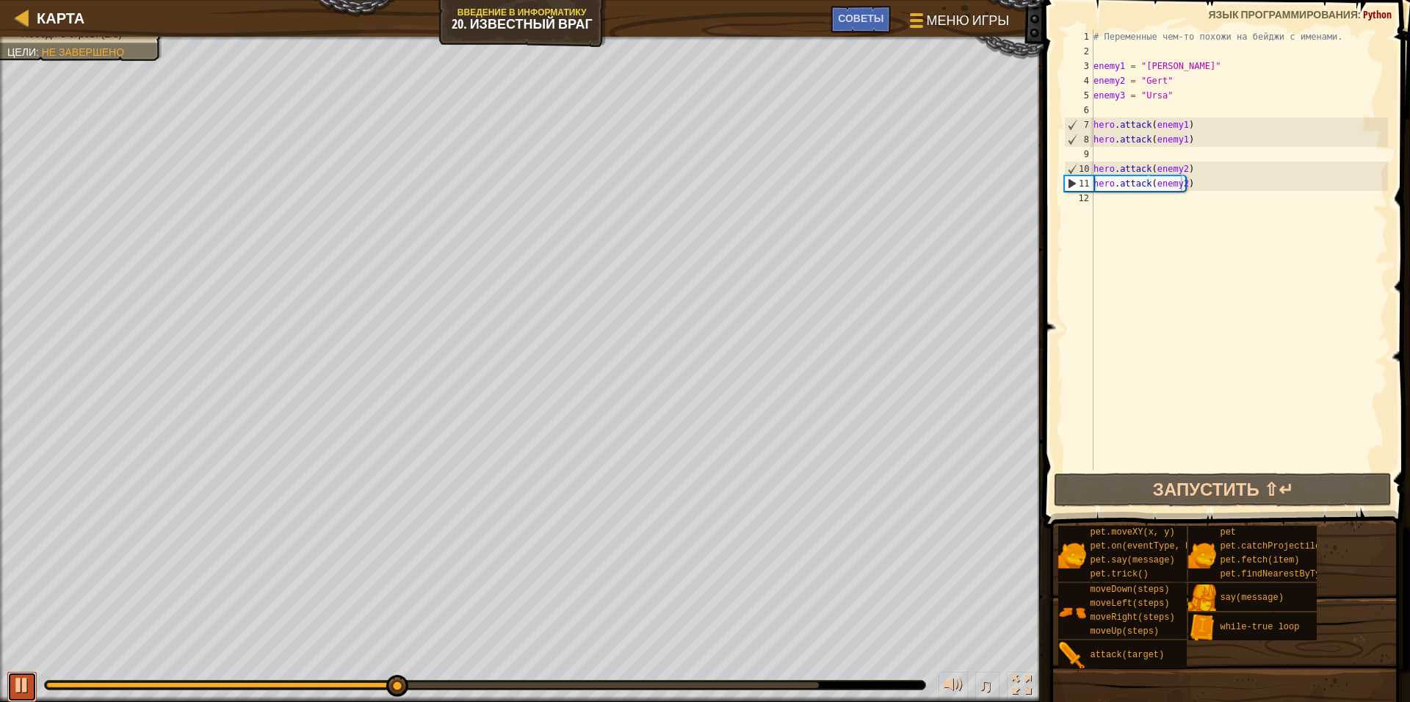
drag, startPoint x: 20, startPoint y: 689, endPoint x: 28, endPoint y: 676, distance: 14.9
click at [21, 685] on div at bounding box center [21, 684] width 19 height 19
click at [1092, 195] on div "12" at bounding box center [1078, 198] width 29 height 15
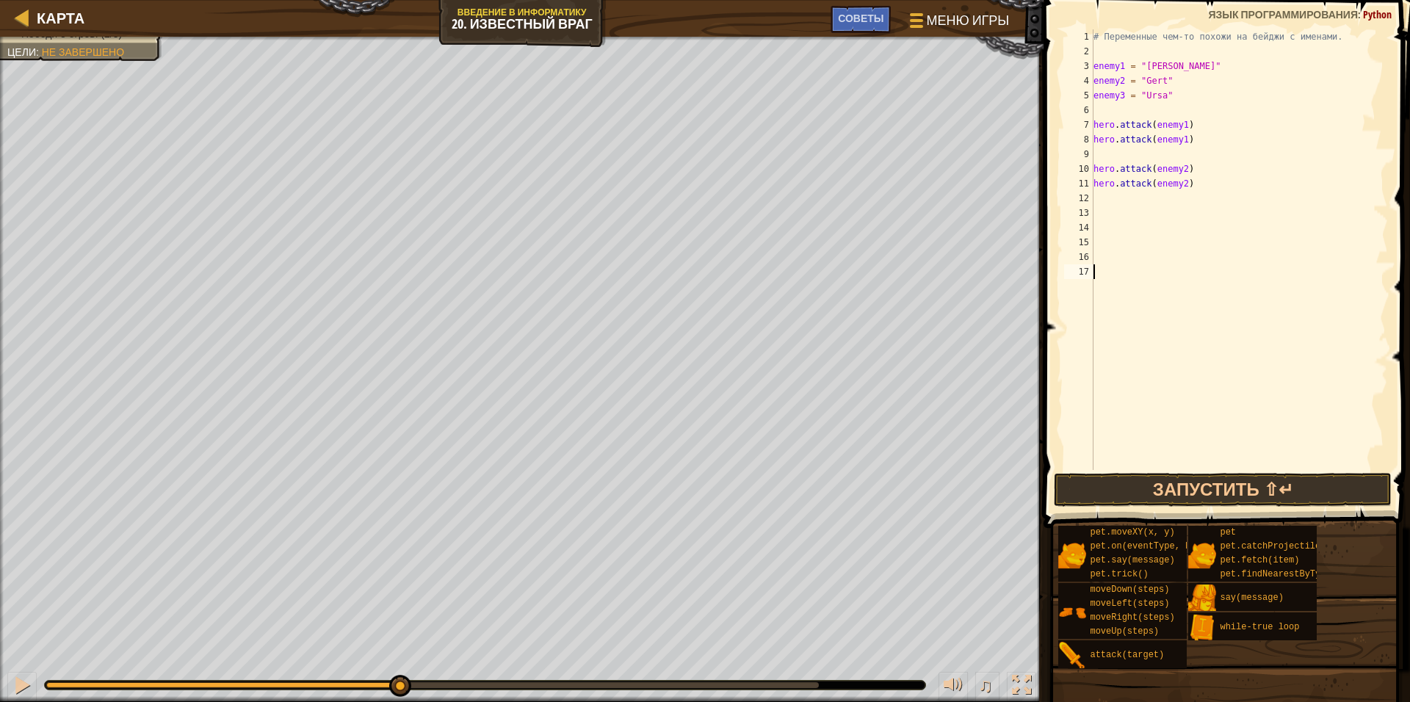
click at [1090, 200] on div "12" at bounding box center [1078, 198] width 29 height 15
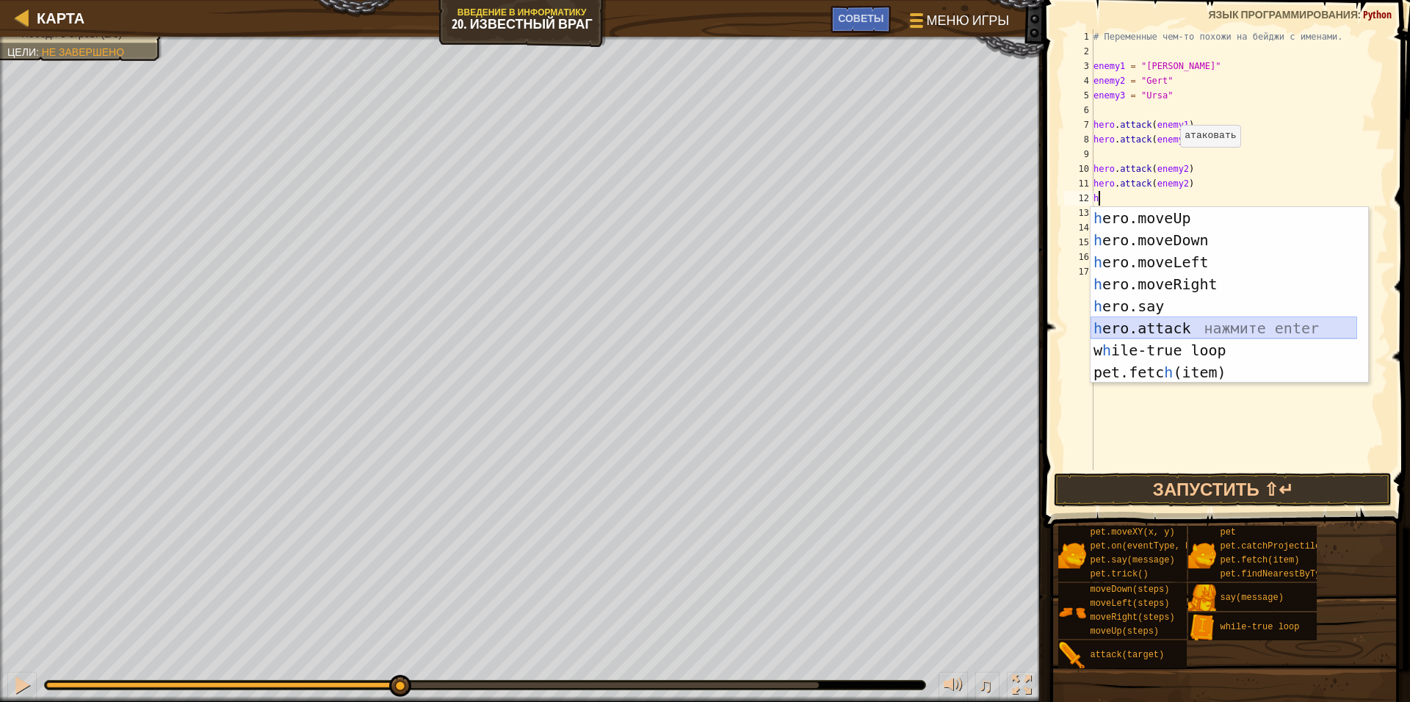
click at [1126, 328] on div "h ero.moveUp нажмите enter h ero.moveDown нажмите enter h ero.moveLeft нажмите …" at bounding box center [1223, 317] width 267 height 220
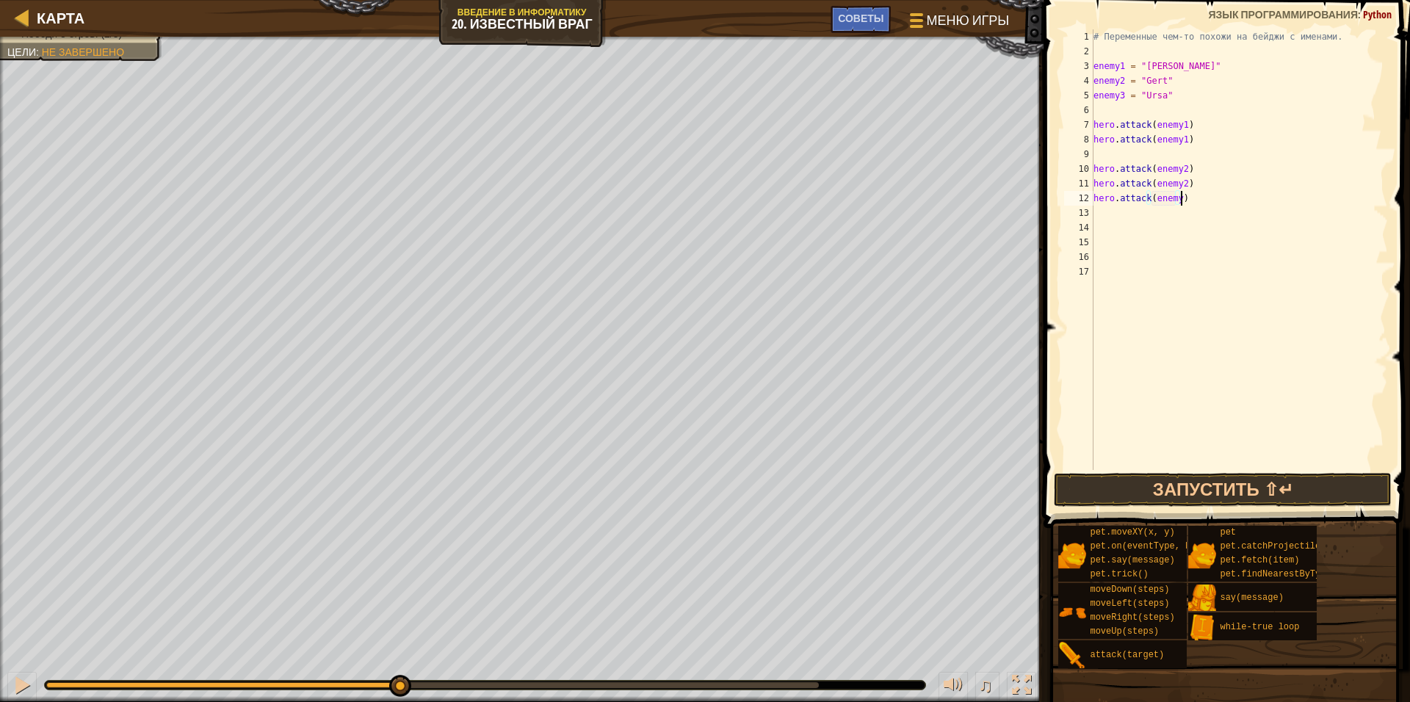
click at [1180, 203] on div "# Переменные чем-то похожи на бейджи с именами. enemy1 = "[PERSON_NAME]" enemy2…" at bounding box center [1238, 264] width 297 height 470
type textarea "h"
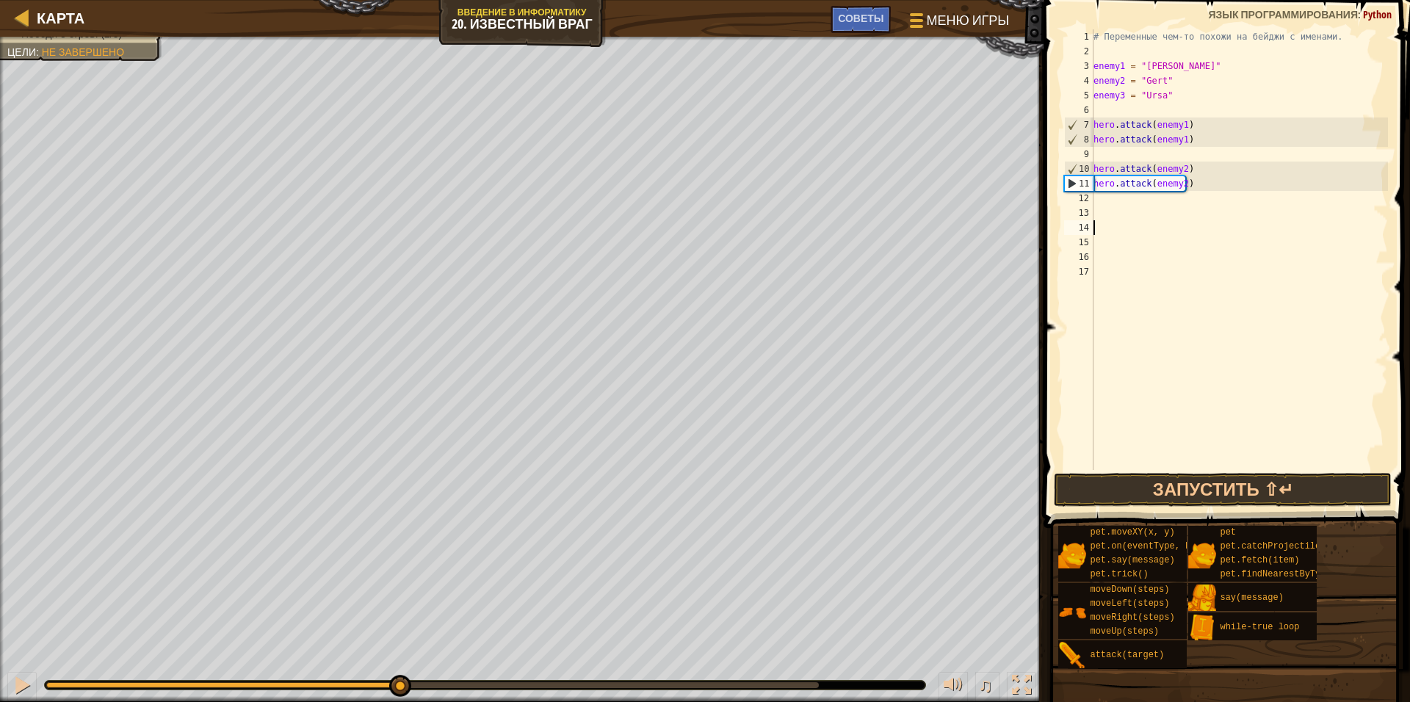
click at [1095, 223] on div "# Переменные чем-то похожи на бейджи с именами. enemy1 = "[PERSON_NAME]" enemy2…" at bounding box center [1238, 264] width 297 height 470
click at [1100, 216] on div "# Переменные чем-то похожи на бейджи с именами. enemy1 = "[PERSON_NAME]" enemy2…" at bounding box center [1238, 264] width 297 height 470
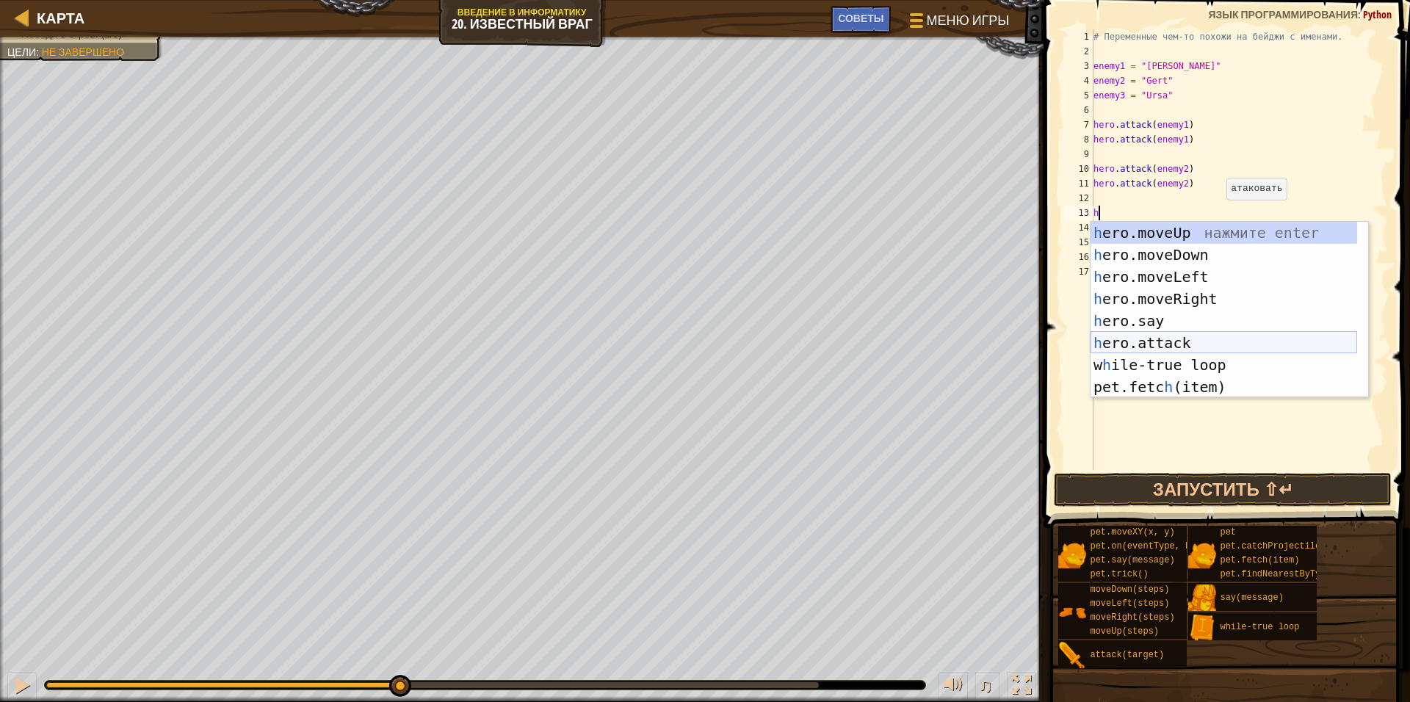
click at [1174, 341] on div "h ero.moveUp нажмите enter h ero.moveDown нажмите enter h ero.moveLeft нажмите …" at bounding box center [1223, 332] width 267 height 220
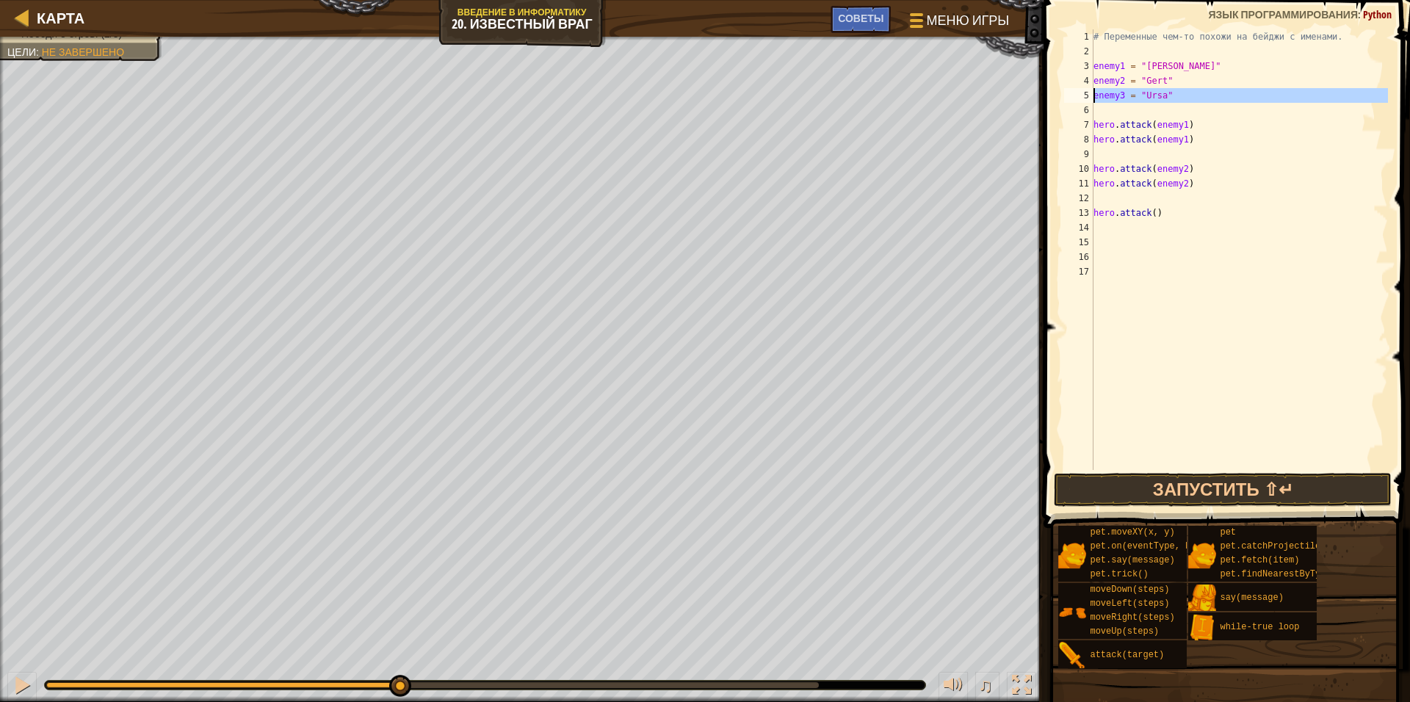
click at [1095, 95] on div "hero.attack() 1 2 3 4 5 6 7 8 9 10 11 12 13 14 15 16 17 # Переменные чем-то пох…" at bounding box center [1224, 249] width 327 height 441
click at [1123, 90] on div "# Переменные чем-то похожи на бейджи с именами. enemy1 = "[PERSON_NAME]" enemy2…" at bounding box center [1238, 249] width 297 height 441
drag, startPoint x: 1094, startPoint y: 96, endPoint x: 1122, endPoint y: 98, distance: 27.9
click at [1122, 98] on div "# Переменные чем-то похожи на бейджи с именами. enemy1 = "[PERSON_NAME]" enemy2…" at bounding box center [1238, 264] width 297 height 470
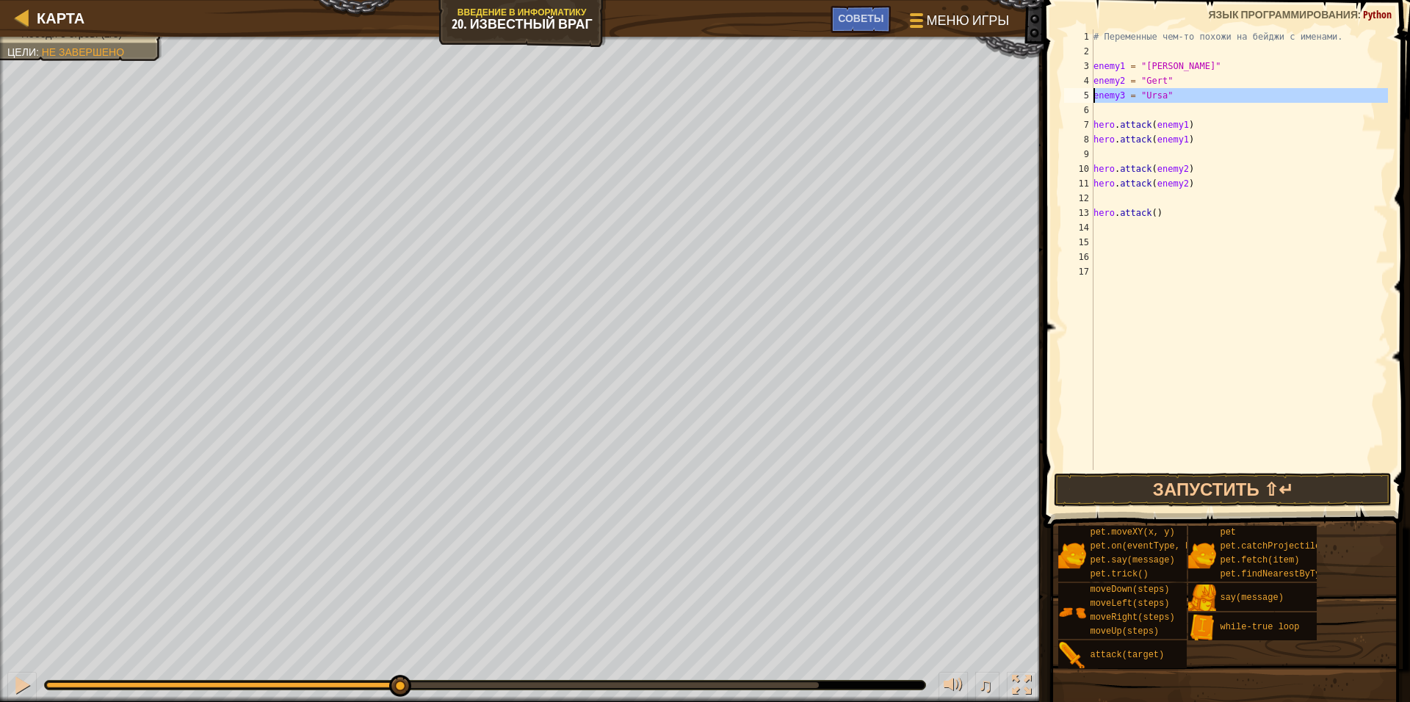
drag, startPoint x: 1091, startPoint y: 98, endPoint x: 1102, endPoint y: 100, distance: 11.2
click at [1102, 100] on div "enemy3 = "Ursa" 1 2 3 4 5 6 7 8 9 10 11 12 13 14 15 16 17 # Переменные чем-то п…" at bounding box center [1224, 249] width 327 height 441
click at [1209, 127] on div "# Переменные чем-то похожи на бейджи с именами. enemy1 = "[PERSON_NAME]" enemy2…" at bounding box center [1238, 264] width 297 height 470
drag, startPoint x: 1095, startPoint y: 93, endPoint x: 1122, endPoint y: 95, distance: 27.3
click at [1122, 95] on div "# Переменные чем-то похожи на бейджи с именами. enemy1 = "[PERSON_NAME]" enemy2…" at bounding box center [1238, 264] width 297 height 470
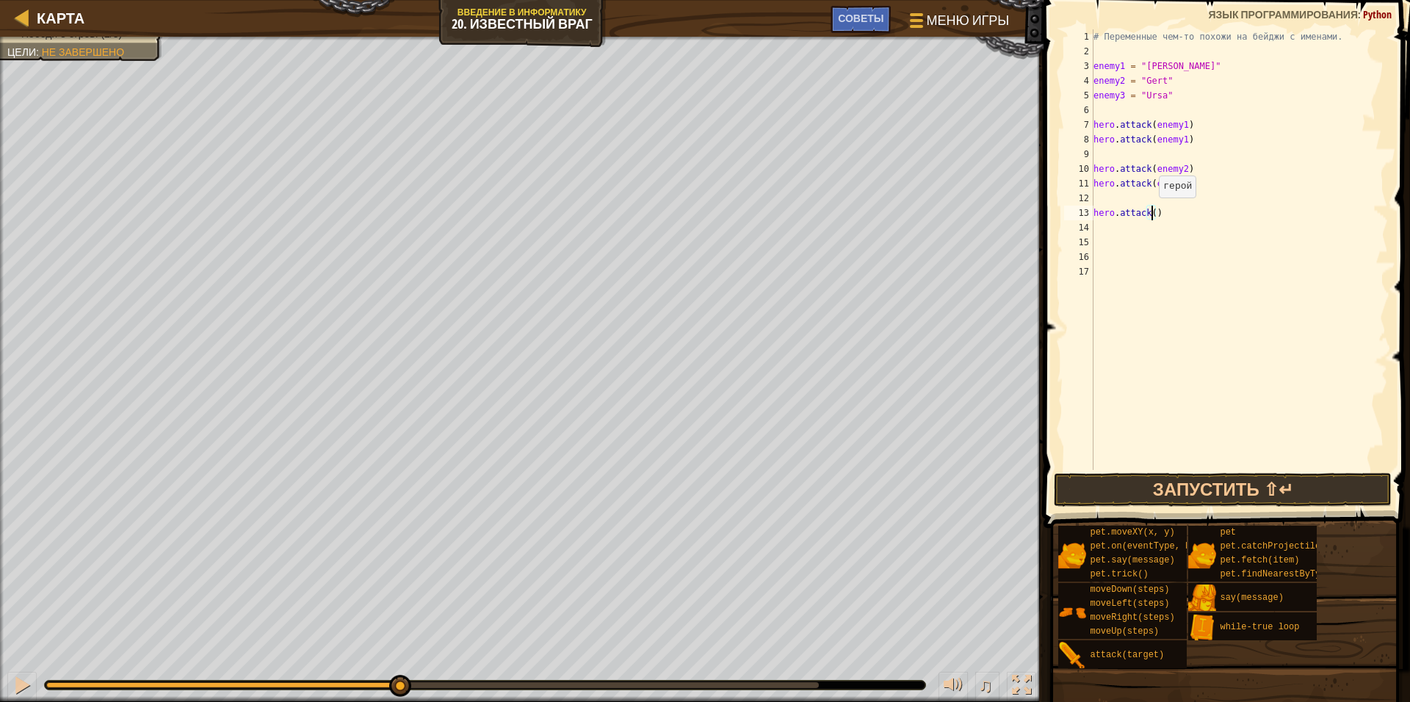
click at [1151, 212] on div "# Переменные чем-то похожи на бейджи с именами. enemy1 = "[PERSON_NAME]" enemy2…" at bounding box center [1238, 264] width 297 height 470
paste textarea "enemy3"
drag, startPoint x: 1093, startPoint y: 217, endPoint x: 1173, endPoint y: 221, distance: 80.1
click at [1173, 221] on div "# Переменные чем-то похожи на бейджи с именами. enemy1 = "[PERSON_NAME]" enemy2…" at bounding box center [1238, 264] width 297 height 470
drag, startPoint x: 1090, startPoint y: 213, endPoint x: 1181, endPoint y: 213, distance: 90.3
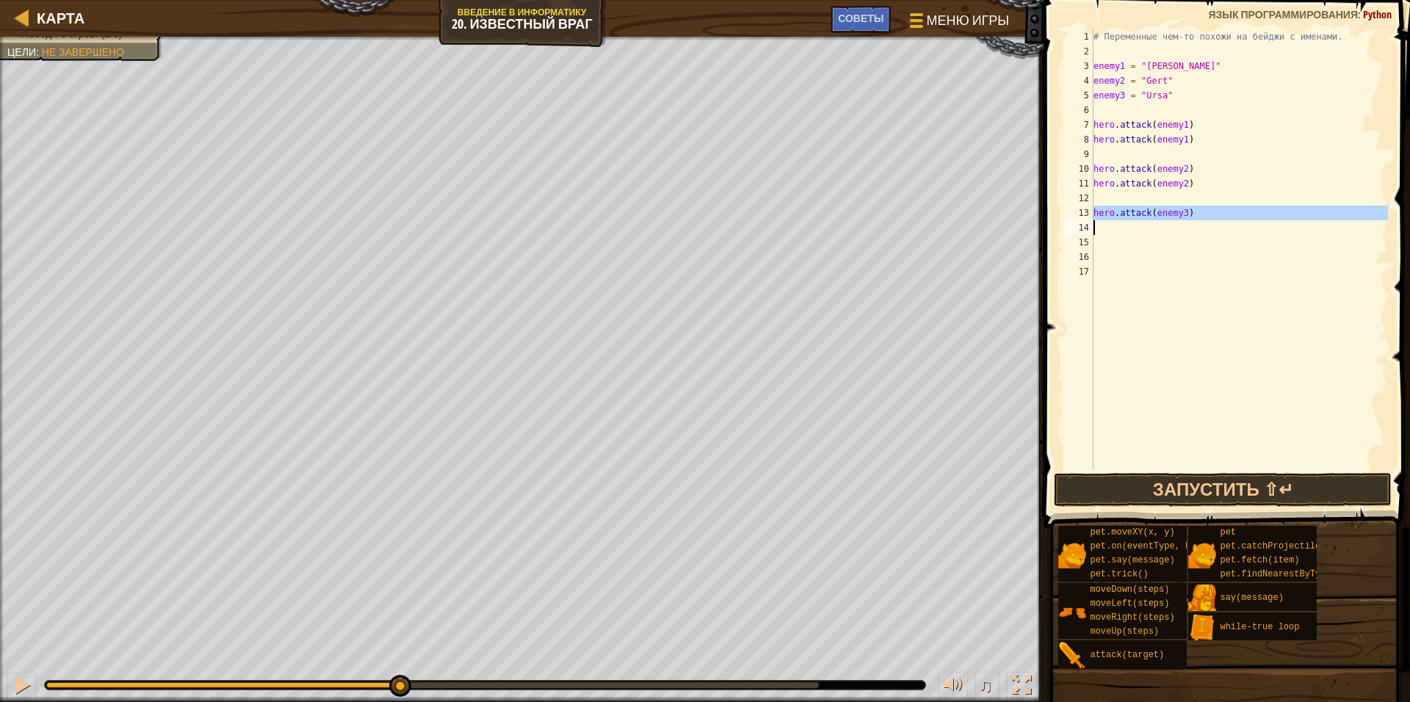
click at [1180, 213] on div "hero.attack(enemy3) 1 2 3 4 5 6 7 8 9 10 11 12 13 14 15 16 17 # Переменные чем-…" at bounding box center [1224, 249] width 327 height 441
type textarea "hero.attack(enemy3)"
click at [1103, 238] on div "# Переменные чем-то похожи на бейджи с именами. enemy1 = "[PERSON_NAME]" enemy2…" at bounding box center [1238, 264] width 297 height 470
click at [1098, 228] on div "# Переменные чем-то похожи на бейджи с именами. enemy1 = "[PERSON_NAME]" enemy2…" at bounding box center [1238, 264] width 297 height 470
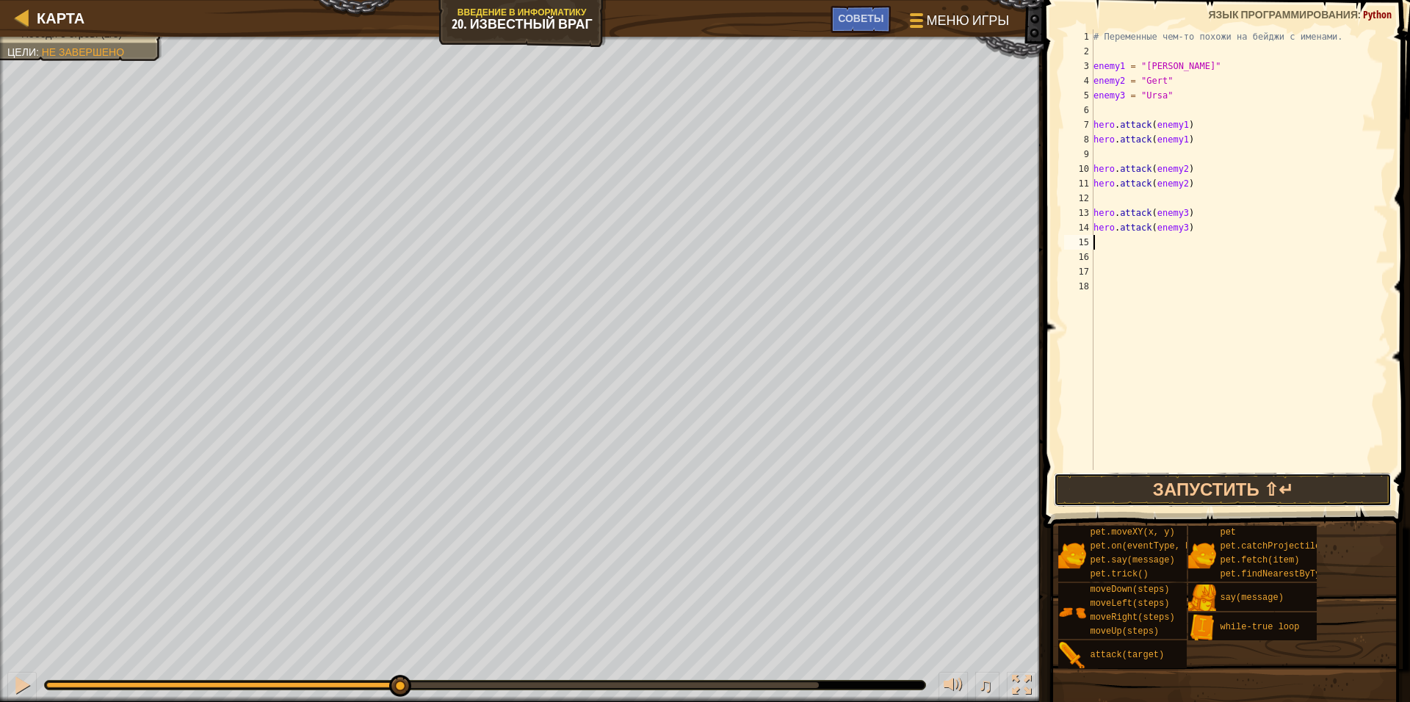
drag, startPoint x: 1137, startPoint y: 481, endPoint x: 1184, endPoint y: 452, distance: 55.7
click at [1131, 488] on button "Запустить ⇧↵" at bounding box center [1223, 490] width 338 height 34
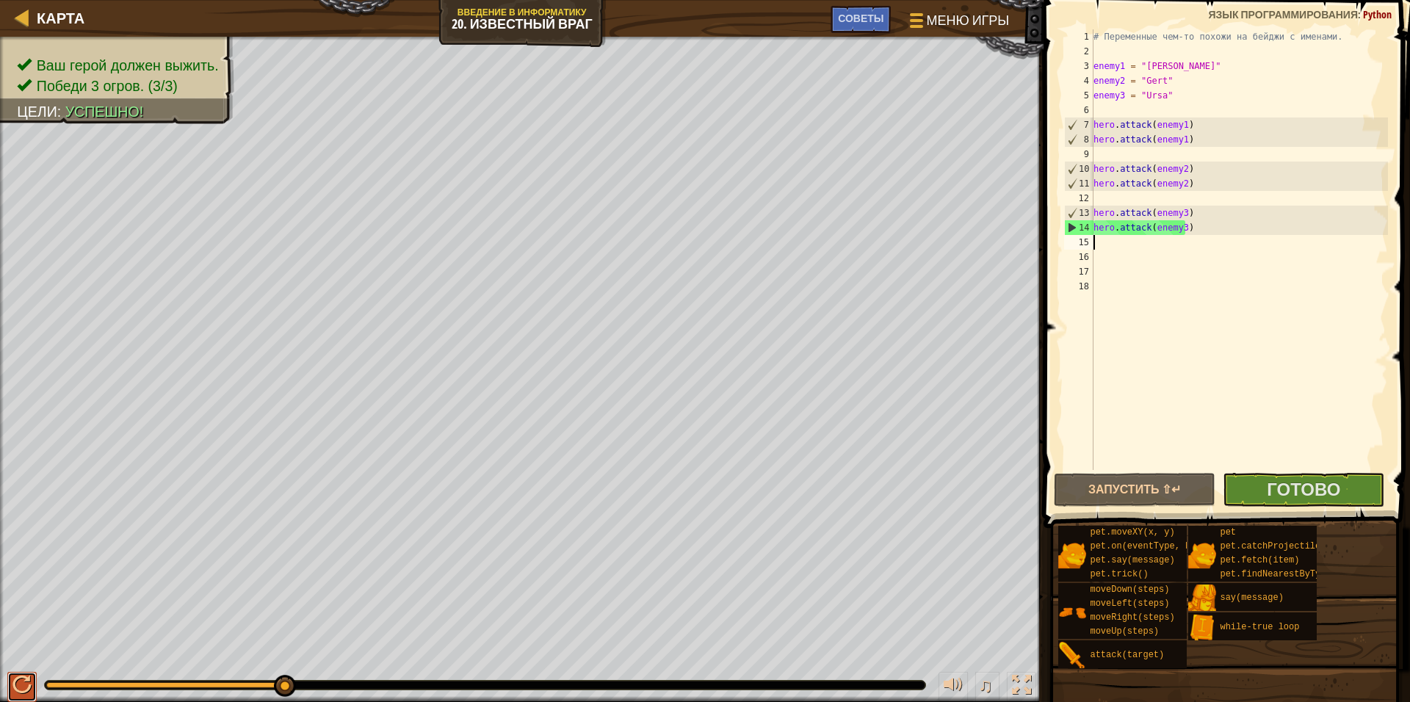
click at [29, 692] on button at bounding box center [21, 687] width 29 height 30
click at [1270, 480] on span "Готово" at bounding box center [1302, 488] width 73 height 23
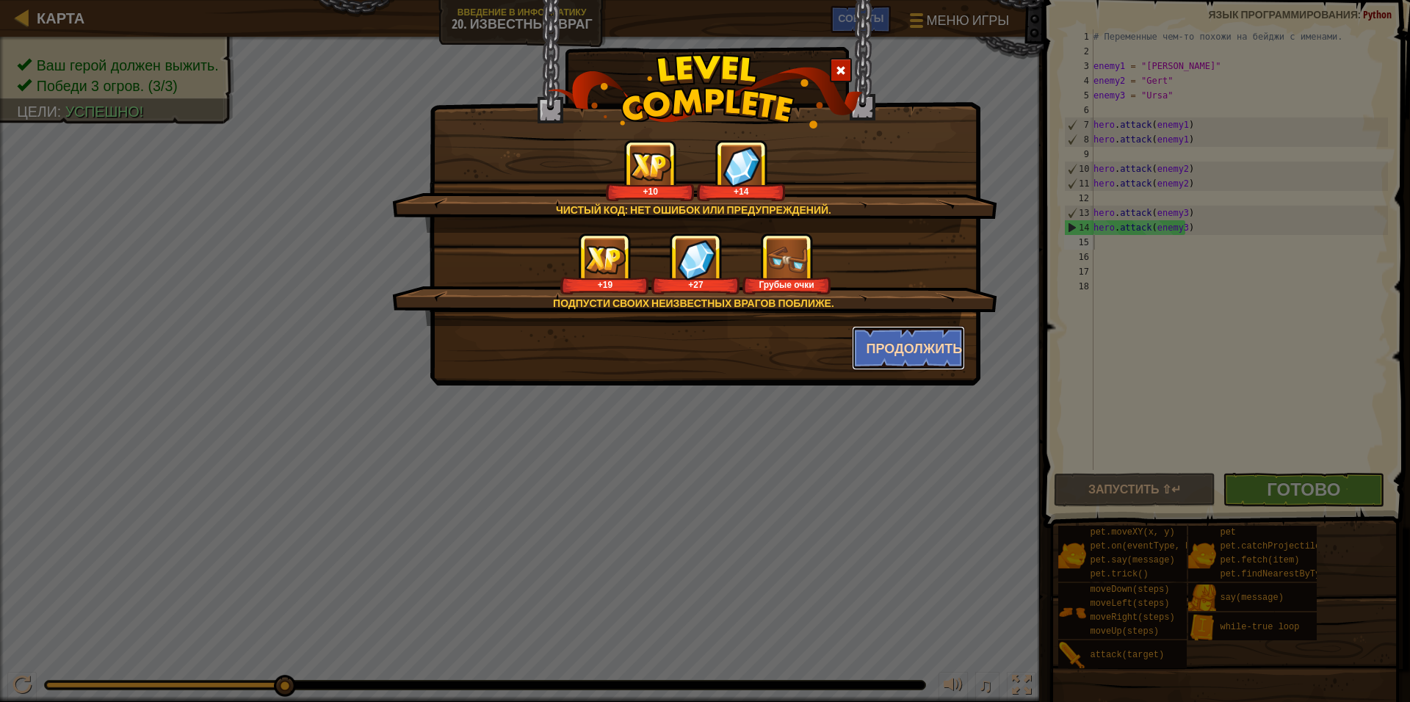
click at [922, 349] on button "Продолжить" at bounding box center [909, 348] width 114 height 44
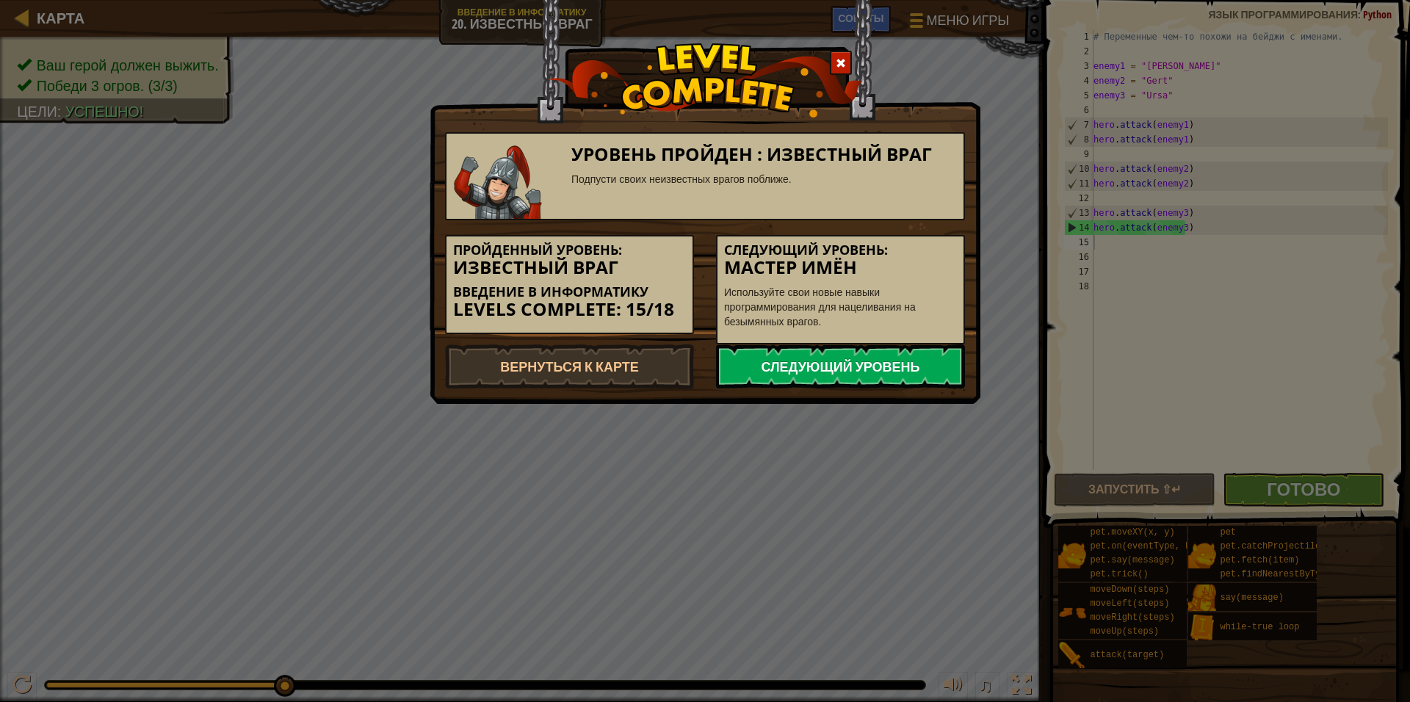
drag, startPoint x: 860, startPoint y: 375, endPoint x: 863, endPoint y: 368, distance: 7.9
click at [860, 374] on link "Следующий уровень" at bounding box center [840, 366] width 249 height 44
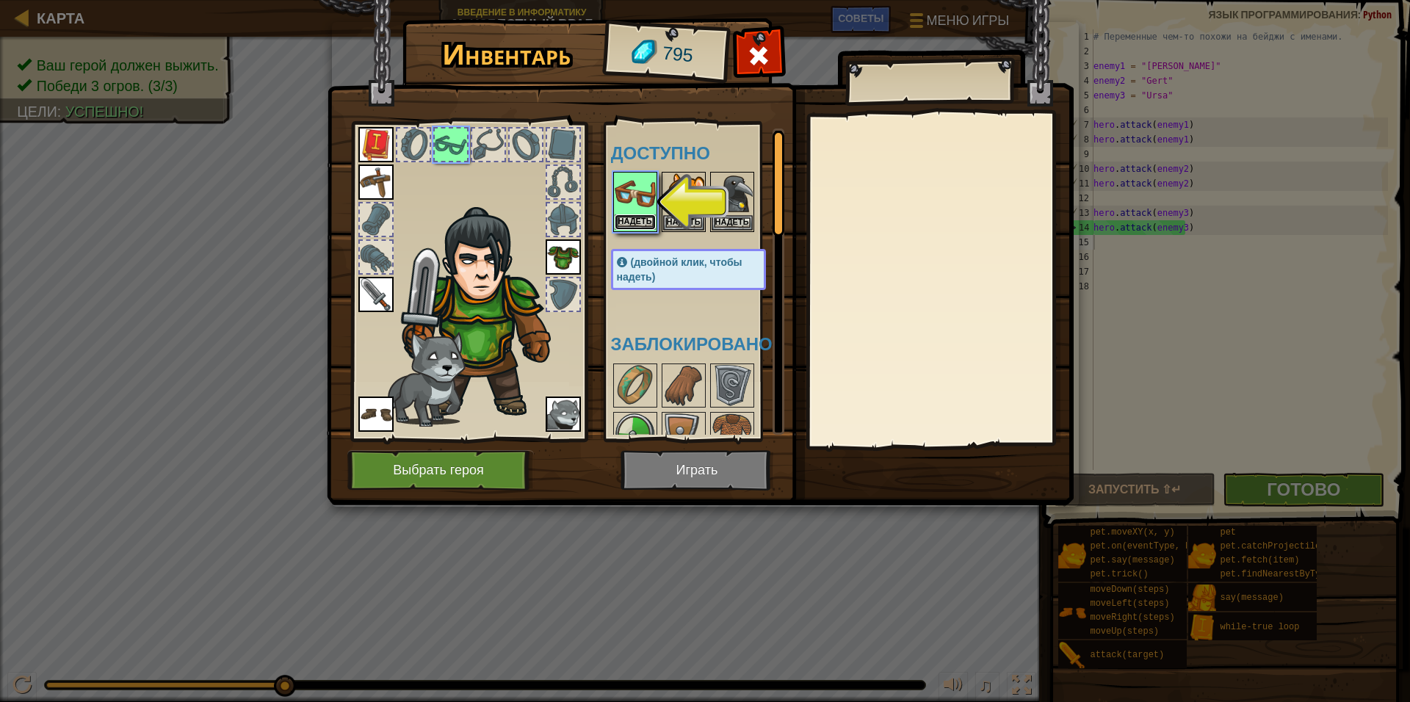
click at [637, 217] on button "Надеть" at bounding box center [635, 221] width 41 height 15
click at [663, 217] on button "Надеть" at bounding box center [683, 222] width 41 height 15
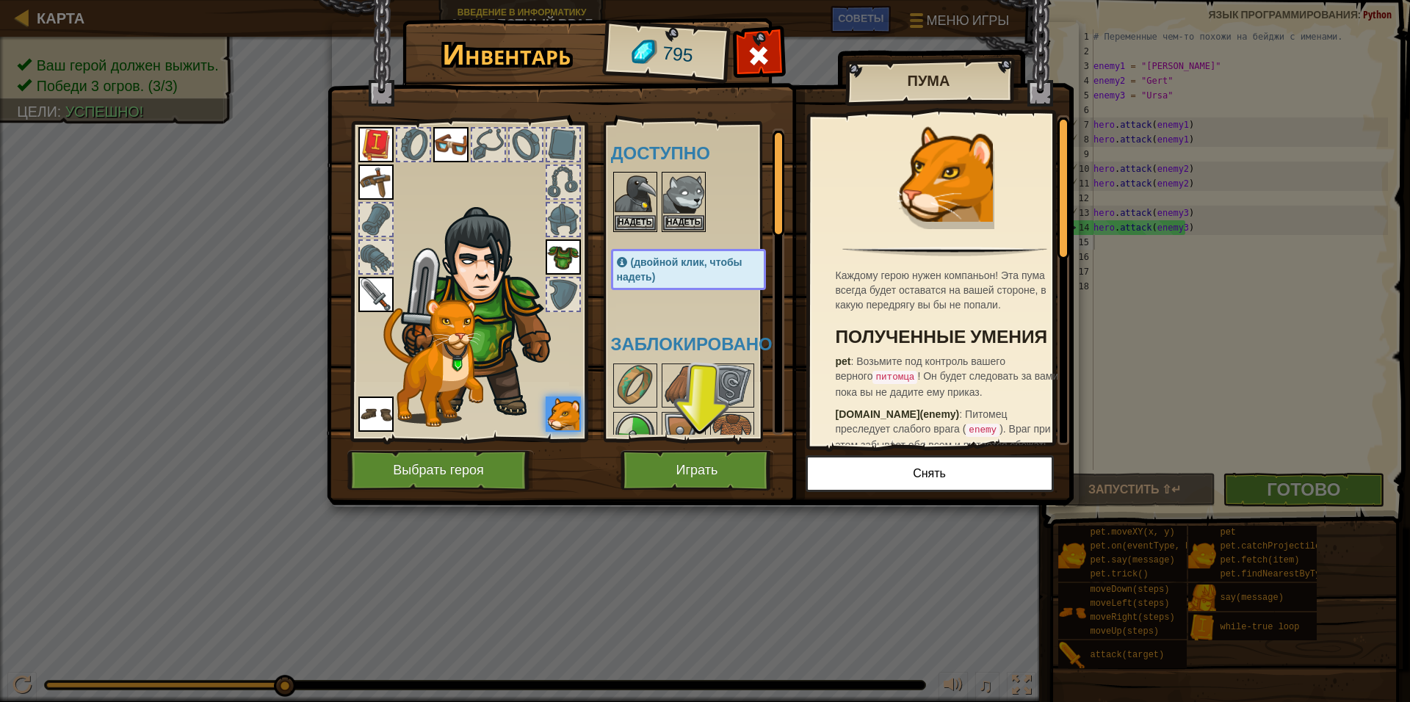
click at [686, 435] on div "Доступно Надеть Надеть Надеть Надеть Надеть Надеть Надеть Надеть (двойной клик,…" at bounding box center [694, 281] width 180 height 319
drag, startPoint x: 689, startPoint y: 435, endPoint x: 686, endPoint y: 449, distance: 14.1
click at [689, 438] on div "Доступно Надеть Надеть Надеть Надеть Надеть Надеть Надеть Надеть (двойной клик,…" at bounding box center [694, 281] width 180 height 319
click at [686, 452] on button "Играть" at bounding box center [696, 470] width 153 height 40
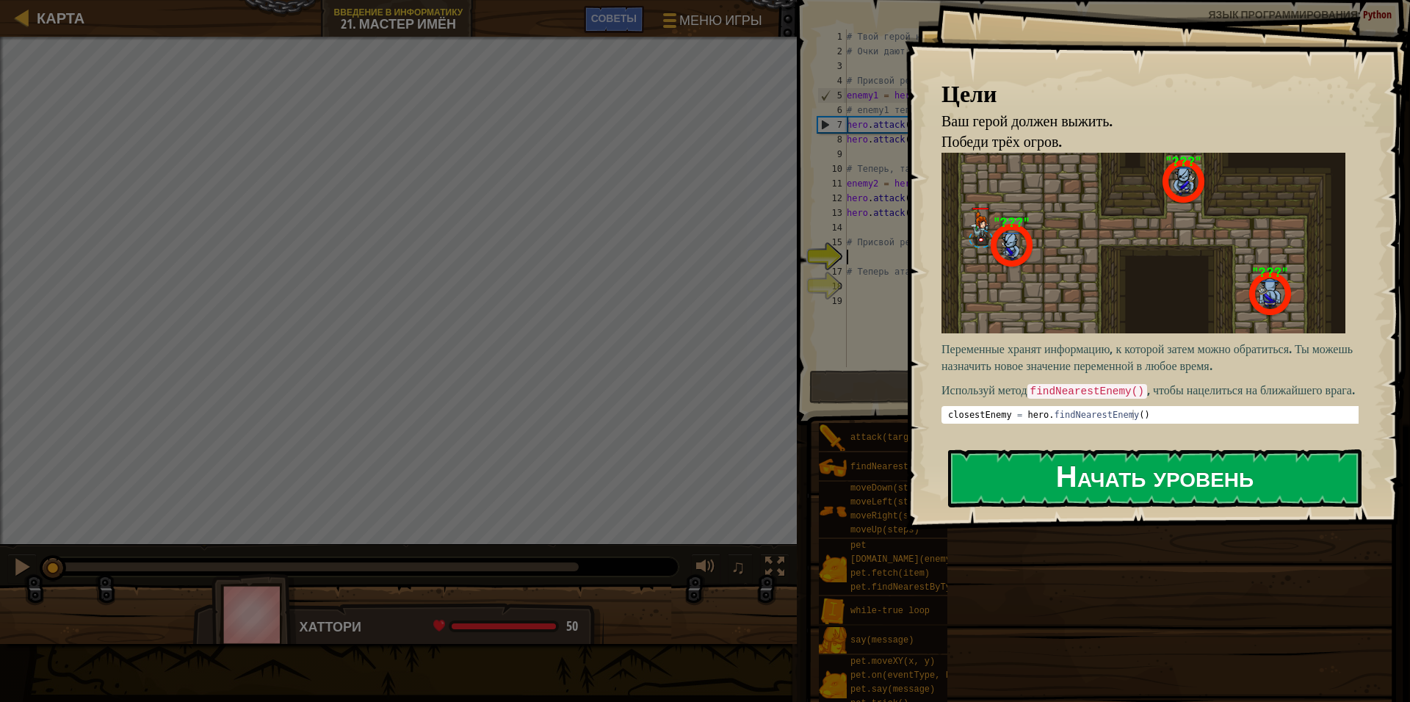
click at [1109, 478] on button "Начать уровень" at bounding box center [1154, 478] width 413 height 58
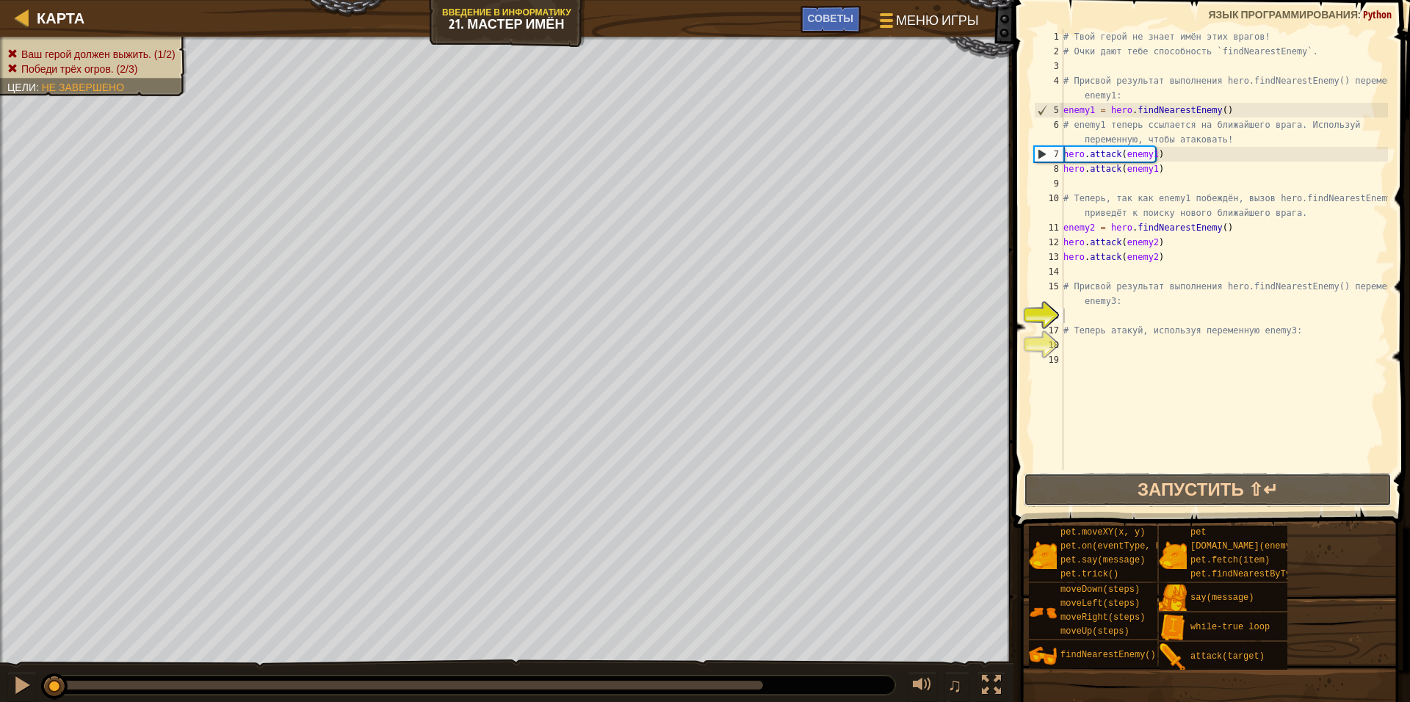
drag, startPoint x: 1167, startPoint y: 486, endPoint x: 1159, endPoint y: 456, distance: 31.4
click at [1167, 484] on button "Запустить ⇧↵" at bounding box center [1207, 490] width 368 height 34
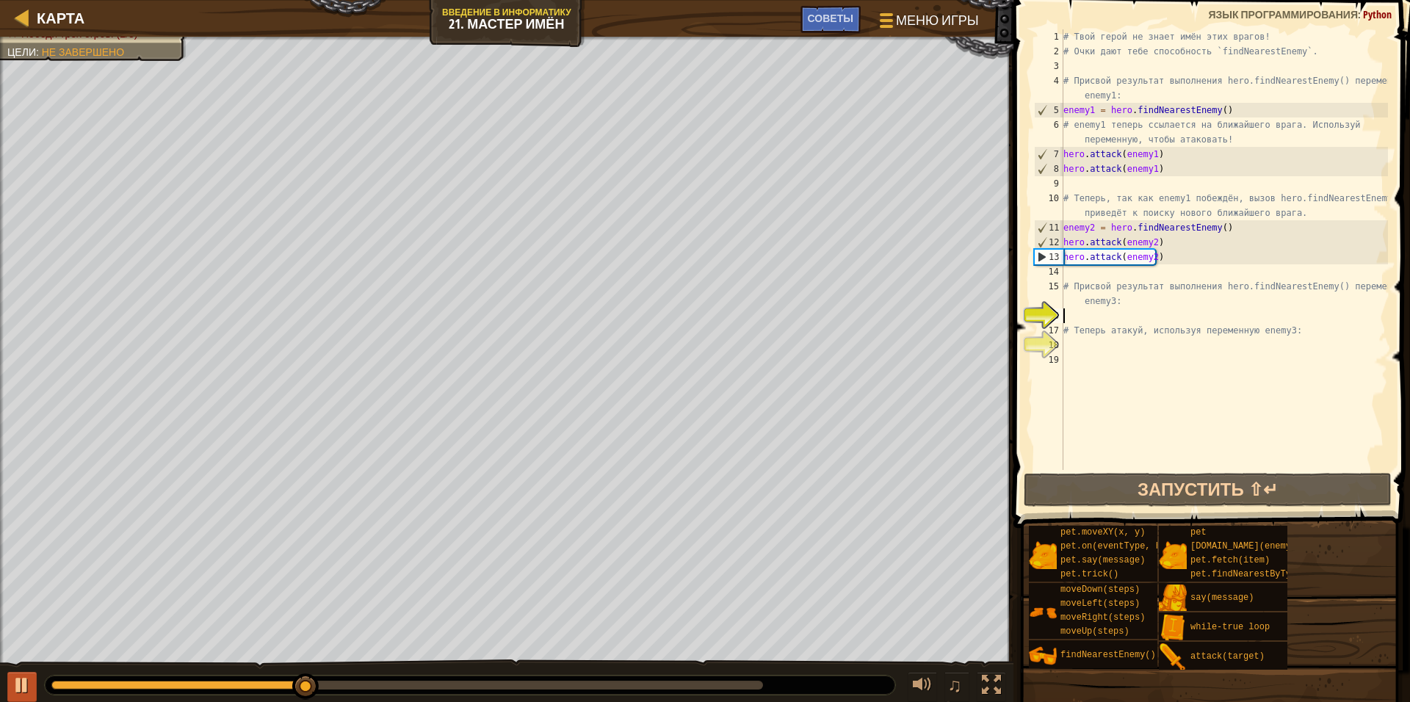
click at [23, 671] on div "♫" at bounding box center [506, 681] width 1013 height 44
click at [23, 681] on div at bounding box center [21, 684] width 19 height 19
click at [24, 675] on div at bounding box center [21, 684] width 19 height 19
click at [24, 683] on div at bounding box center [21, 684] width 19 height 19
click at [18, 695] on button at bounding box center [21, 687] width 29 height 30
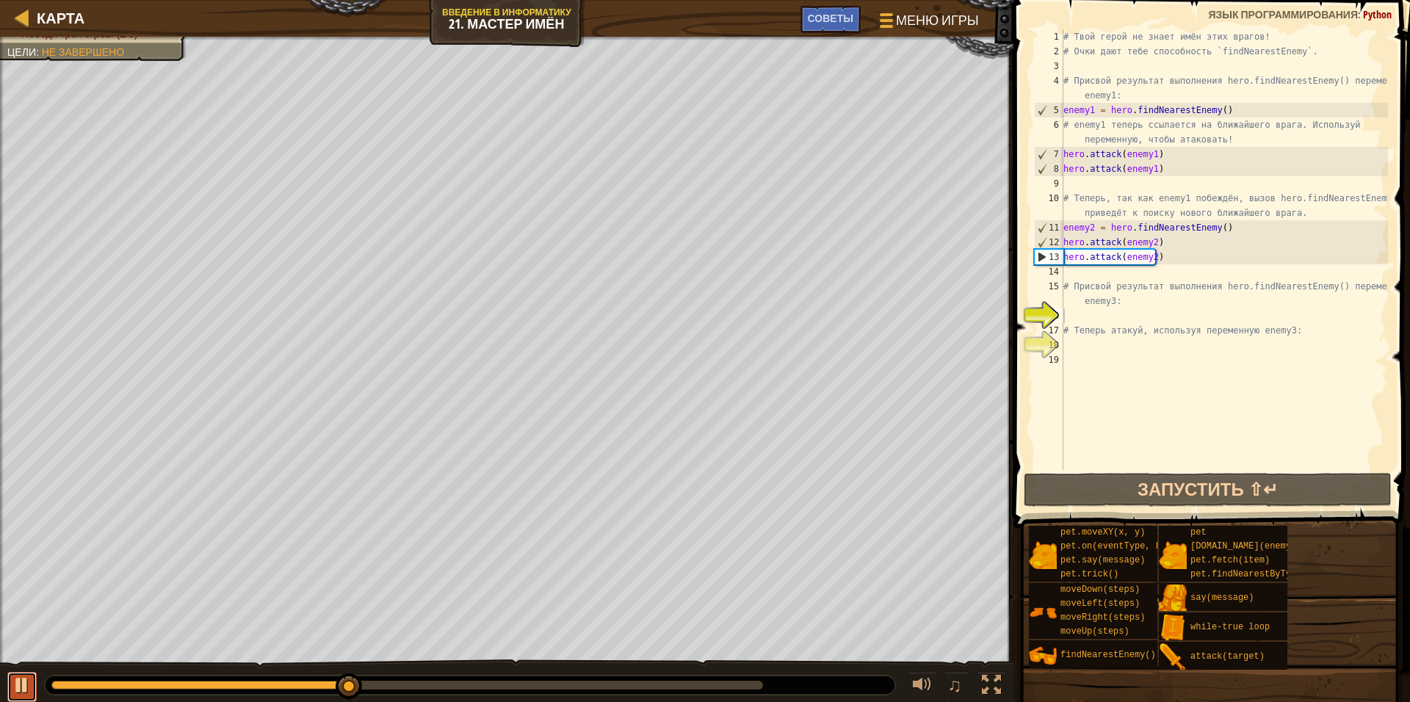
click at [17, 695] on div at bounding box center [21, 684] width 19 height 19
click at [1065, 349] on div "# Твой герой не знает имён этих врагов! # Очки дают тебе способность `findNeare…" at bounding box center [1223, 264] width 327 height 470
type textarea "h"
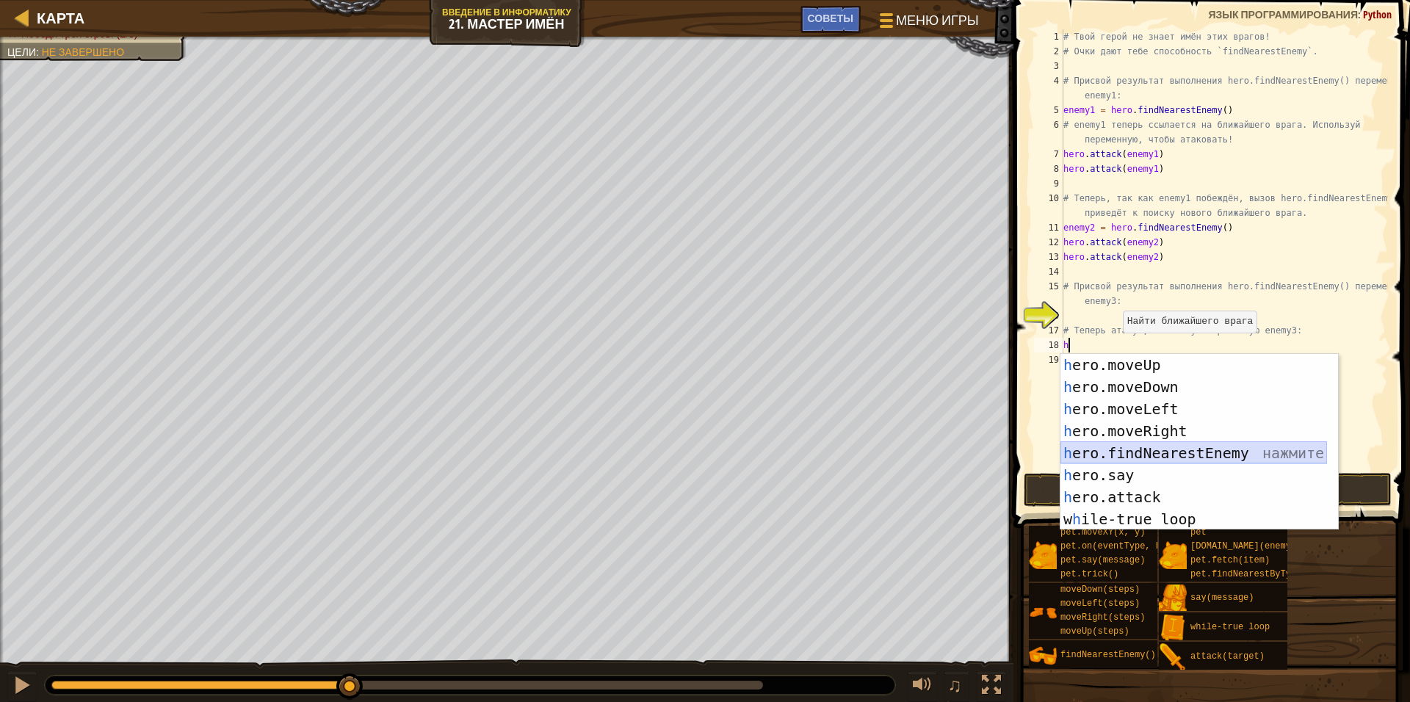
click at [1187, 457] on div "h ero.moveUp нажмите enter h ero.moveDown нажмите enter h ero.moveLeft нажмите …" at bounding box center [1193, 464] width 267 height 220
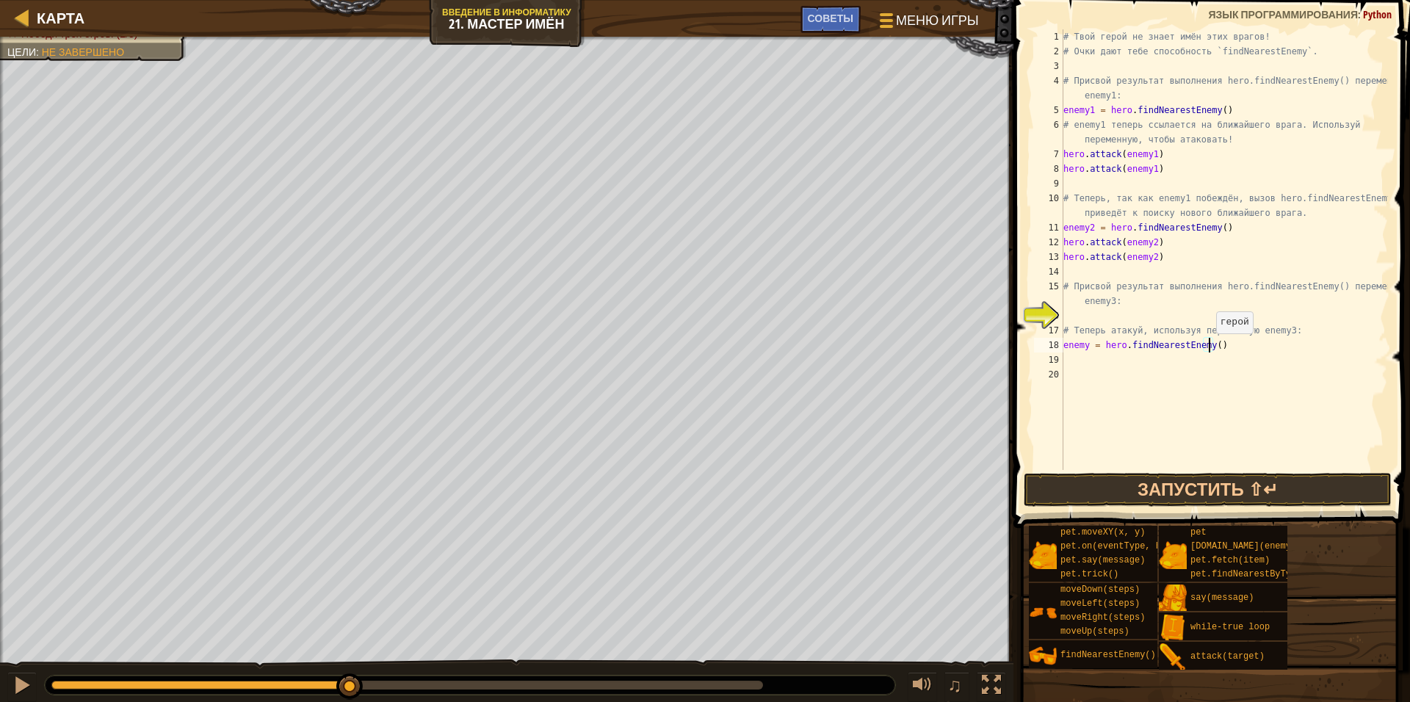
click at [1208, 347] on div "# Твой герой не знает имён этих врагов! # Очки дают тебе способность `findNeare…" at bounding box center [1223, 264] width 327 height 470
type textarea "enemy = hero.findNearestEnemy(3)"
click at [1117, 401] on div "# Твой герой не знает имён этих врагов! # Очки дают тебе способность `findNeare…" at bounding box center [1223, 264] width 327 height 470
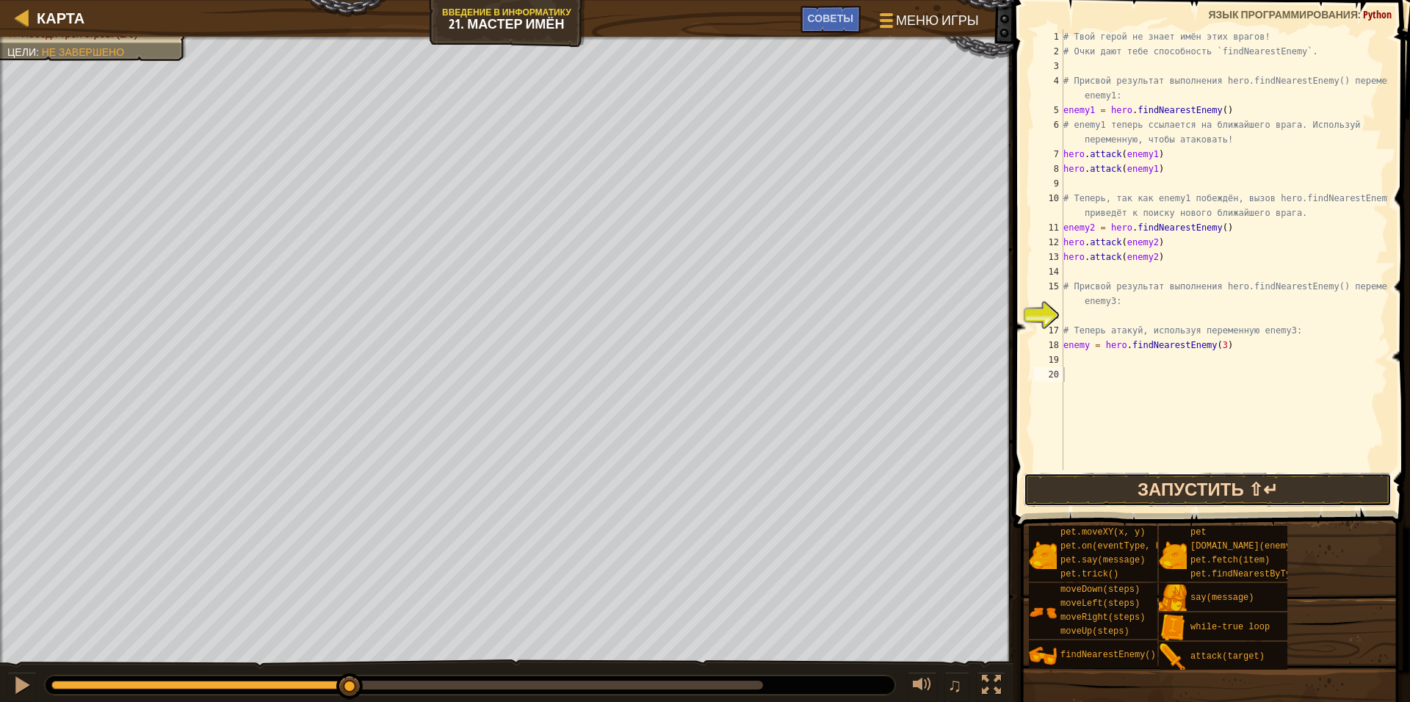
click at [1120, 481] on button "Запустить ⇧↵" at bounding box center [1207, 490] width 368 height 34
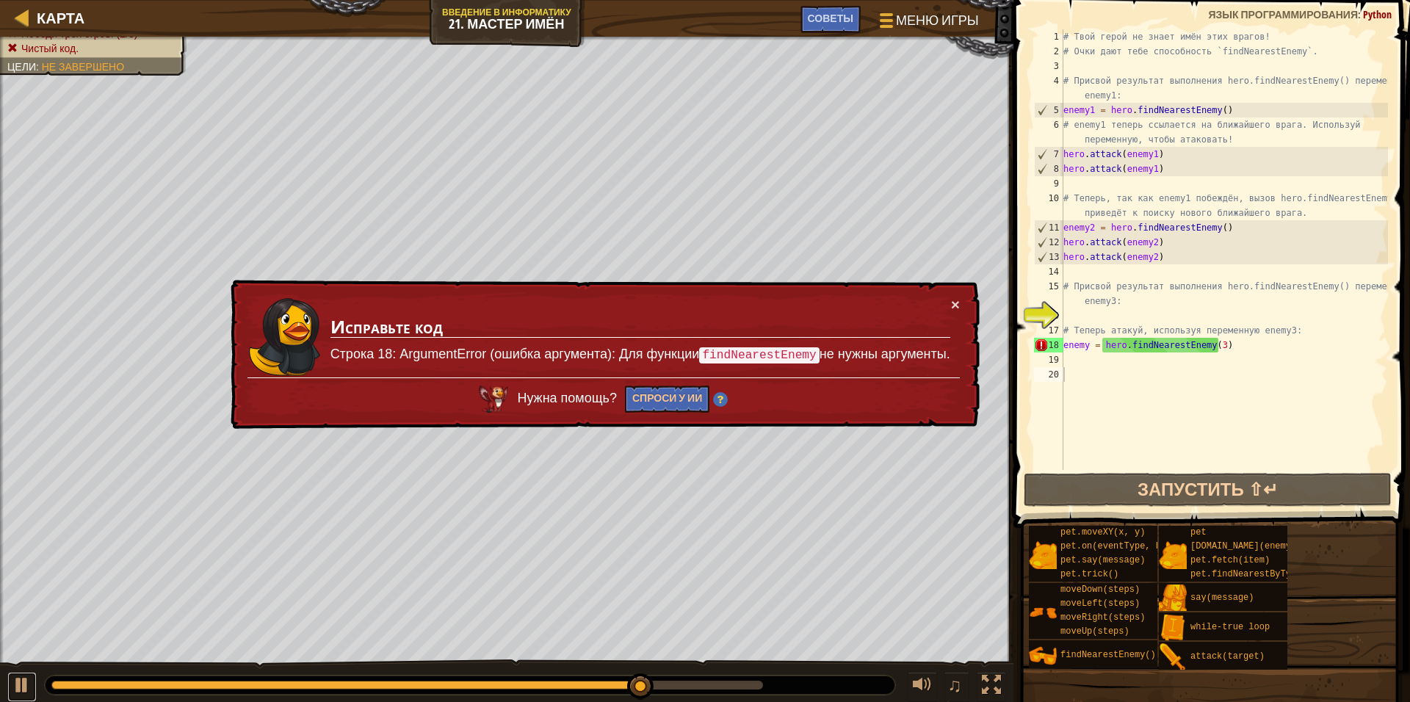
drag, startPoint x: 12, startPoint y: 684, endPoint x: 55, endPoint y: 660, distance: 48.6
click at [18, 675] on div at bounding box center [21, 684] width 19 height 19
click at [30, 681] on div at bounding box center [21, 684] width 19 height 19
click at [29, 679] on div at bounding box center [21, 684] width 19 height 19
click at [1210, 347] on div "# Твой герой не знает имён этих врагов! # Очки дают тебе способность `findNeare…" at bounding box center [1223, 264] width 327 height 470
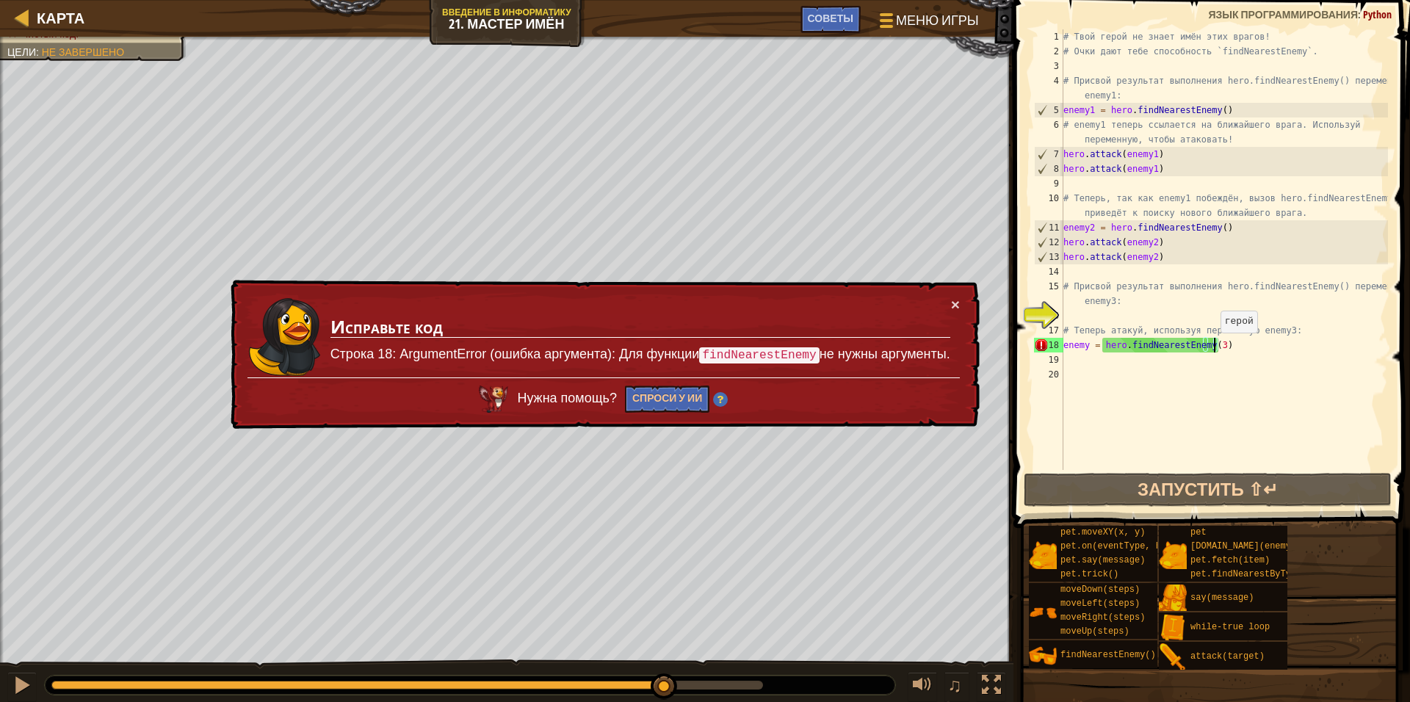
click at [1213, 347] on div "# Твой герой не знает имён этих врагов! # Очки дают тебе способность `findNeare…" at bounding box center [1223, 264] width 327 height 470
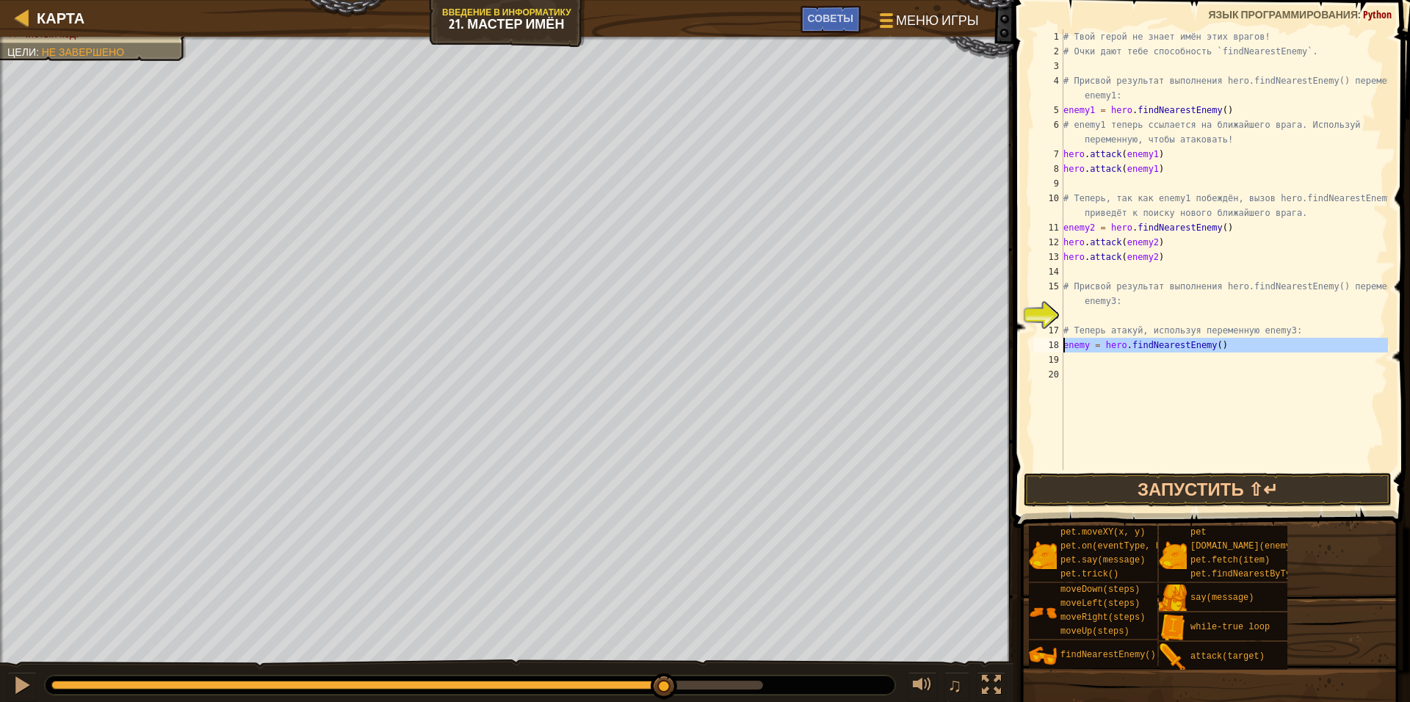
click at [1068, 346] on div "enemy = hero.findNearestEnemy() 1 2 3 4 5 6 7 8 9 10 11 12 13 14 15 16 17 18 19…" at bounding box center [1209, 249] width 357 height 441
type textarea "enemy = hero.findNearestEnemy()"
drag, startPoint x: 1159, startPoint y: 467, endPoint x: 1159, endPoint y: 486, distance: 19.1
click at [1158, 483] on div "1 2 3 4 5 6 7 8 9 10 11 12 13 14 15 16 17 18 19 20 21 # Твой герой не знает имё…" at bounding box center [1209, 292] width 401 height 571
click at [1164, 484] on button "Запустить ⇧↵" at bounding box center [1207, 490] width 368 height 34
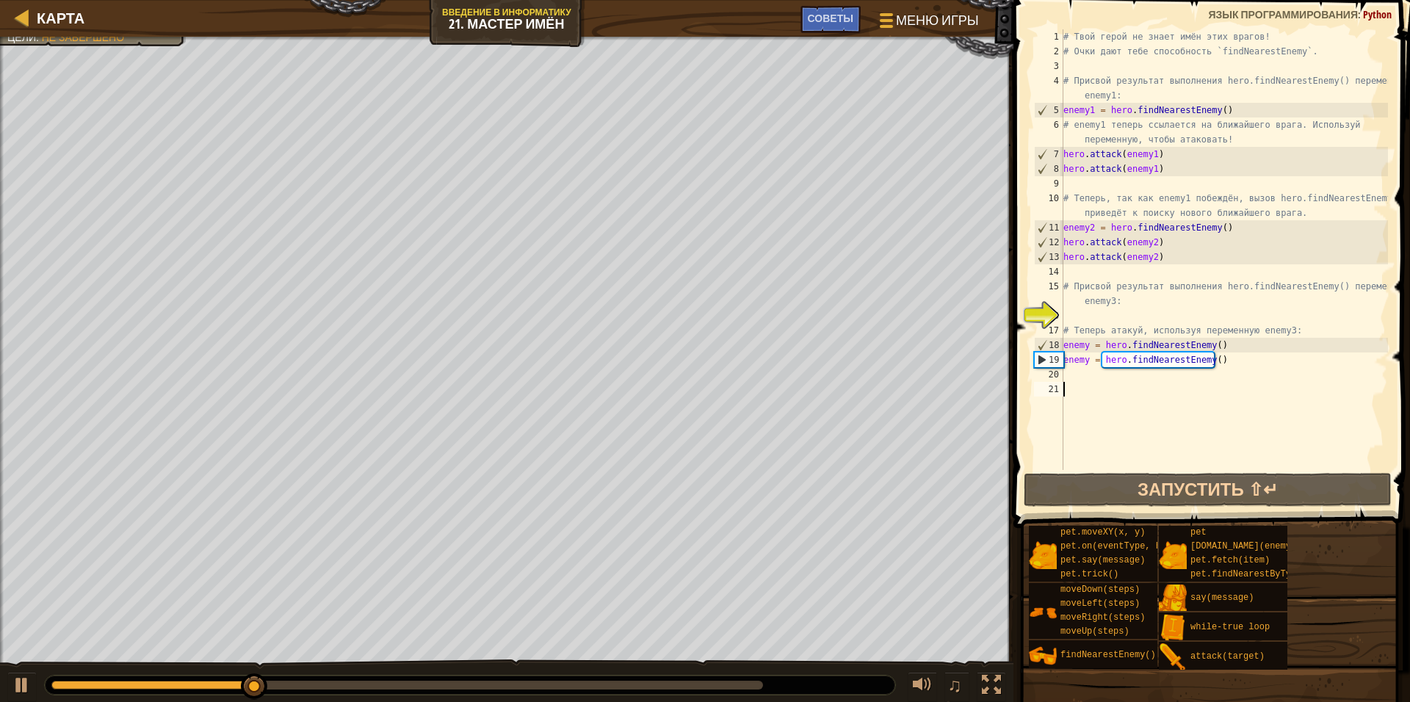
click at [1336, 261] on div "# Твой герой не знает имён этих врагов! # Очки дают тебе способность `findNeare…" at bounding box center [1223, 264] width 327 height 470
click at [19, 675] on div at bounding box center [21, 684] width 19 height 19
click at [1239, 365] on div "# Твой герой не знает имён этих врагов! # Очки дают тебе способность `findNeare…" at bounding box center [1223, 264] width 327 height 470
click at [1220, 365] on div "# Твой герой не знает имён этих врагов! # Очки дают тебе способность `findNeare…" at bounding box center [1223, 264] width 327 height 470
click at [1221, 363] on div "# Твой герой не знает имён этих врагов! # Очки дают тебе способность `findNeare…" at bounding box center [1223, 264] width 327 height 470
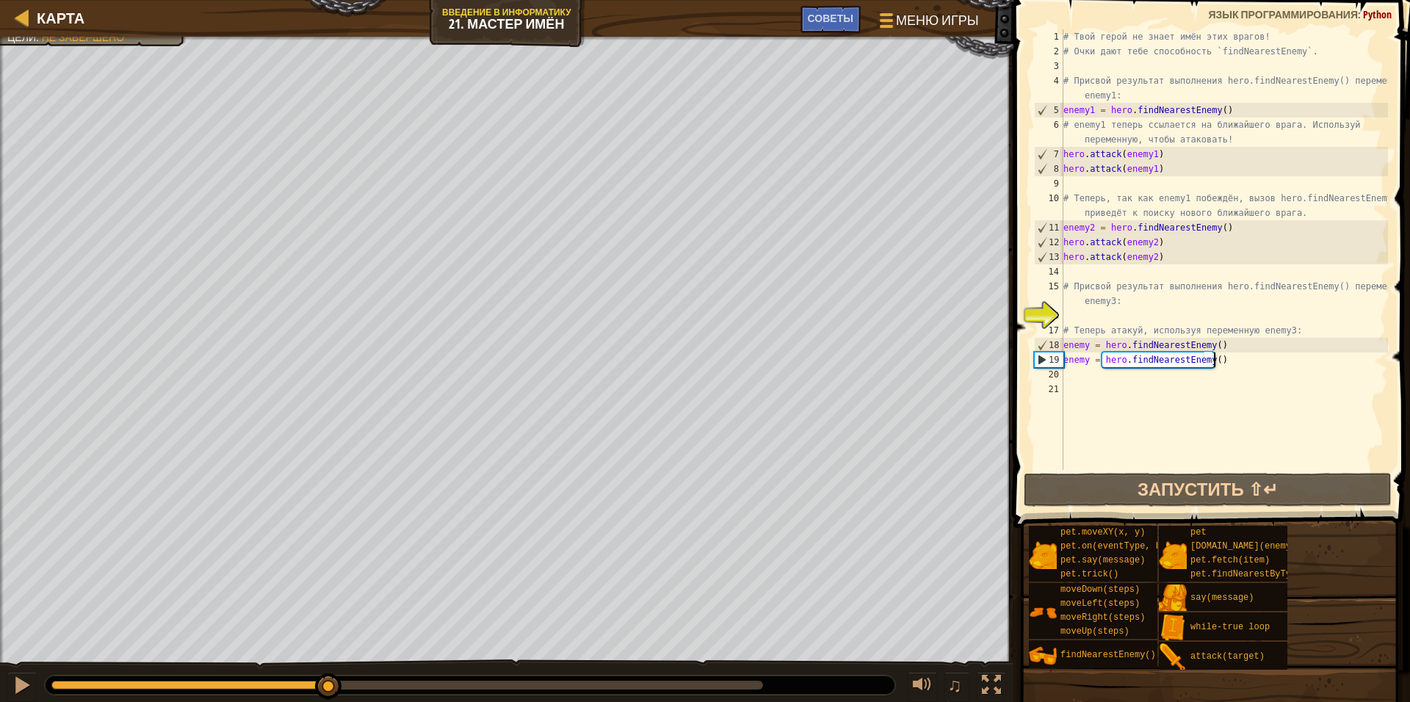
click at [1219, 366] on div "# Твой герой не знает имён этих врагов! # Очки дают тебе способность `findNeare…" at bounding box center [1223, 264] width 327 height 470
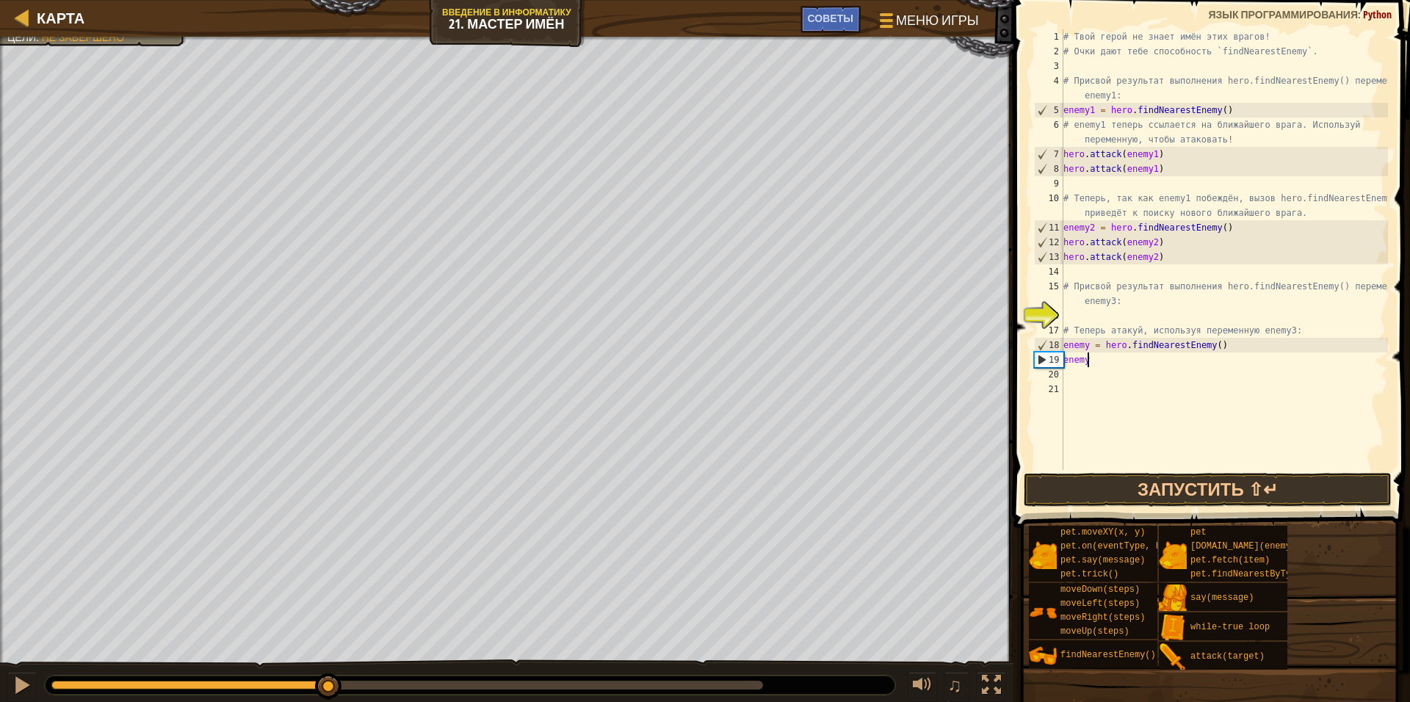
type textarea "e"
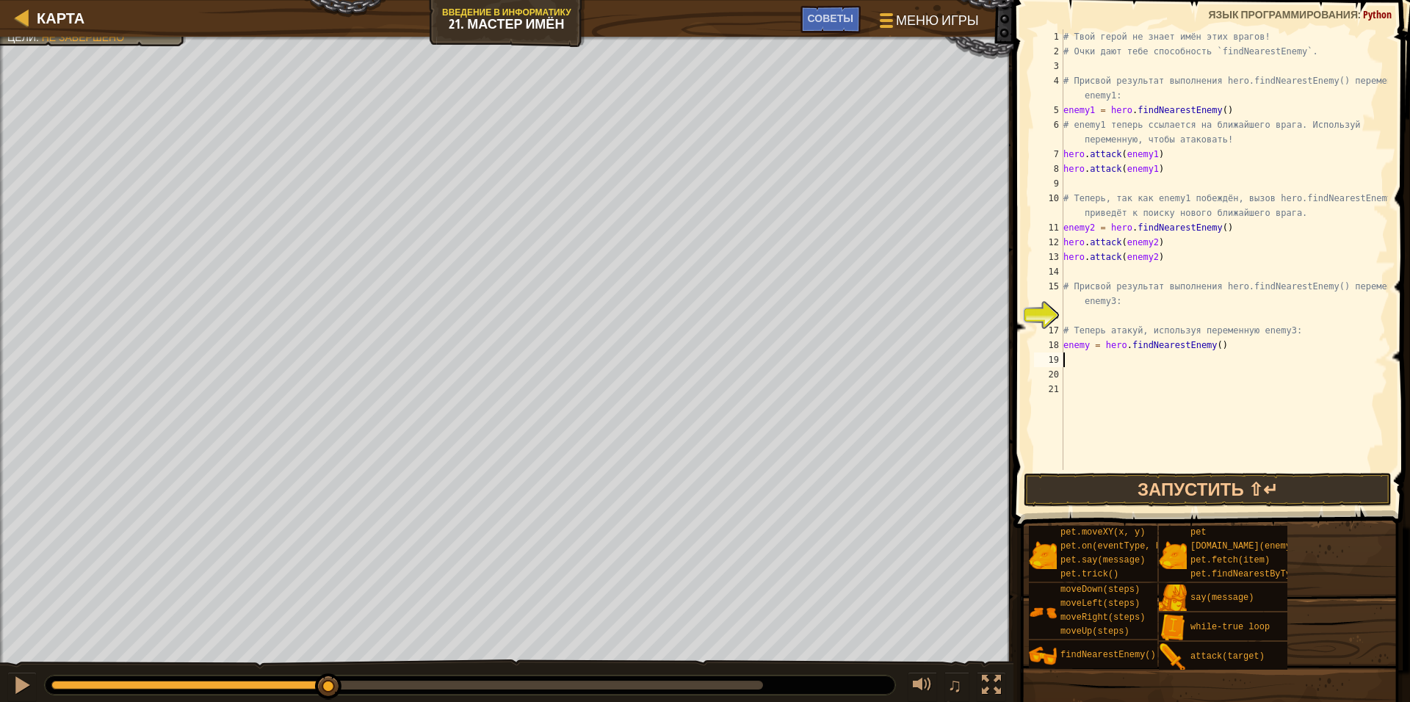
type textarea "h"
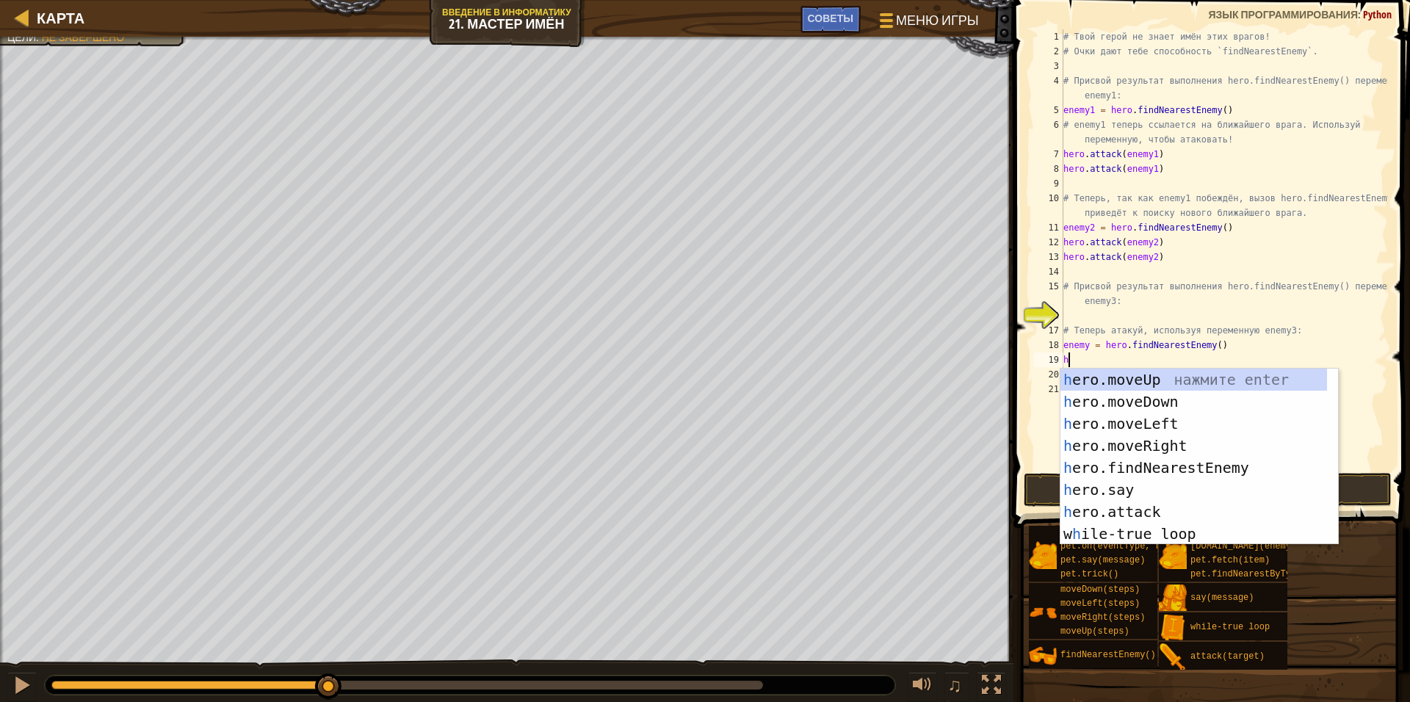
click at [1117, 420] on div "h ero.moveUp нажмите enter h ero.moveDown нажмите enter h ero.moveLeft нажмите …" at bounding box center [1193, 479] width 267 height 220
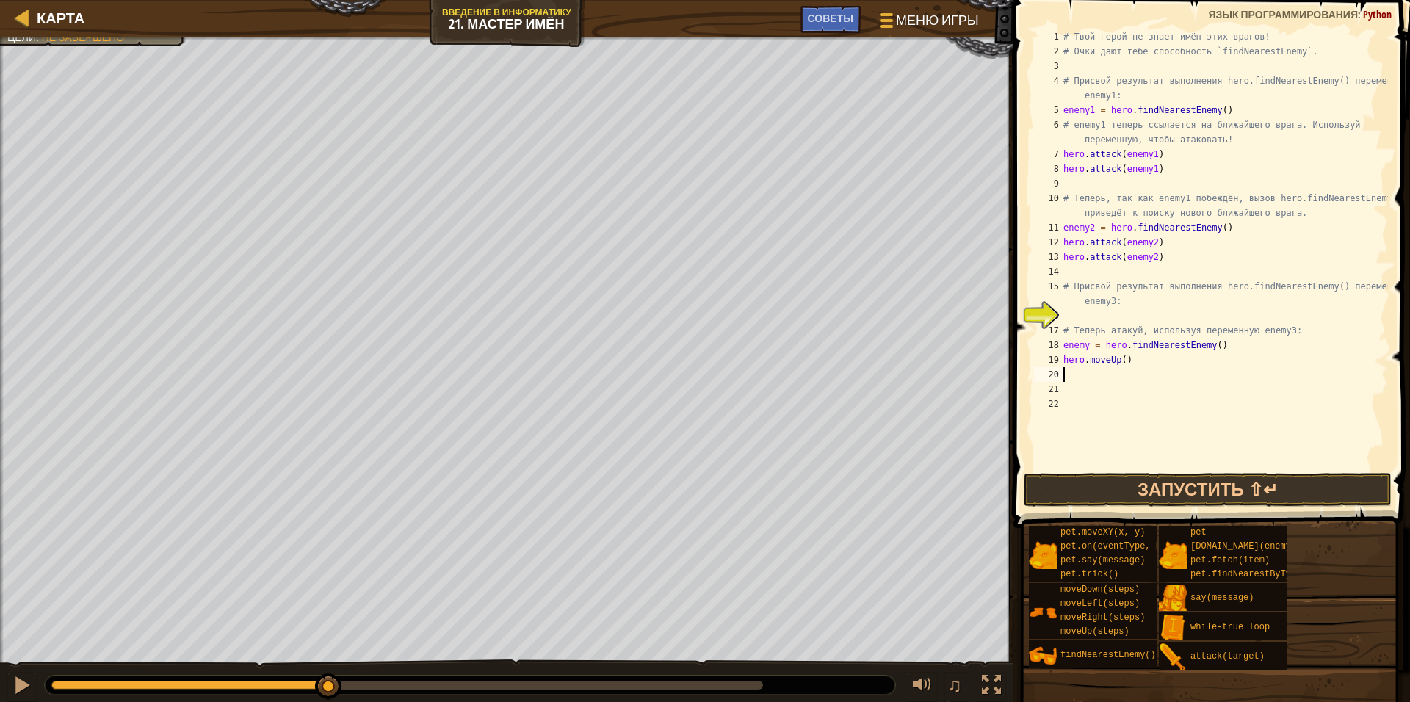
click at [1126, 361] on div "# Твой герой не знает имён этих врагов! # Очки дают тебе способность `findNeare…" at bounding box center [1223, 264] width 327 height 470
type textarea "h"
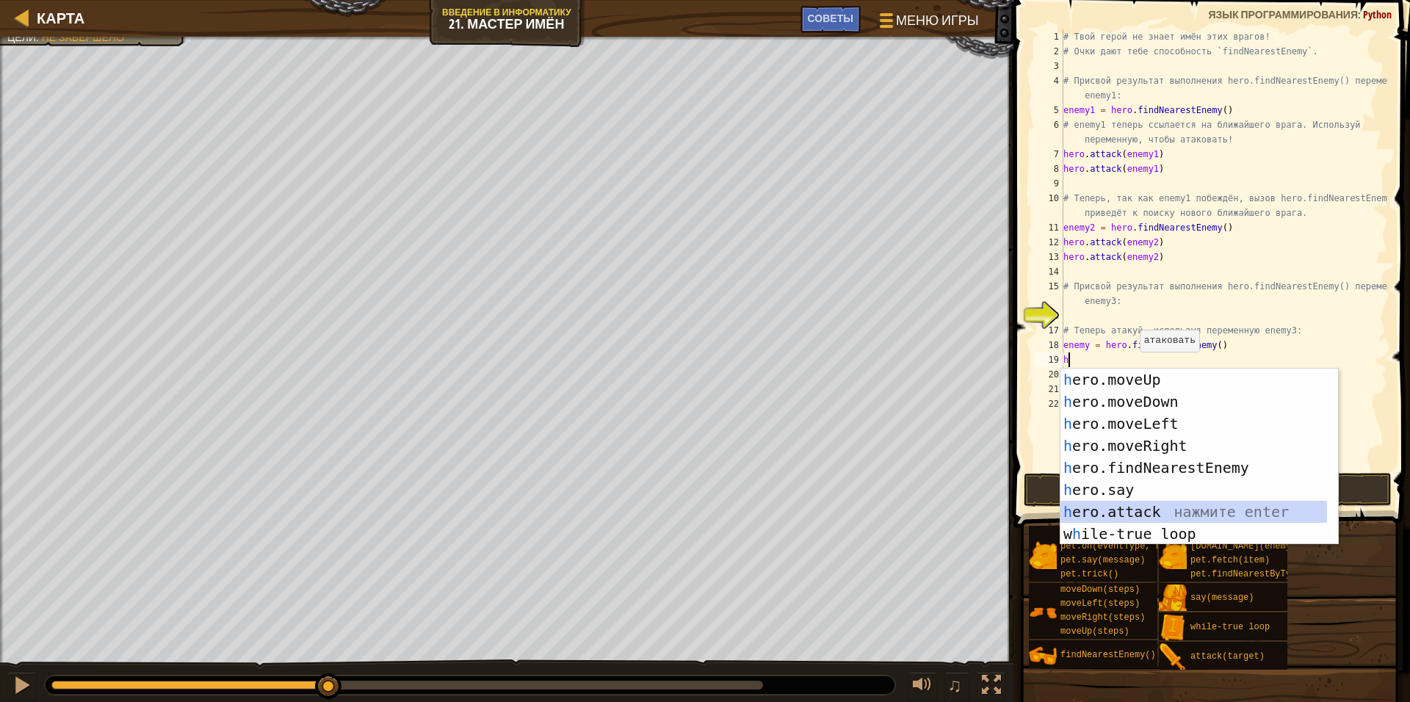
click at [1128, 513] on div "h ero.moveUp нажмите enter h ero.moveDown нажмите enter h ero.moveLeft нажмите …" at bounding box center [1193, 479] width 267 height 220
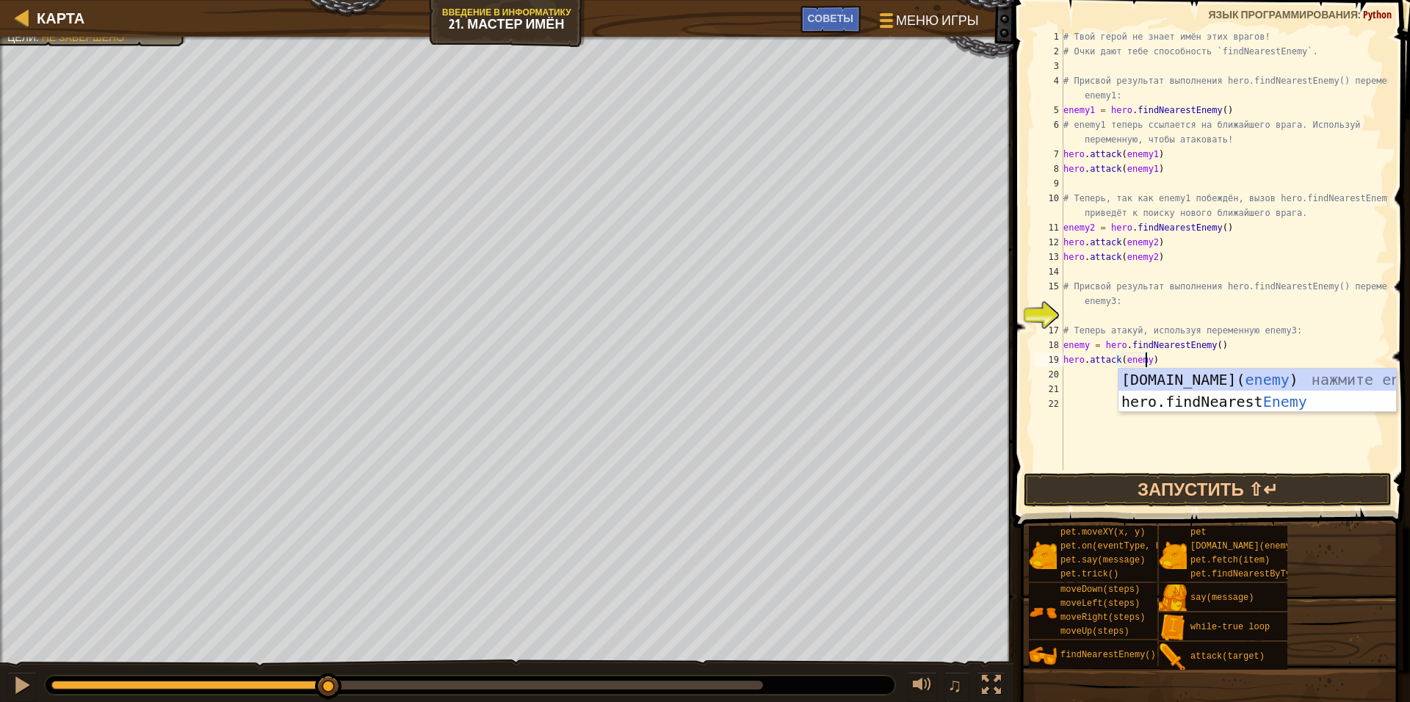
scroll to position [7, 7]
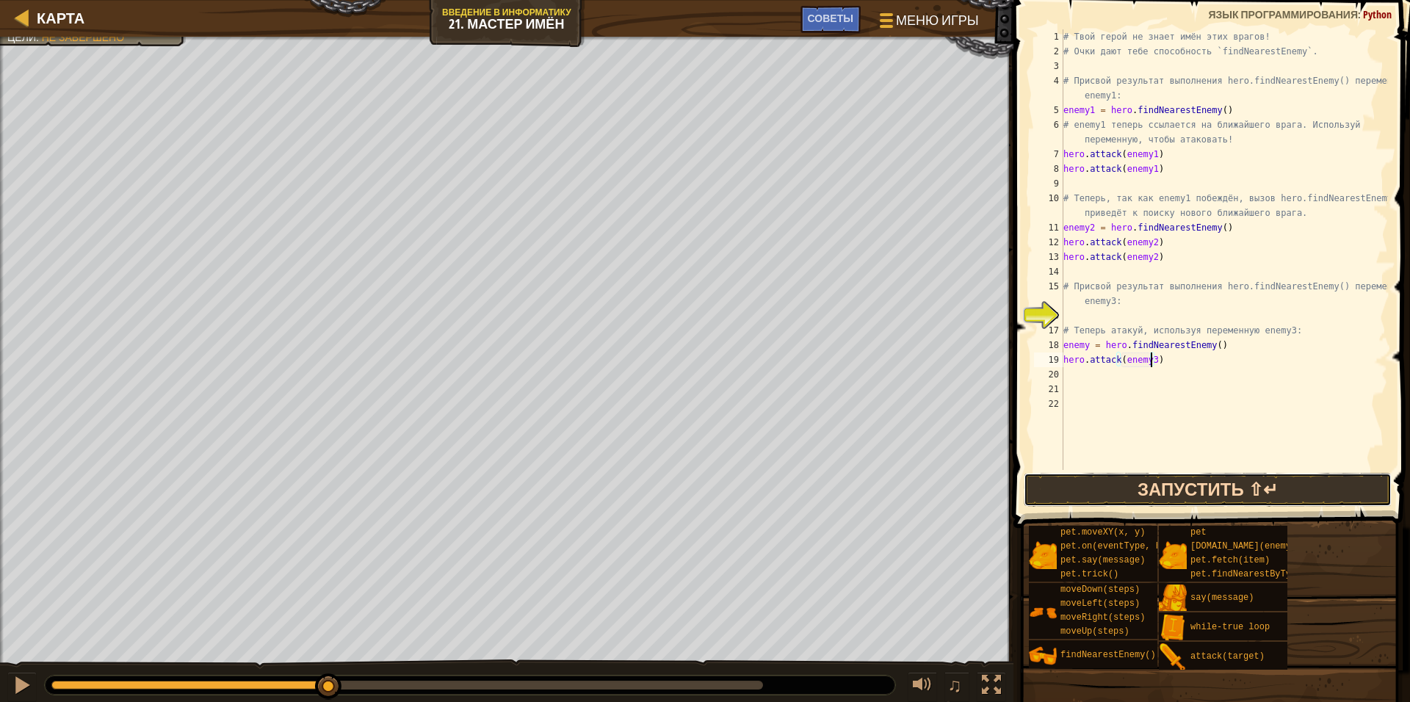
click at [1208, 494] on button "Запустить ⇧↵" at bounding box center [1207, 490] width 368 height 34
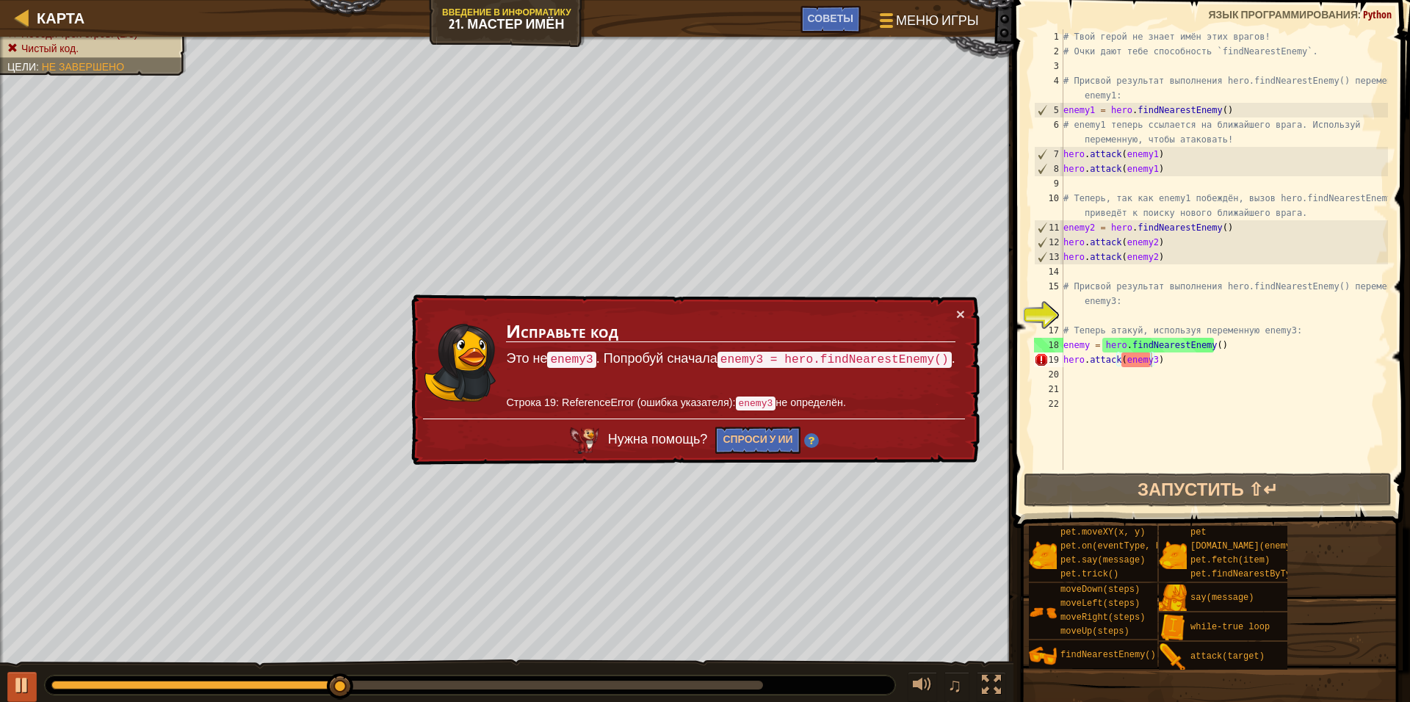
click at [7, 681] on div "♫" at bounding box center [506, 681] width 1013 height 44
click at [25, 678] on div at bounding box center [21, 684] width 19 height 19
click at [1164, 362] on div "# Твой герой не знает имён этих врагов! # Очки дают тебе способность `findNeare…" at bounding box center [1223, 264] width 327 height 470
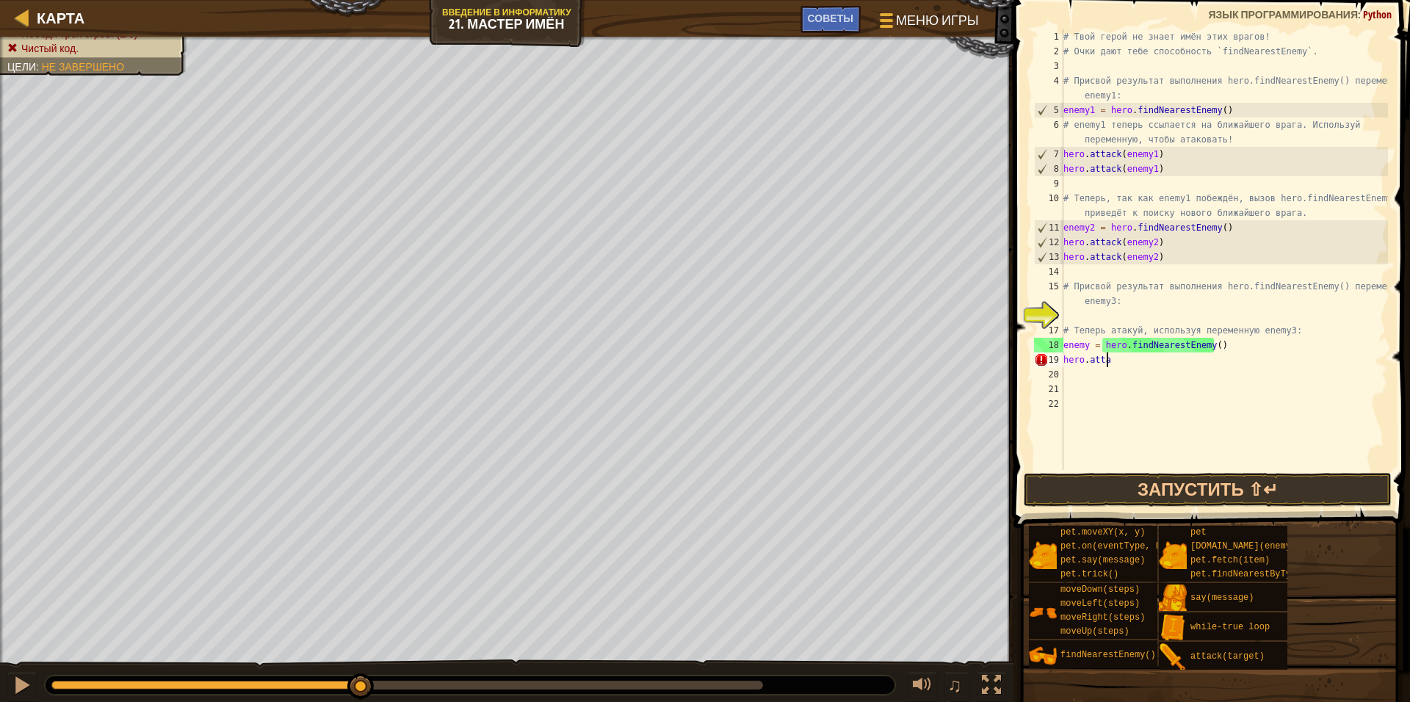
scroll to position [7, 1]
type textarea "h"
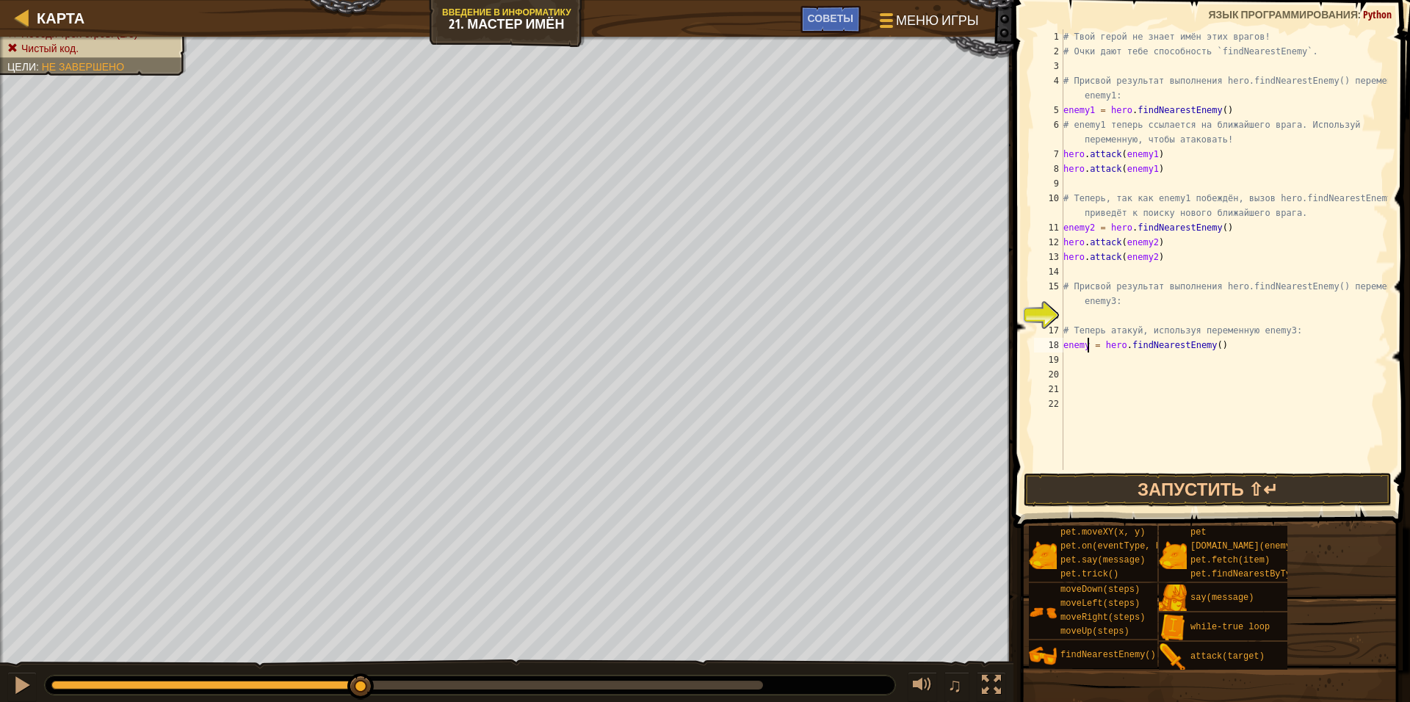
click at [1088, 347] on div "# Твой герой не знает имён этих врагов! # Очки дают тебе способность `findNeare…" at bounding box center [1223, 264] width 327 height 470
type textarea "enemy3 = hero.findNearestEnemy()"
click at [1071, 358] on div "# Твой герой не знает имён этих врагов! # Очки дают тебе способность `findNeare…" at bounding box center [1223, 264] width 327 height 470
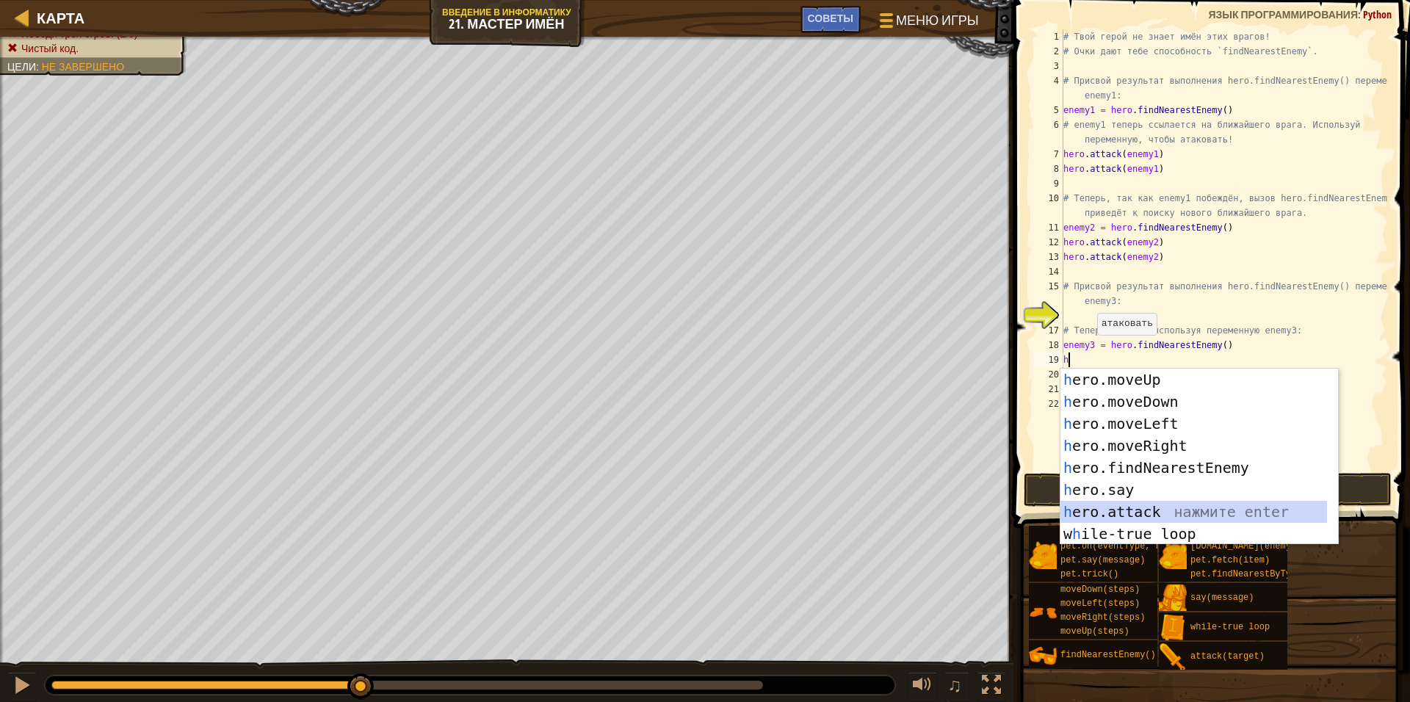
drag, startPoint x: 1167, startPoint y: 510, endPoint x: 1168, endPoint y: 496, distance: 13.3
click at [1167, 507] on div "h ero.moveUp нажмите enter h ero.moveDown нажмите enter h ero.moveLeft нажмите …" at bounding box center [1199, 479] width 278 height 220
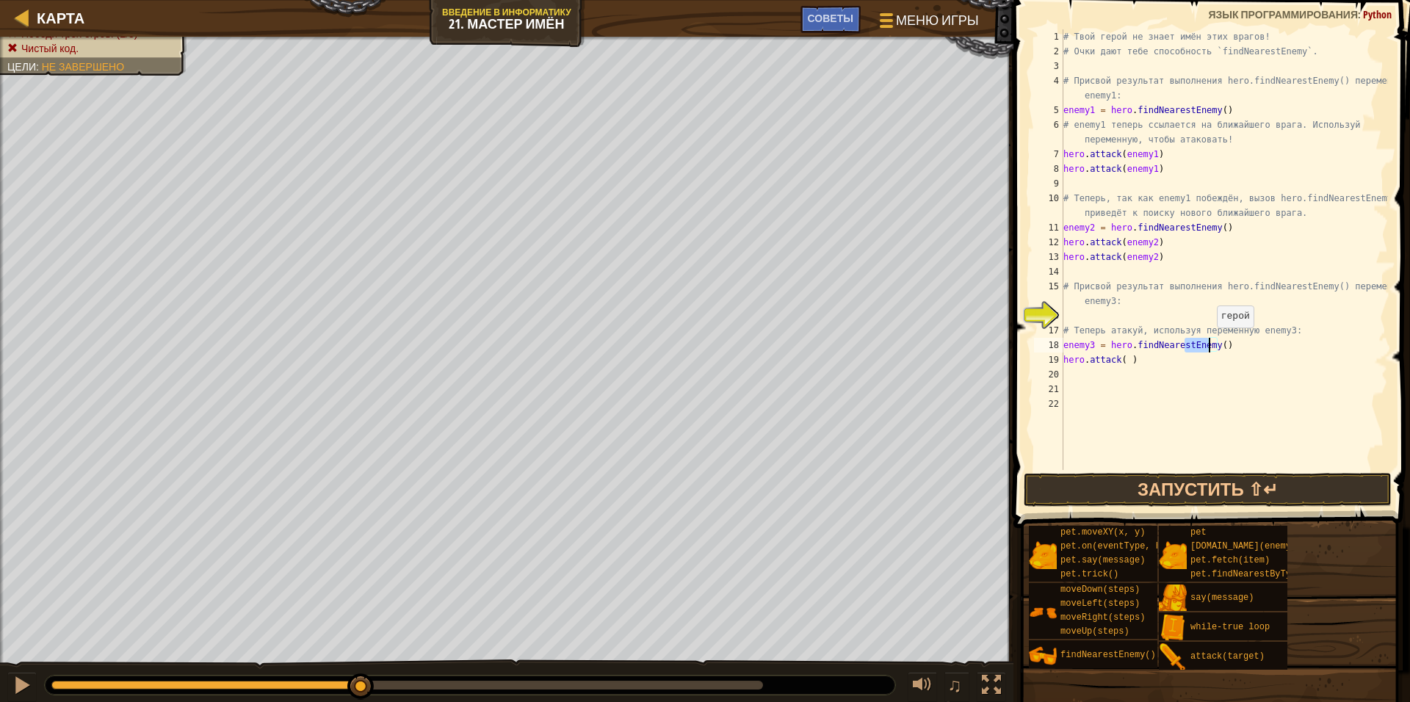
drag, startPoint x: 1184, startPoint y: 344, endPoint x: 1209, endPoint y: 342, distance: 25.8
click at [1209, 342] on div "# Твой герой не знает имён этих врагов! # Очки дают тебе способность `findNeare…" at bounding box center [1223, 264] width 327 height 470
click at [1122, 363] on div "# Твой герой не знает имён этих врагов! # Очки дают тебе способность `findNeare…" at bounding box center [1223, 264] width 327 height 470
paste textarea "Enemy"
click at [1124, 358] on div "# Твой герой не знает имён этих врагов! # Очки дают тебе способность `findNeare…" at bounding box center [1223, 264] width 327 height 470
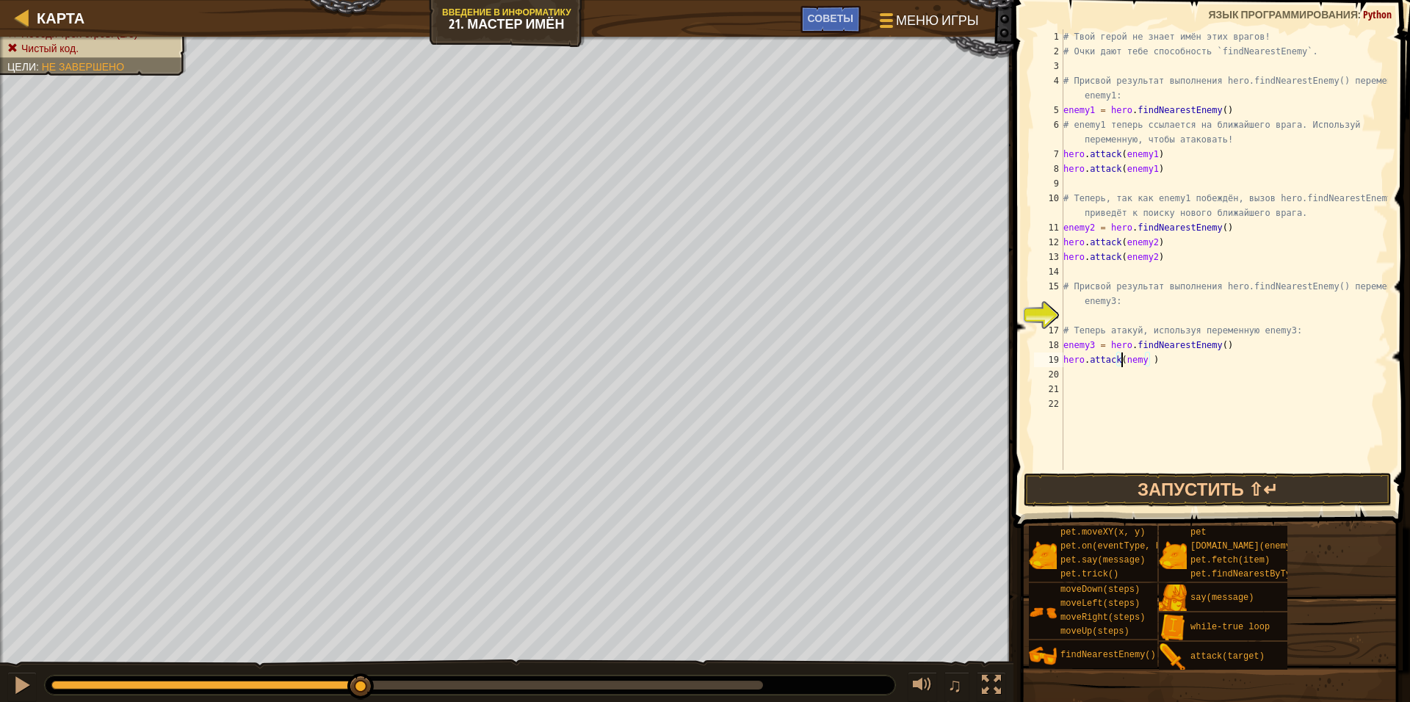
click at [1142, 360] on div "# Твой герой не знает имён этих врагов! # Очки дают тебе способность `findNeare…" at bounding box center [1223, 264] width 327 height 470
click at [1145, 362] on div "# Твой герой не знает имён этих врагов! # Очки дают тебе способность `findNeare…" at bounding box center [1223, 264] width 327 height 470
type textarea "hero.attack(enemy)"
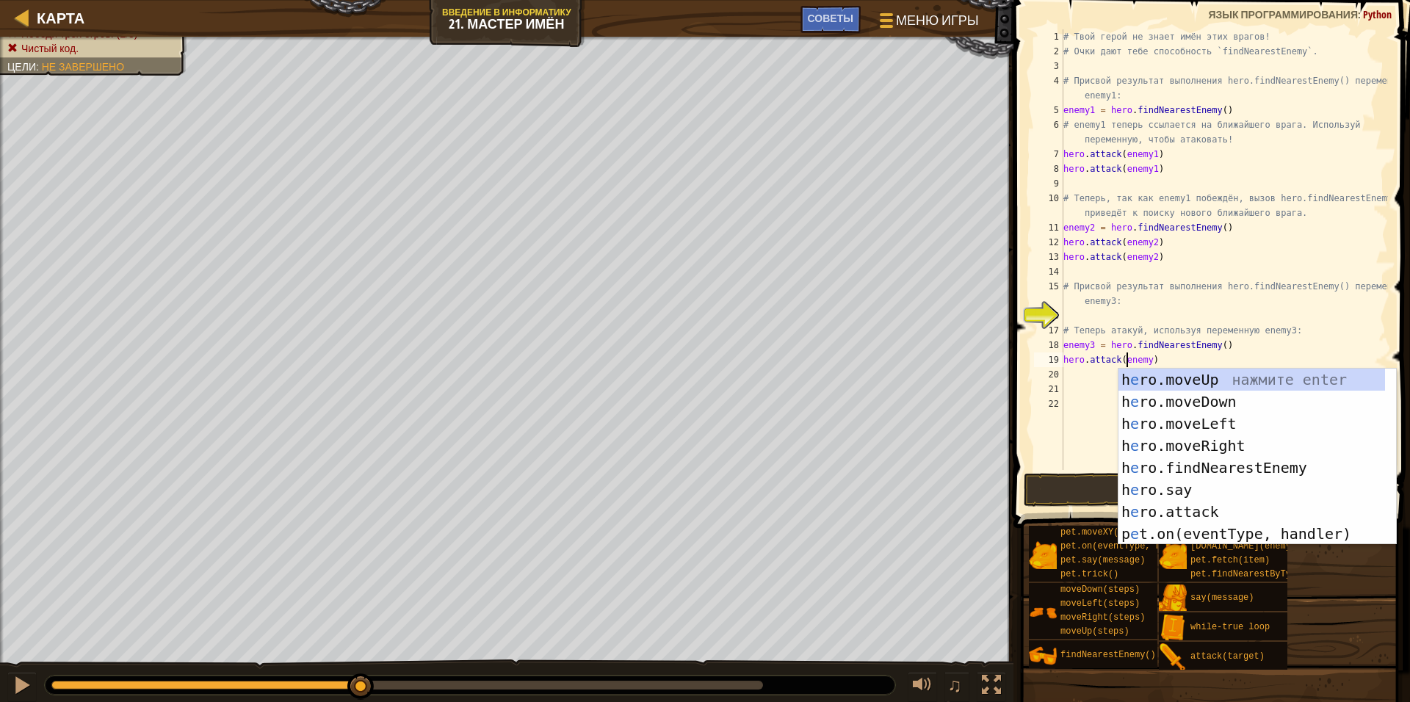
click at [1089, 413] on div "# Твой герой не знает имён этих врагов! # Очки дают тебе способность `findNeare…" at bounding box center [1223, 264] width 327 height 470
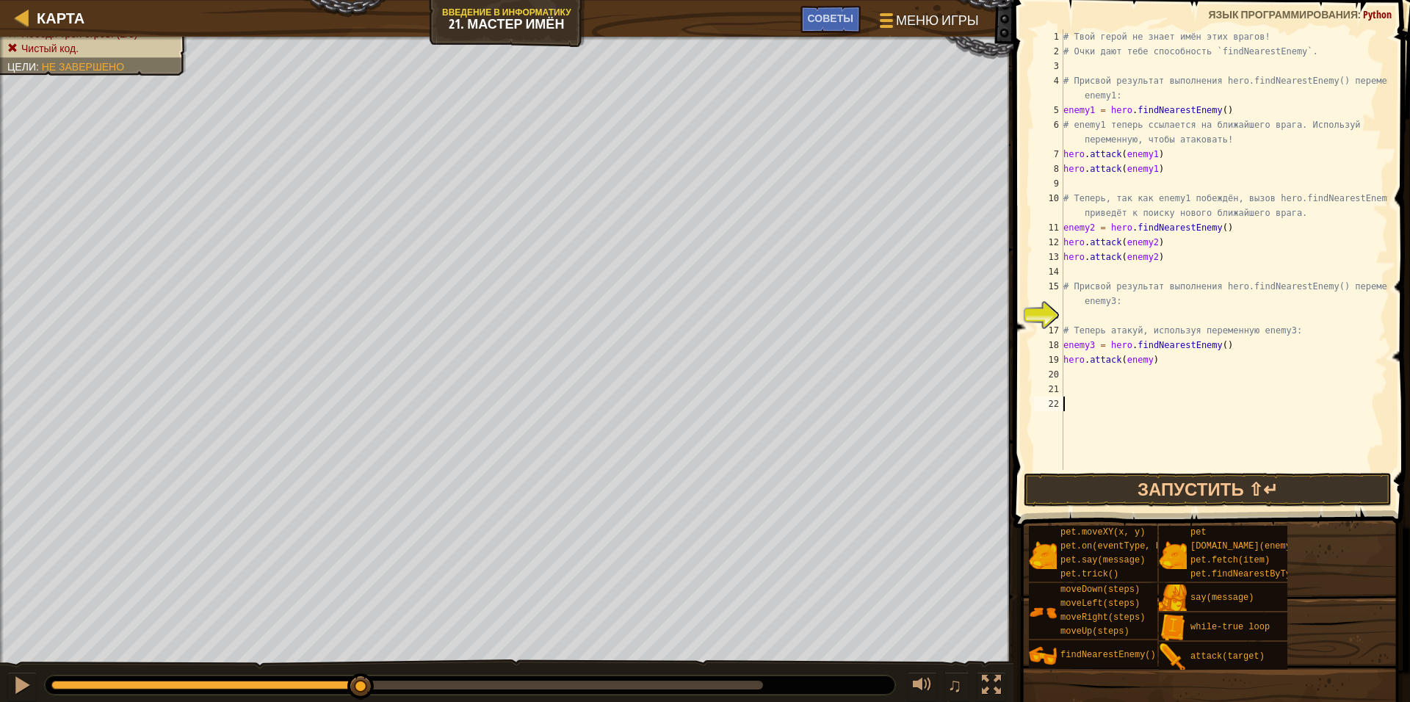
scroll to position [7, 0]
click at [1143, 361] on div "# Твой герой не знает имён этих врагов! # Очки дают тебе способность `findNeare…" at bounding box center [1223, 264] width 327 height 470
type textarea "hero.attack(enemy3)"
click at [1199, 486] on button "Запустить ⇧↵" at bounding box center [1207, 490] width 368 height 34
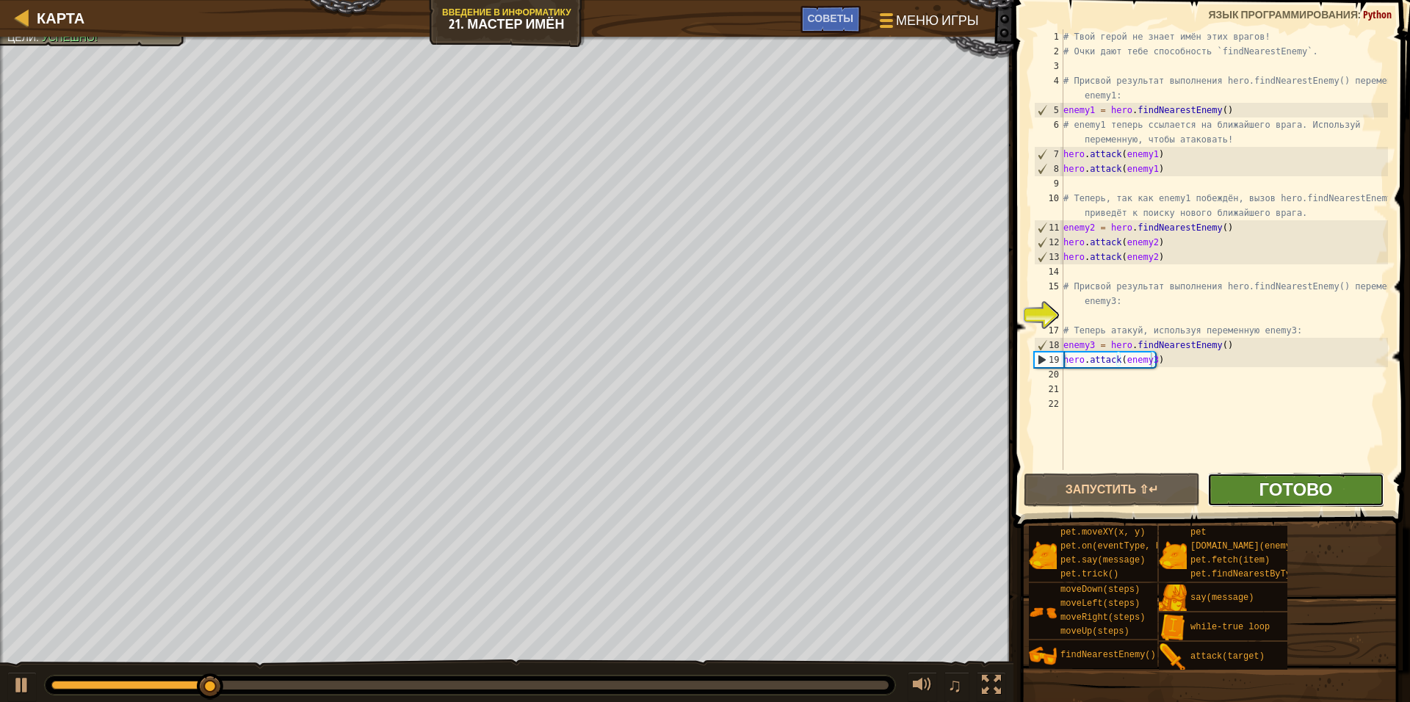
click at [1287, 482] on span "Готово" at bounding box center [1294, 488] width 73 height 23
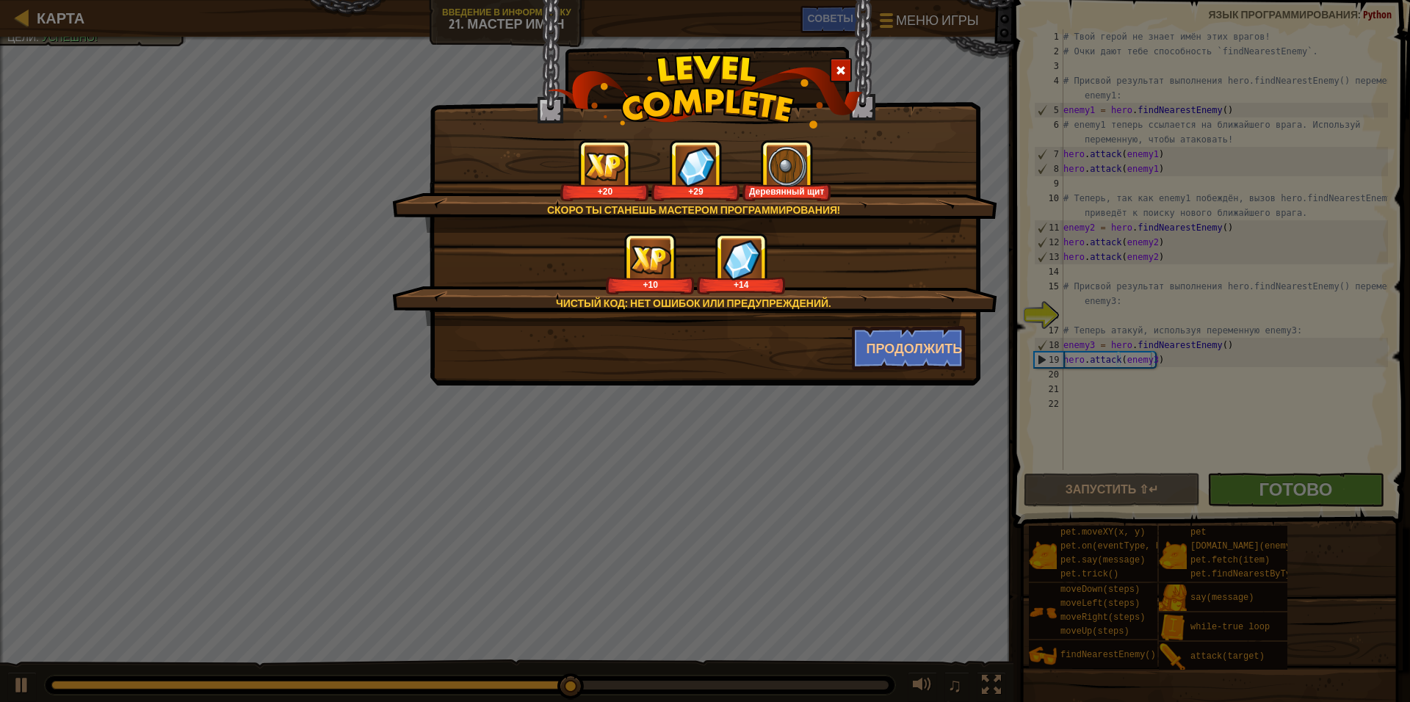
drag, startPoint x: 6, startPoint y: 687, endPoint x: 17, endPoint y: 686, distance: 11.0
click at [12, 687] on div "Скоро ты станешь мастером программирования! +20 +29 Деревянный щит Чистый код: …" at bounding box center [705, 351] width 1410 height 702
click at [853, 356] on button "Продолжить" at bounding box center [909, 348] width 114 height 44
